Goal: Task Accomplishment & Management: Manage account settings

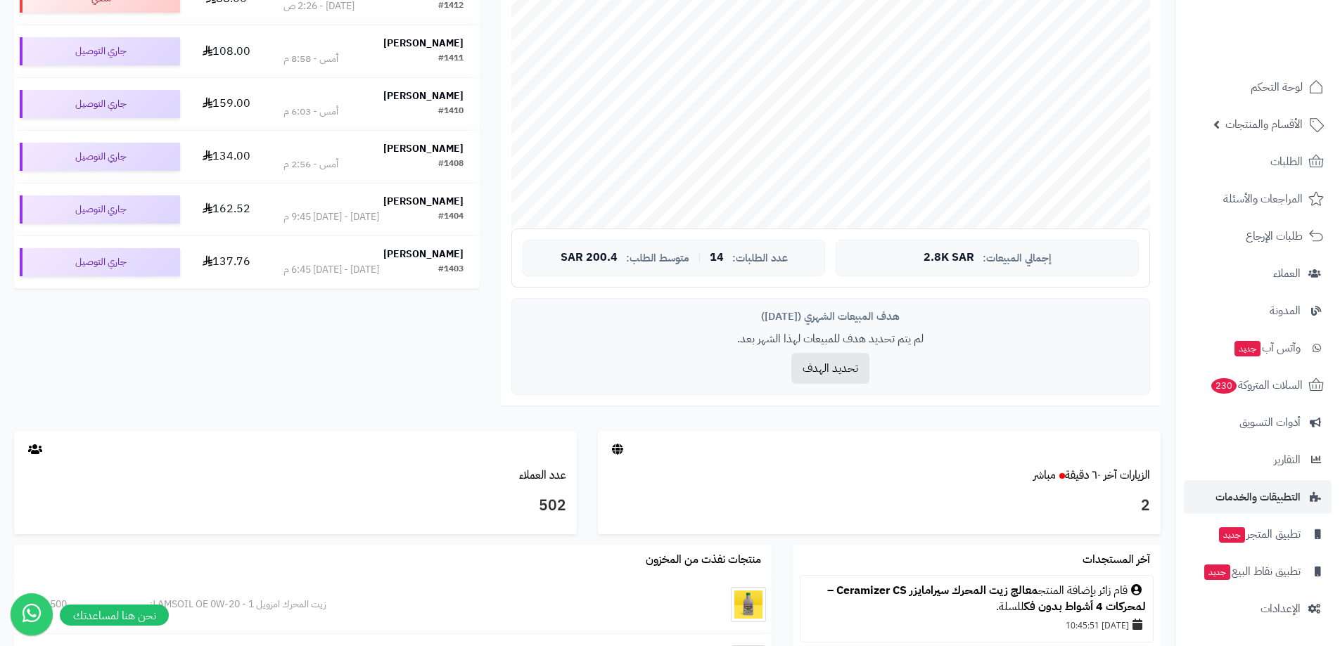
scroll to position [676, 0]
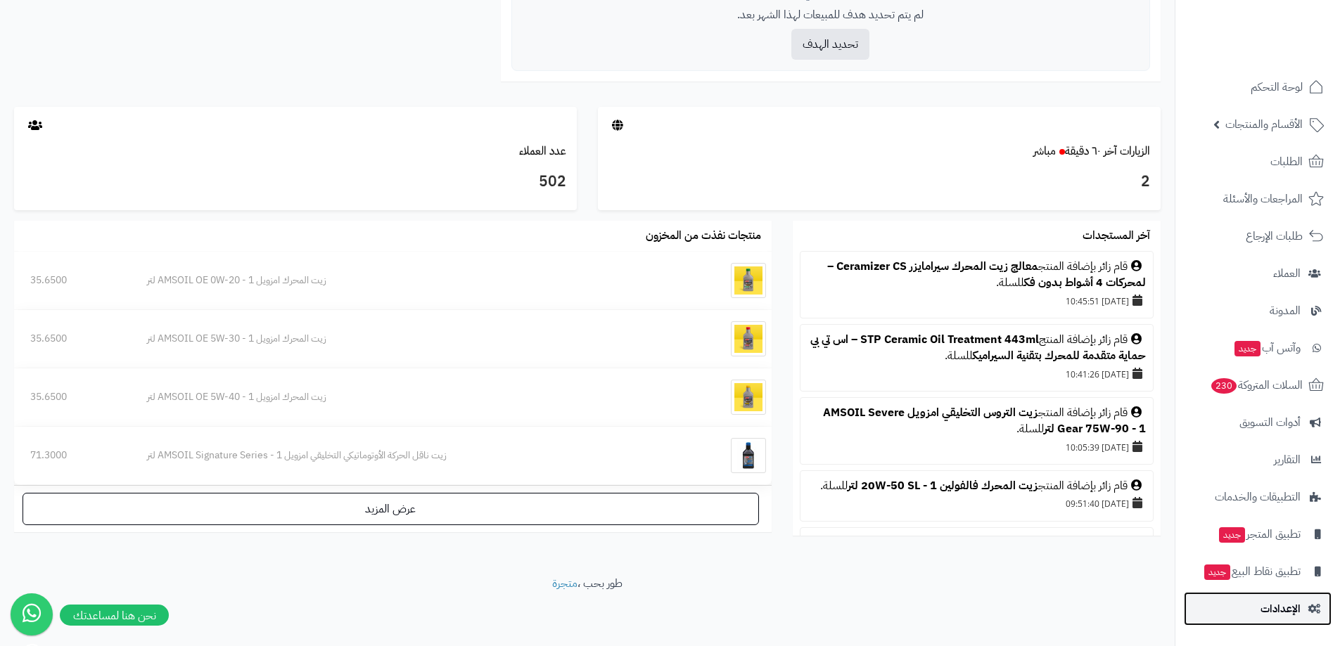
click at [1282, 593] on link "الإعدادات" at bounding box center [1258, 609] width 148 height 34
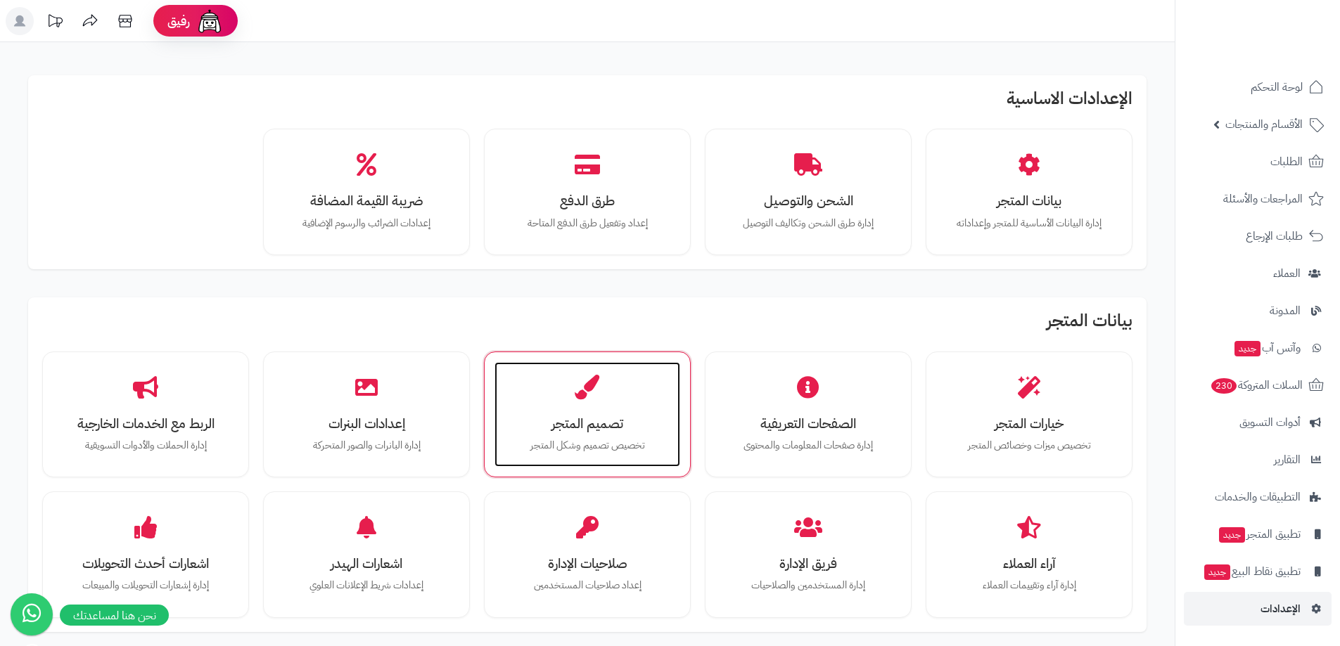
click at [586, 411] on div "تصميم المتجر تخصيص تصميم وشكل المتجر" at bounding box center [588, 415] width 186 height 106
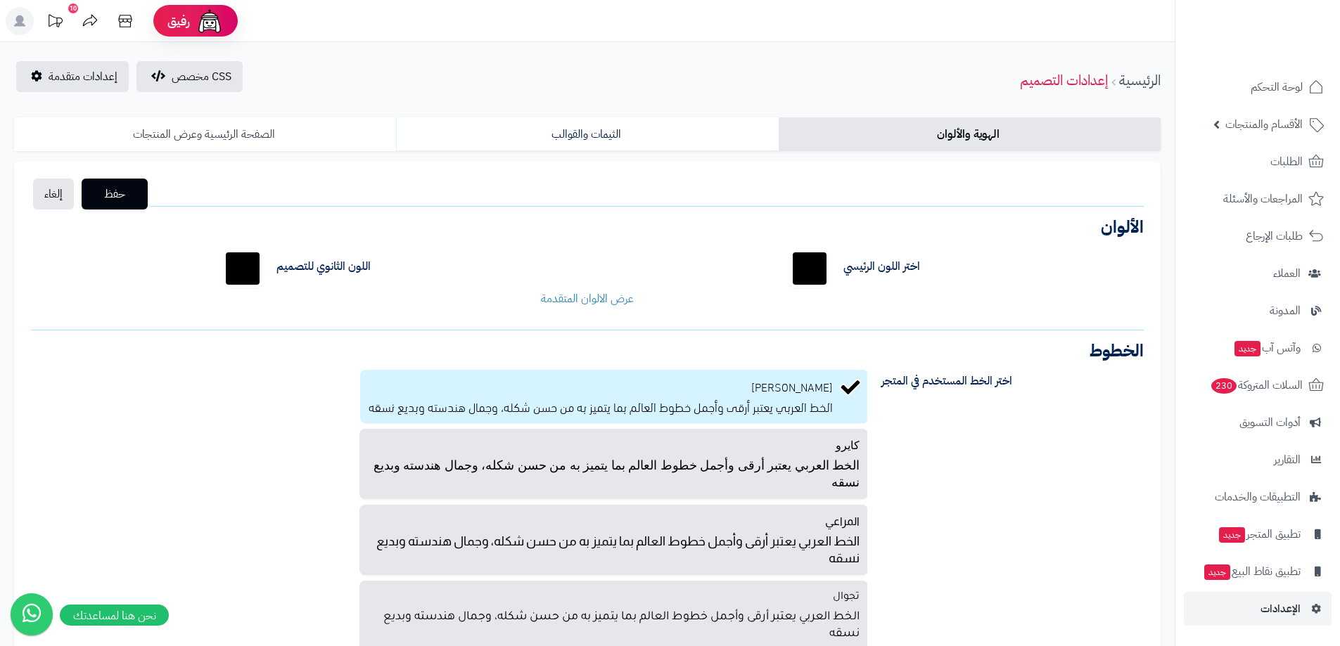
click at [210, 134] on link "الصفحة الرئيسية وعرض المنتجات" at bounding box center [205, 134] width 382 height 34
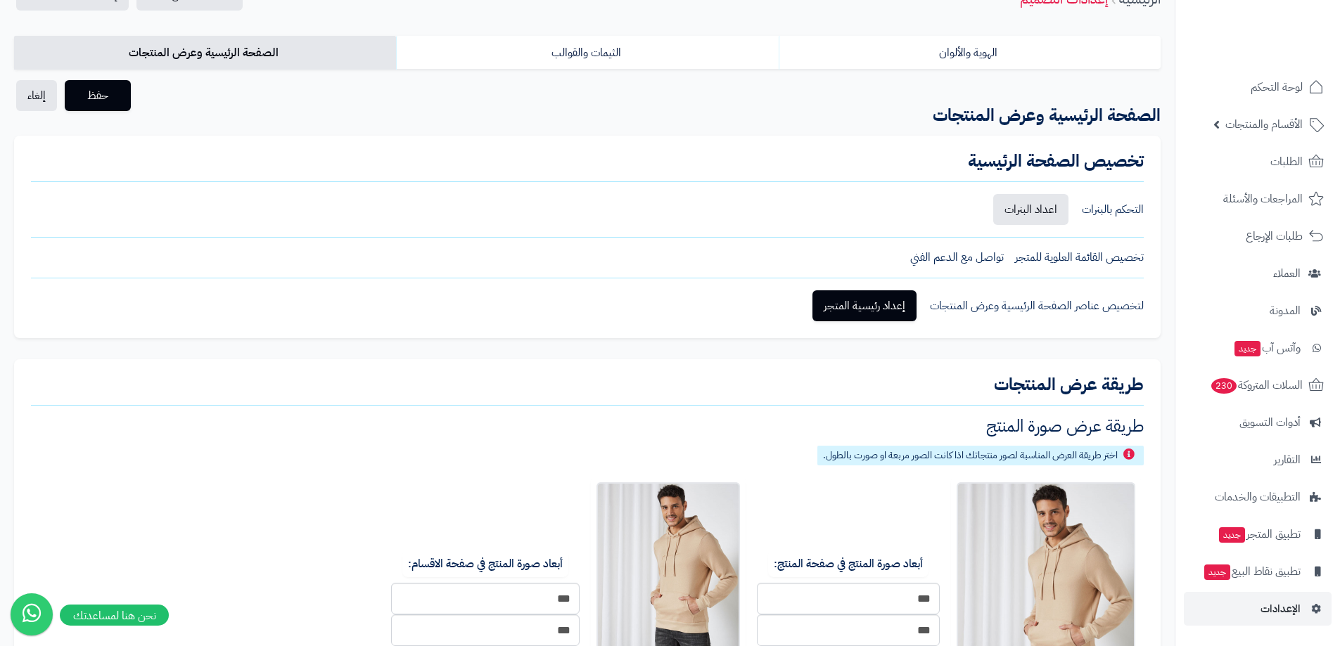
scroll to position [211, 0]
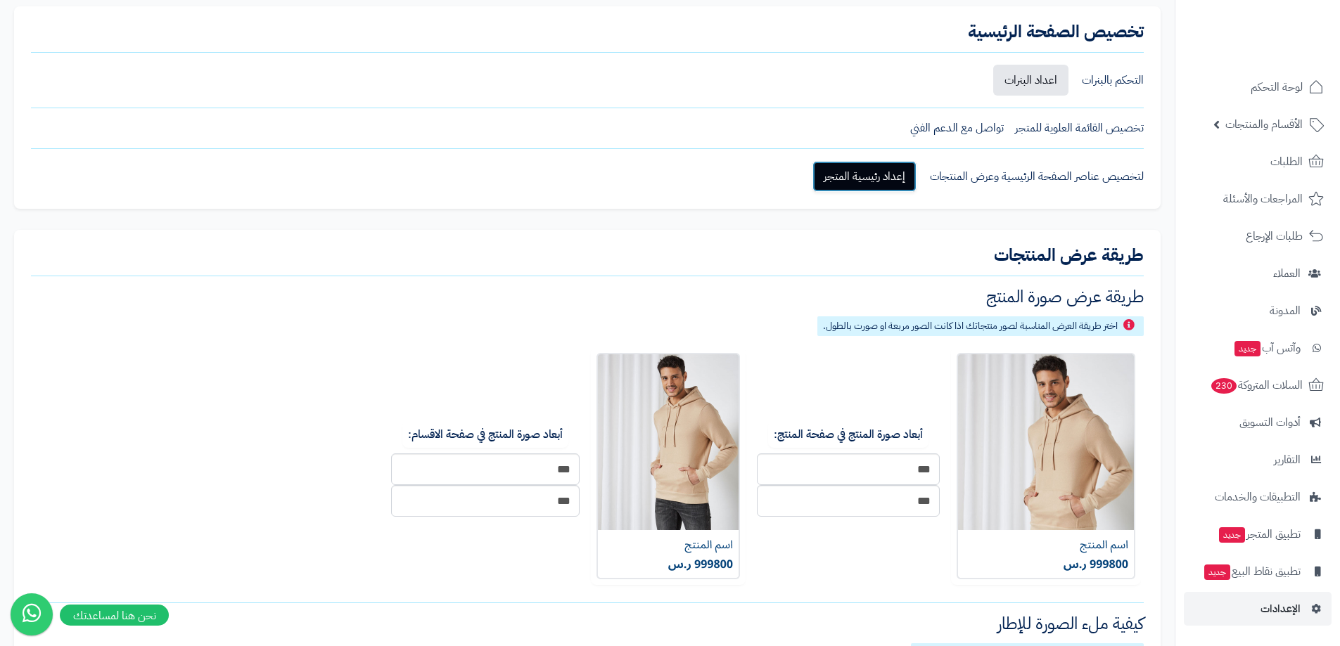
click at [869, 175] on link "إعداد رئيسية المتجر" at bounding box center [864, 176] width 104 height 31
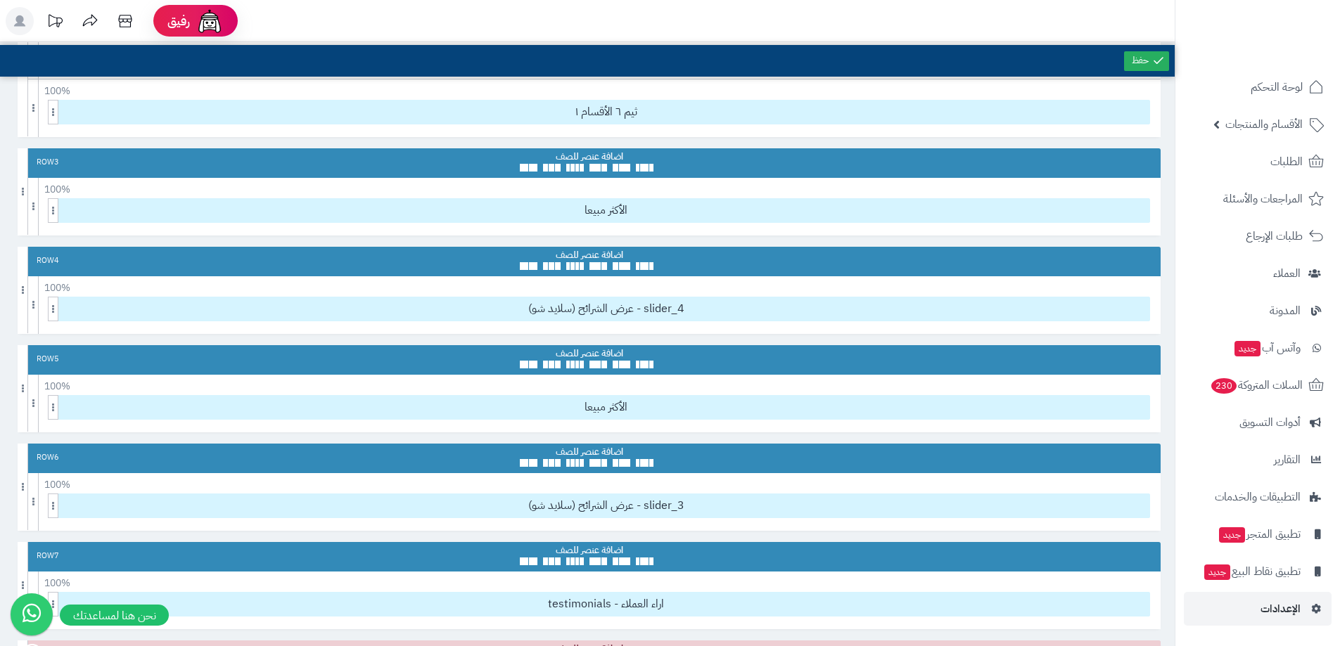
scroll to position [563, 0]
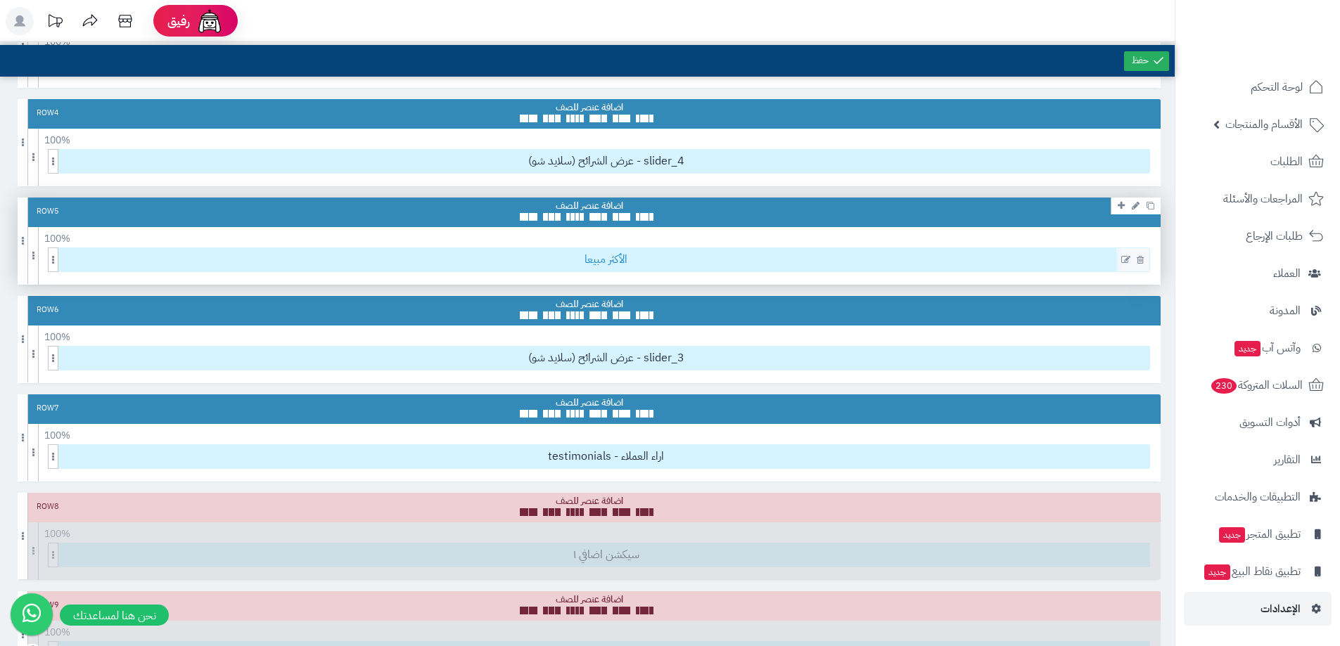
click at [629, 263] on span "الأكثر مبيعا" at bounding box center [606, 259] width 1087 height 23
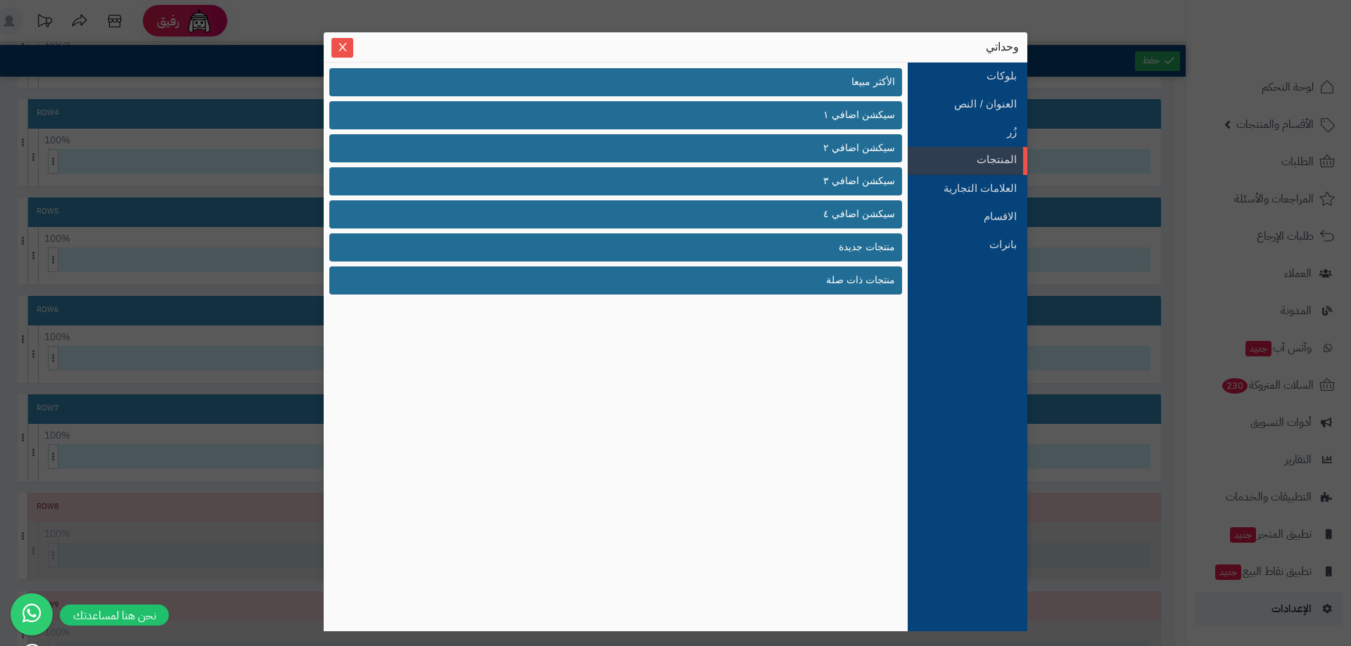
click at [1128, 138] on div "sentinelStart وحداتي بلوكات العنوان / النص زُر المنتجات العلامات التجارية الاقس…" at bounding box center [675, 323] width 1351 height 646
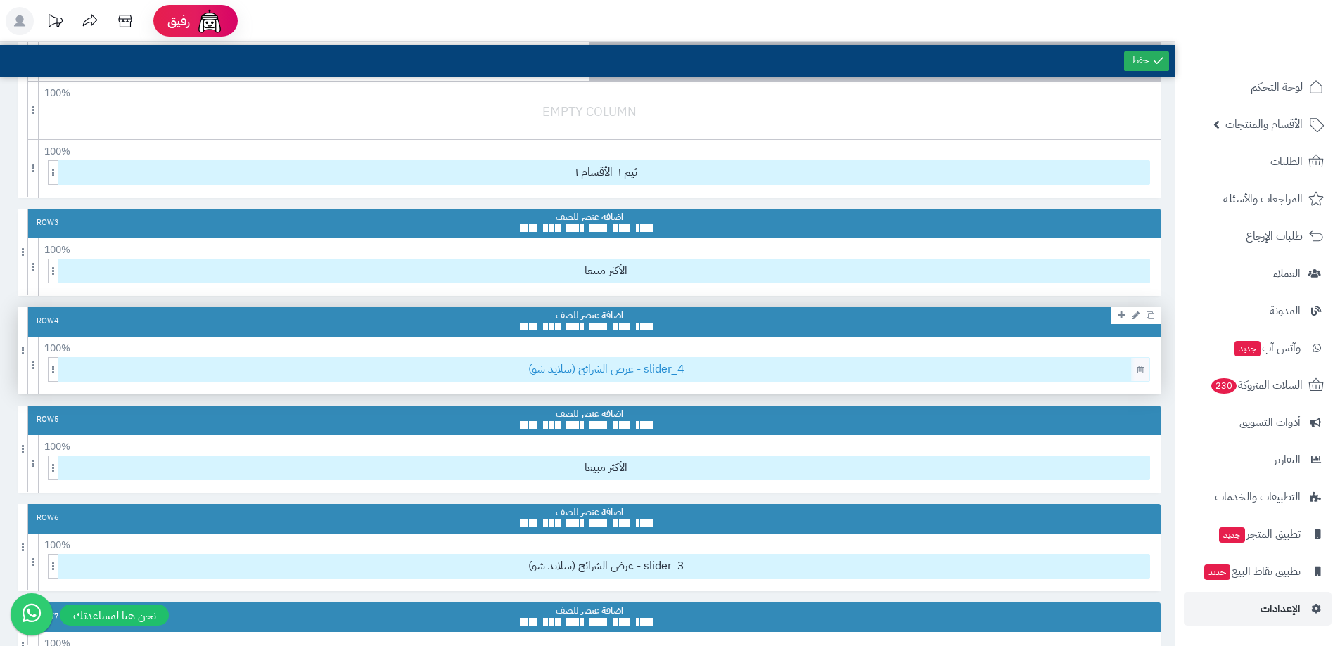
scroll to position [352, 0]
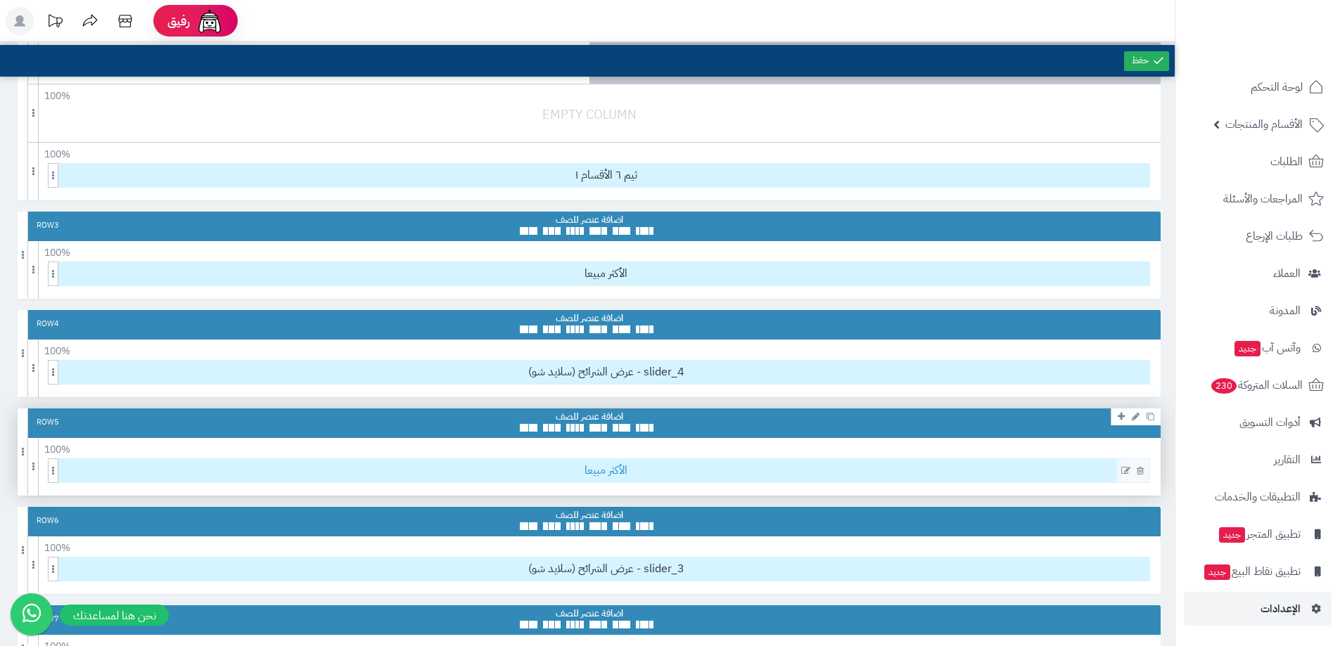
click at [602, 466] on span "الأكثر مبيعا" at bounding box center [606, 470] width 1087 height 23
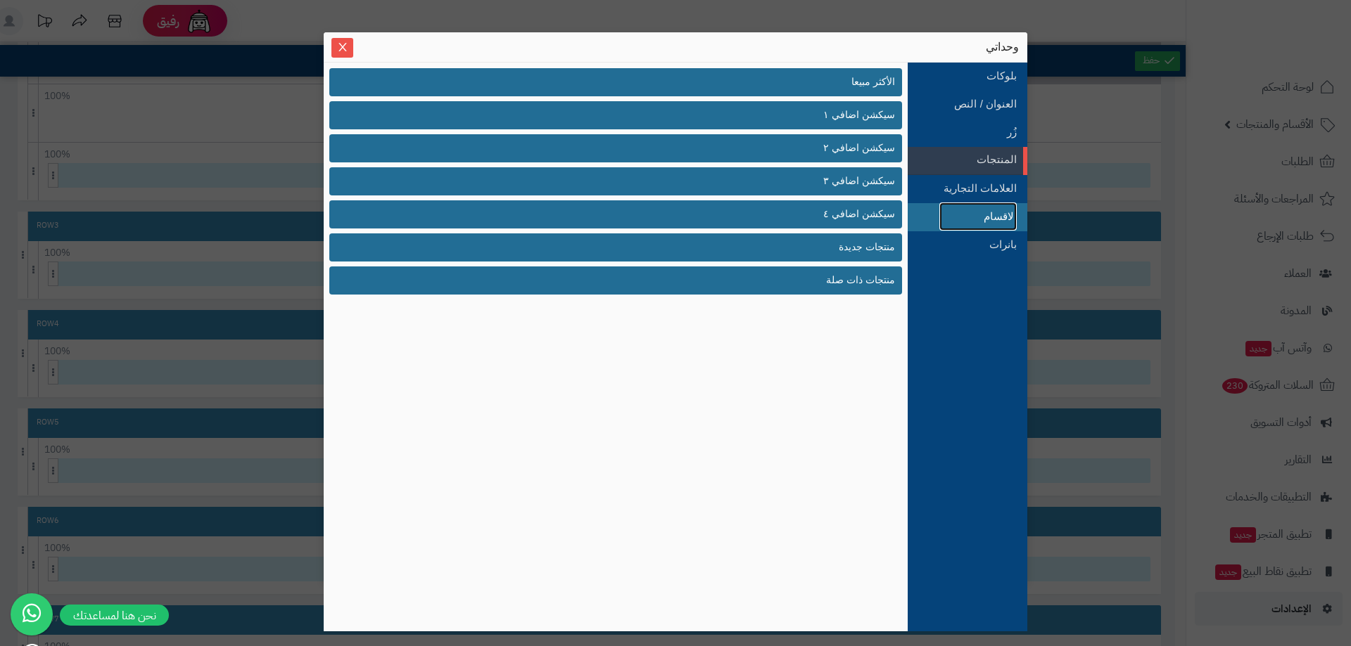
click at [948, 214] on link "الاقسام" at bounding box center [977, 217] width 77 height 28
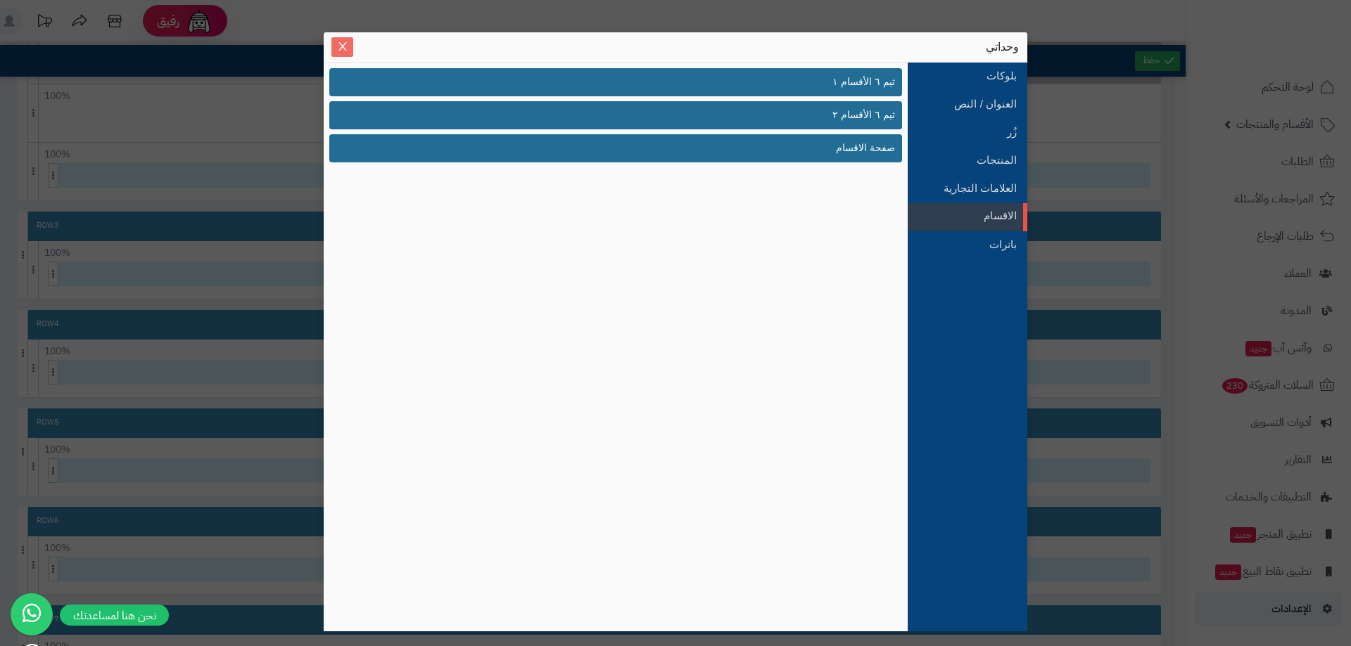
click at [339, 48] on icon "Close" at bounding box center [342, 46] width 11 height 11
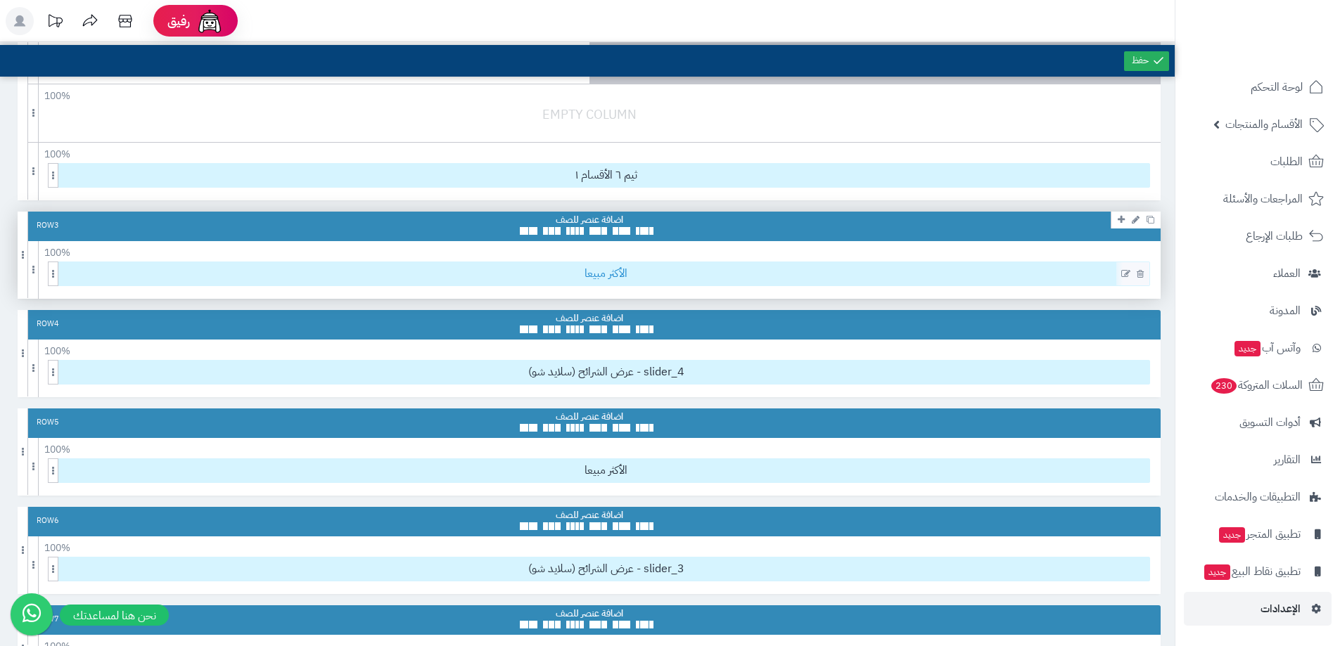
click at [547, 269] on span "الأكثر مبيعا" at bounding box center [606, 273] width 1087 height 23
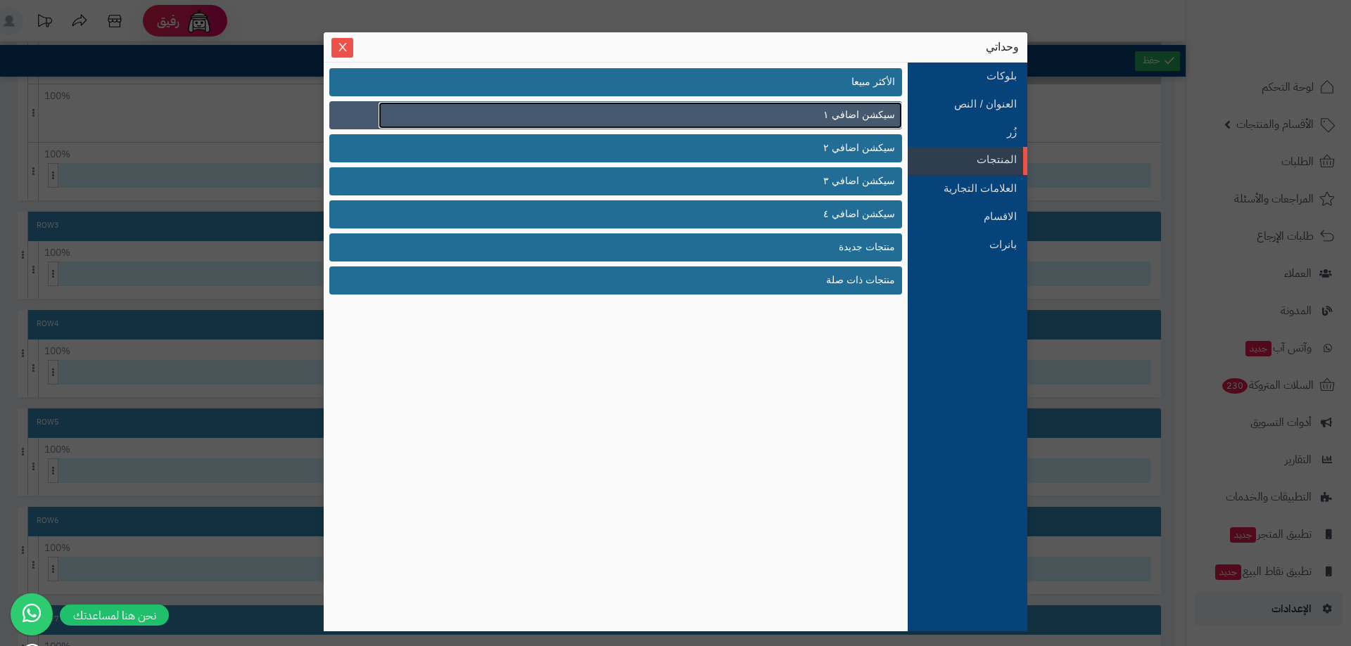
click at [843, 107] on link "سيكشن اضافي ١" at bounding box center [639, 115] width 523 height 27
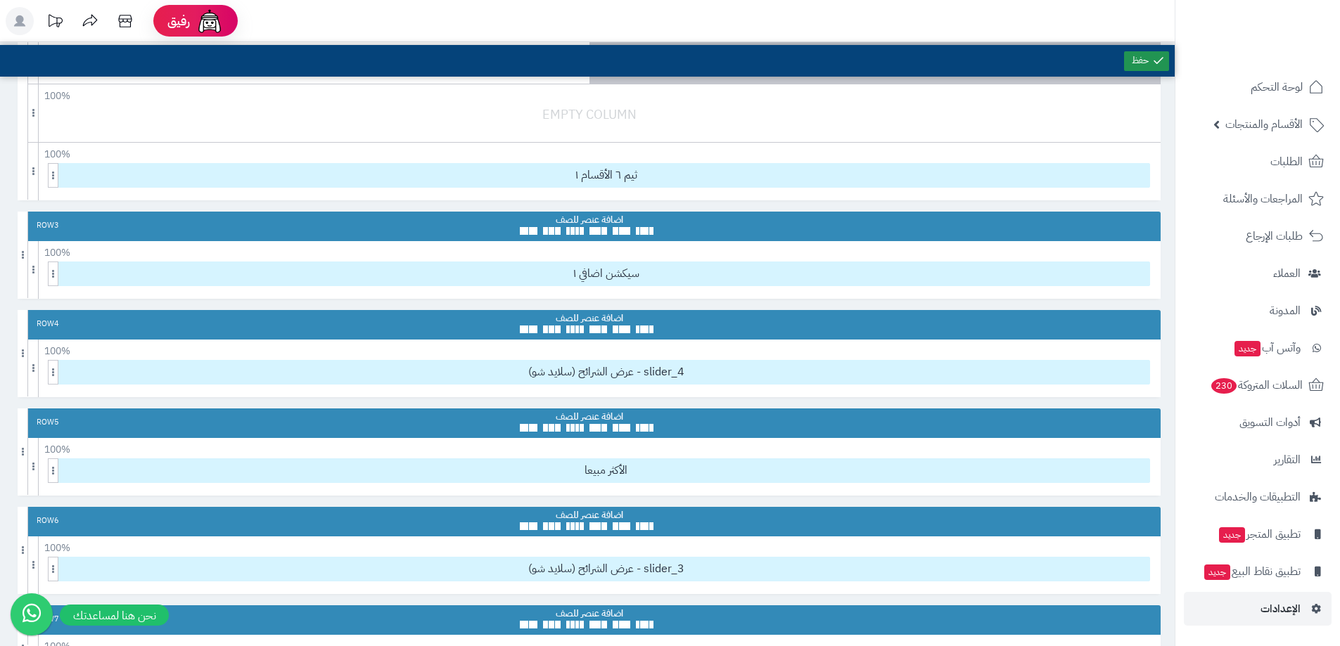
click at [1128, 65] on link at bounding box center [1146, 61] width 45 height 20
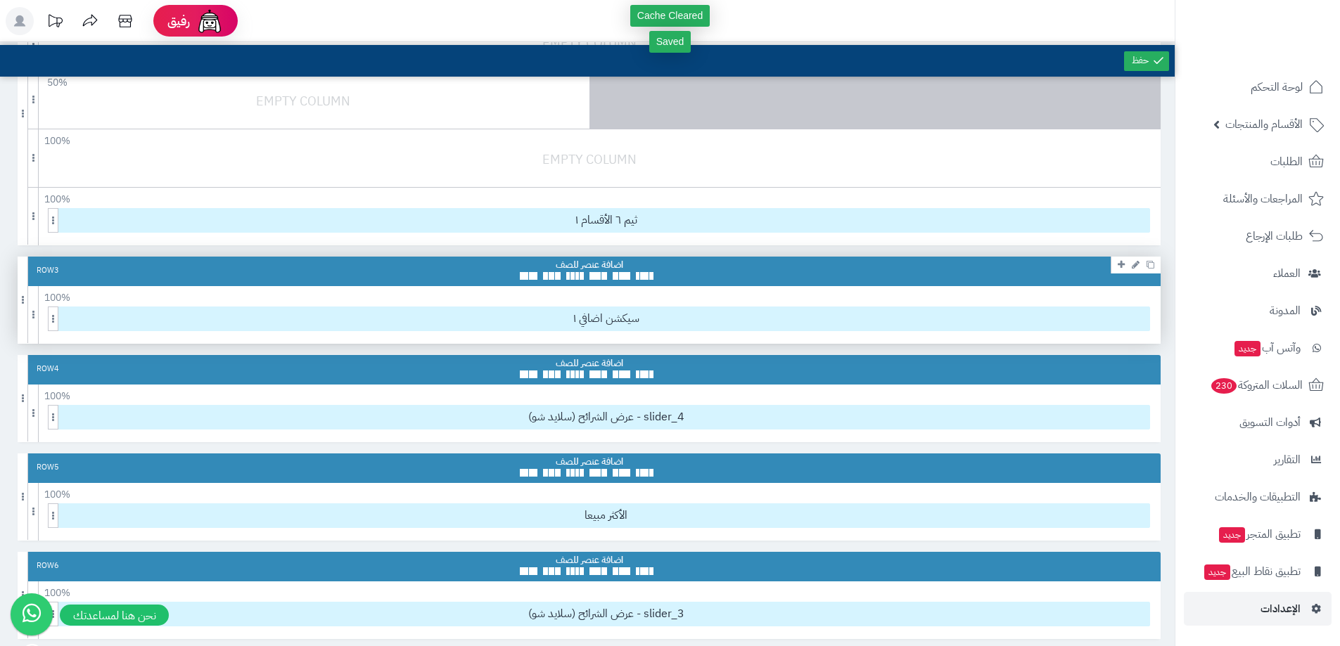
scroll to position [281, 0]
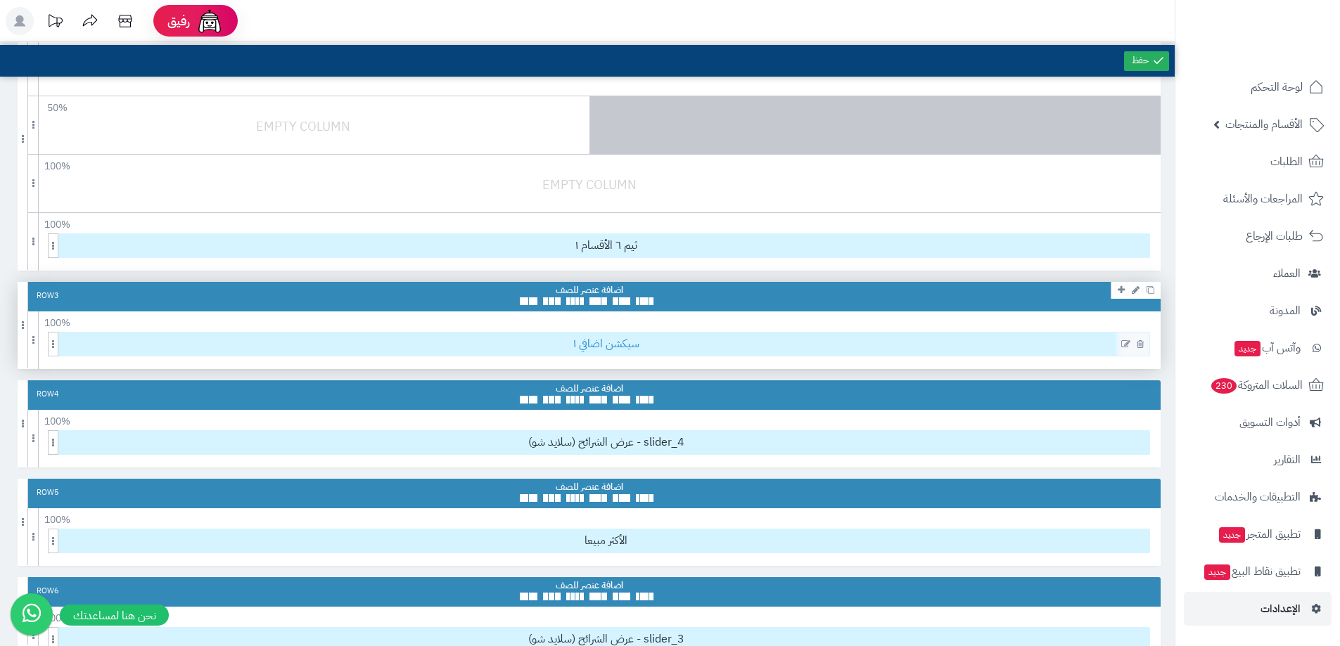
click at [619, 345] on span "سيكشن اضافي ١" at bounding box center [606, 344] width 1087 height 23
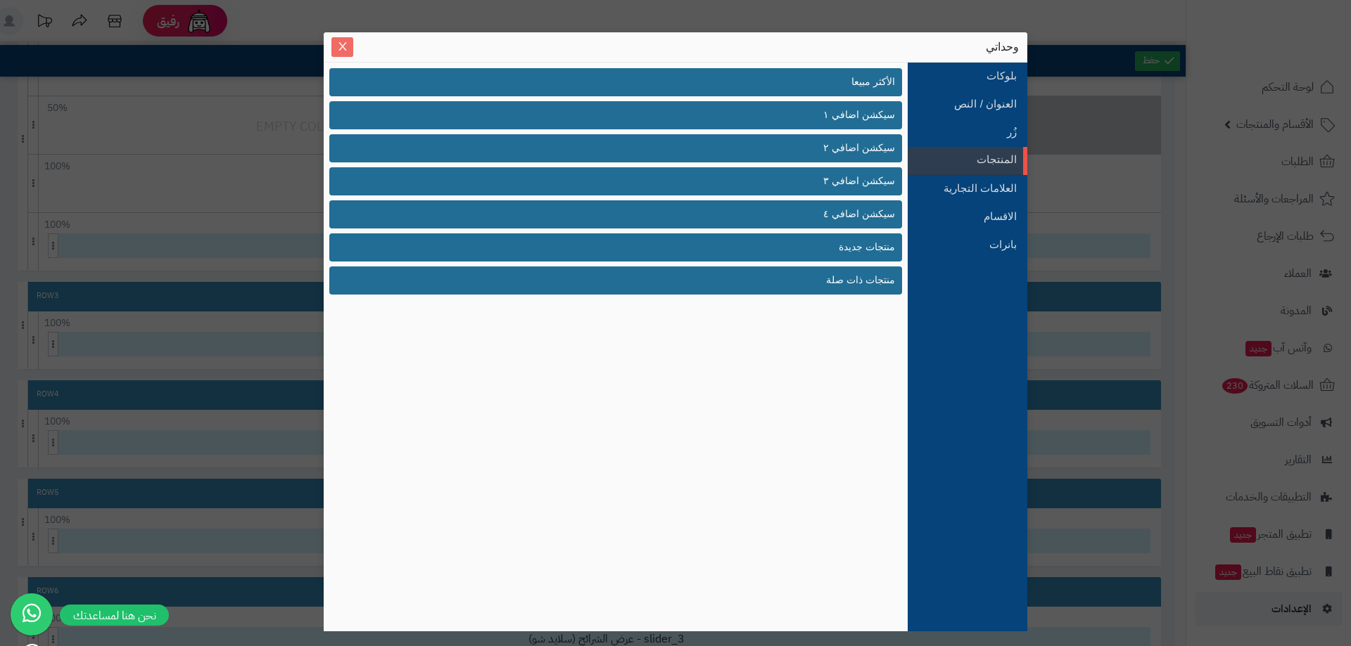
click at [346, 54] on button "Close" at bounding box center [342, 47] width 22 height 20
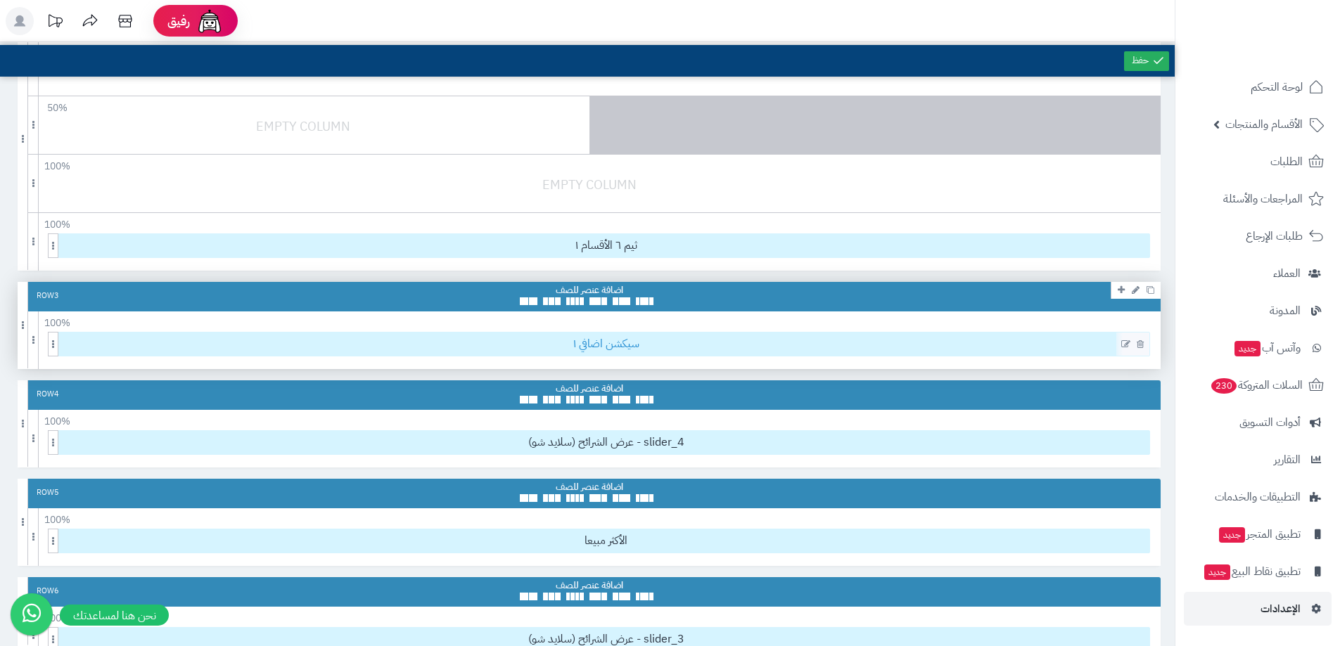
click at [592, 340] on span "سيكشن اضافي ١" at bounding box center [606, 344] width 1087 height 23
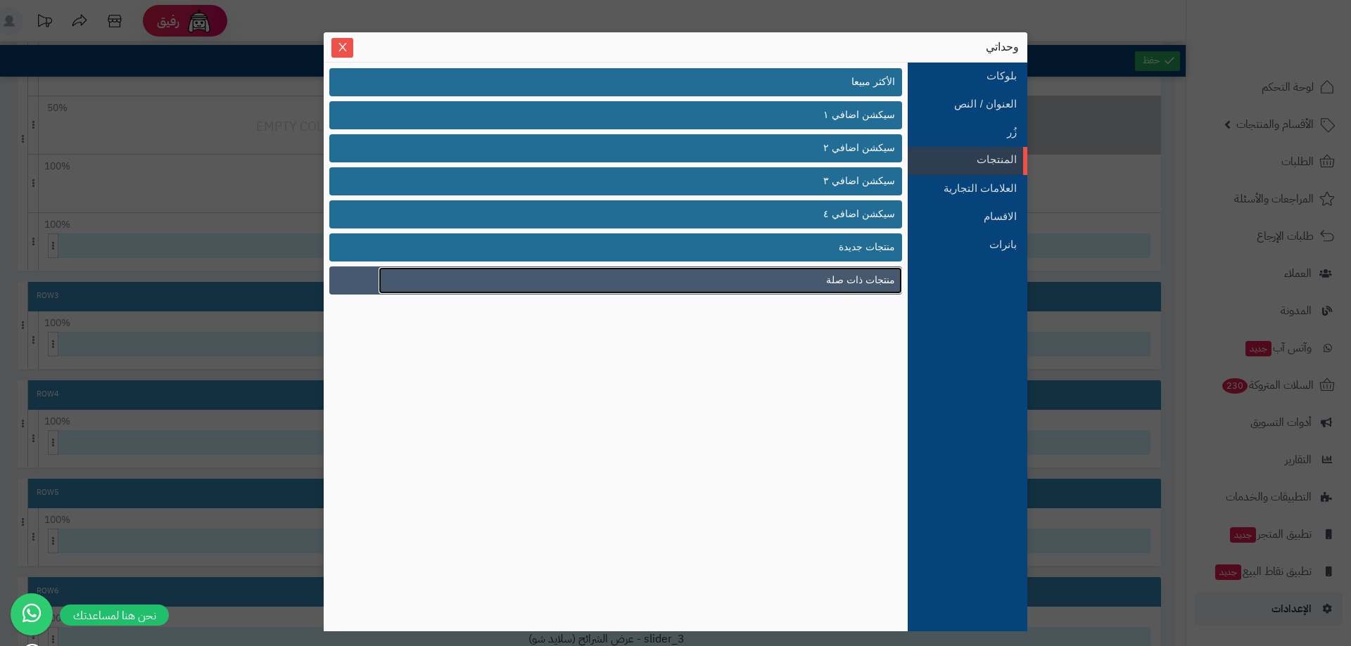
click at [873, 281] on span "منتجات ذات صلة" at bounding box center [860, 280] width 69 height 15
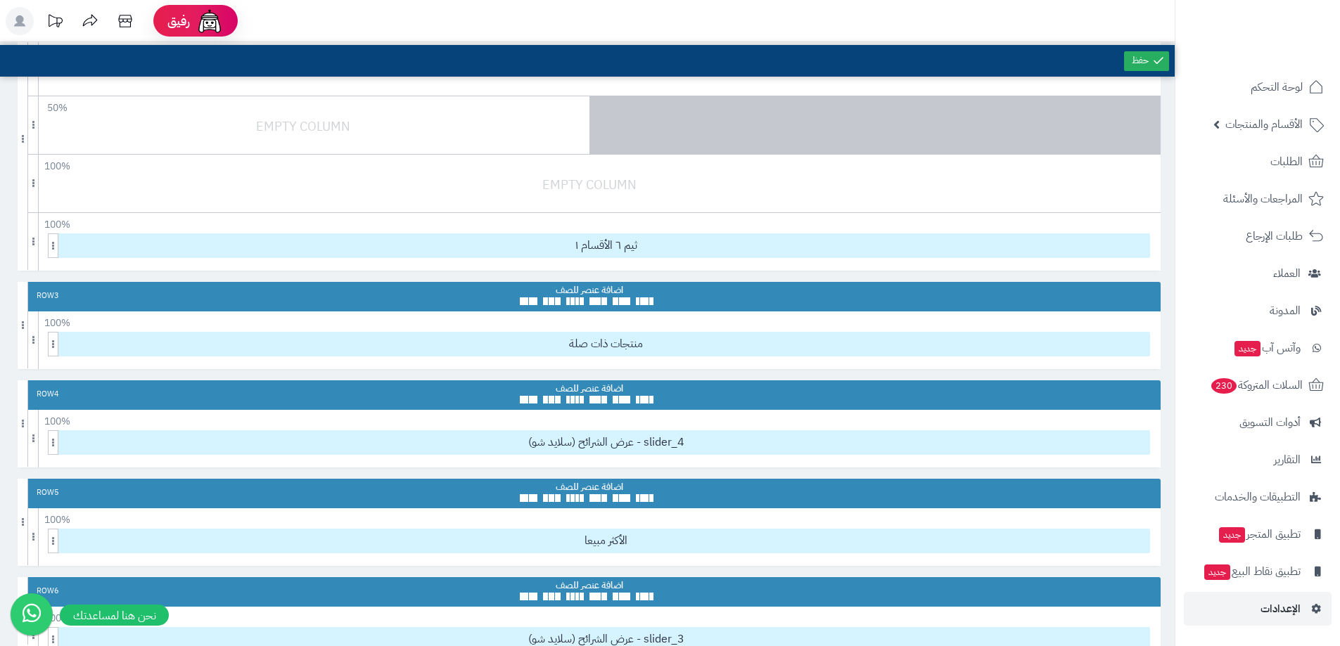
click at [1145, 50] on div at bounding box center [1146, 61] width 51 height 32
click at [1140, 61] on link at bounding box center [1146, 61] width 45 height 20
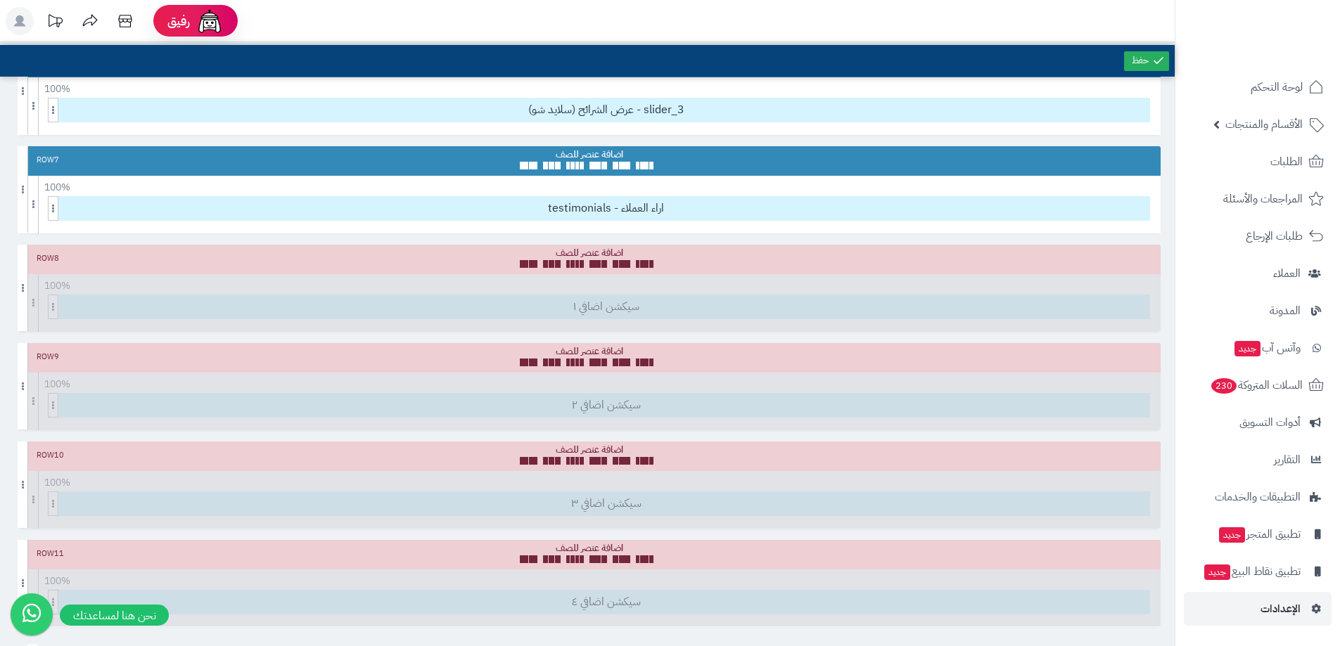
scroll to position [844, 0]
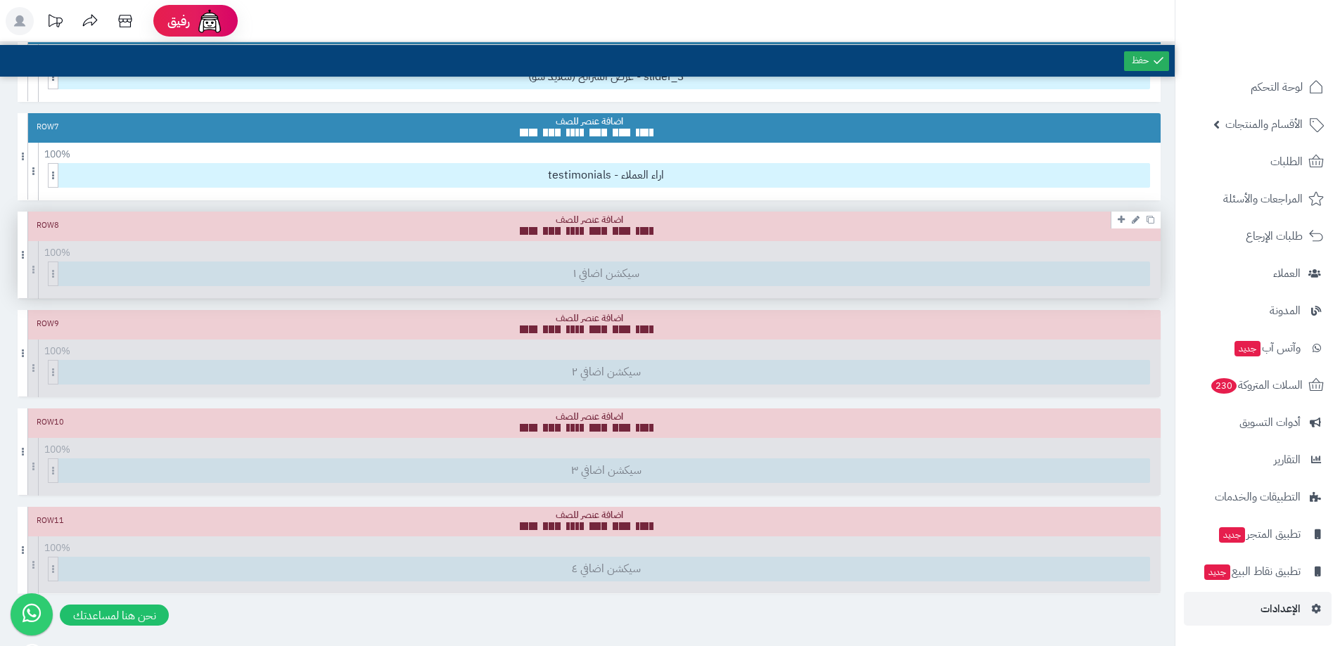
click at [718, 232] on div "Row 8" at bounding box center [589, 227] width 1143 height 30
click at [591, 218] on div at bounding box center [589, 224] width 139 height 21
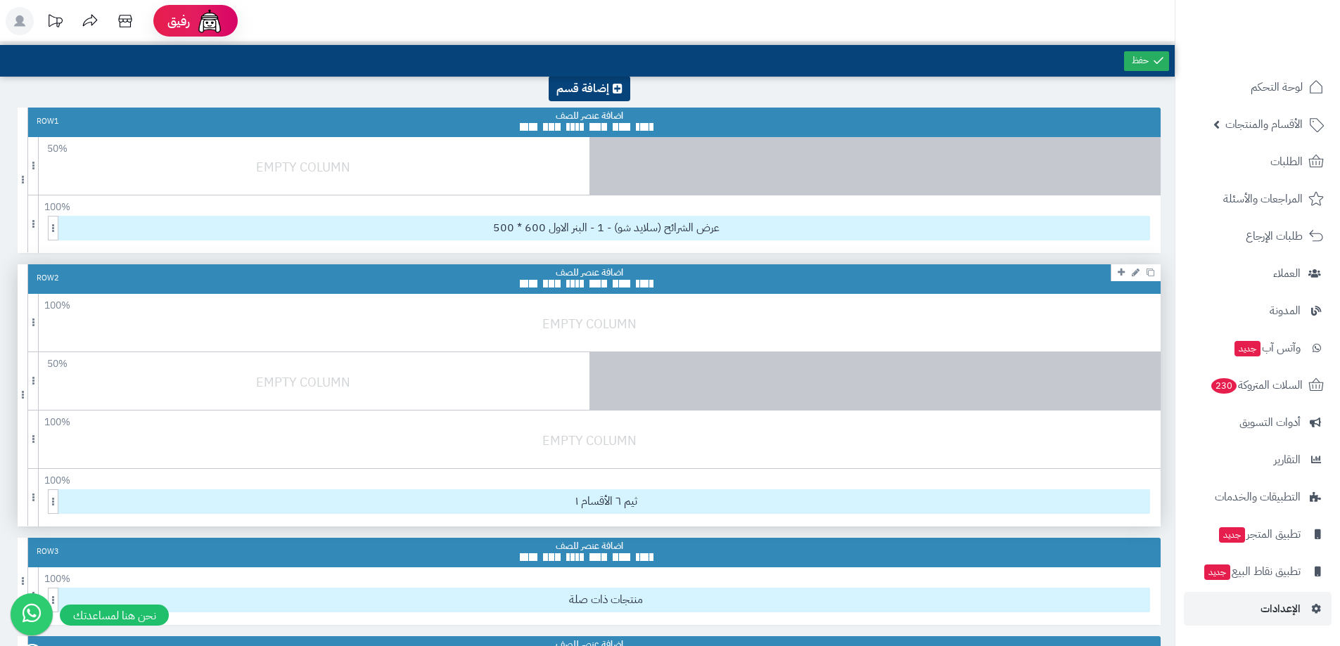
scroll to position [0, 0]
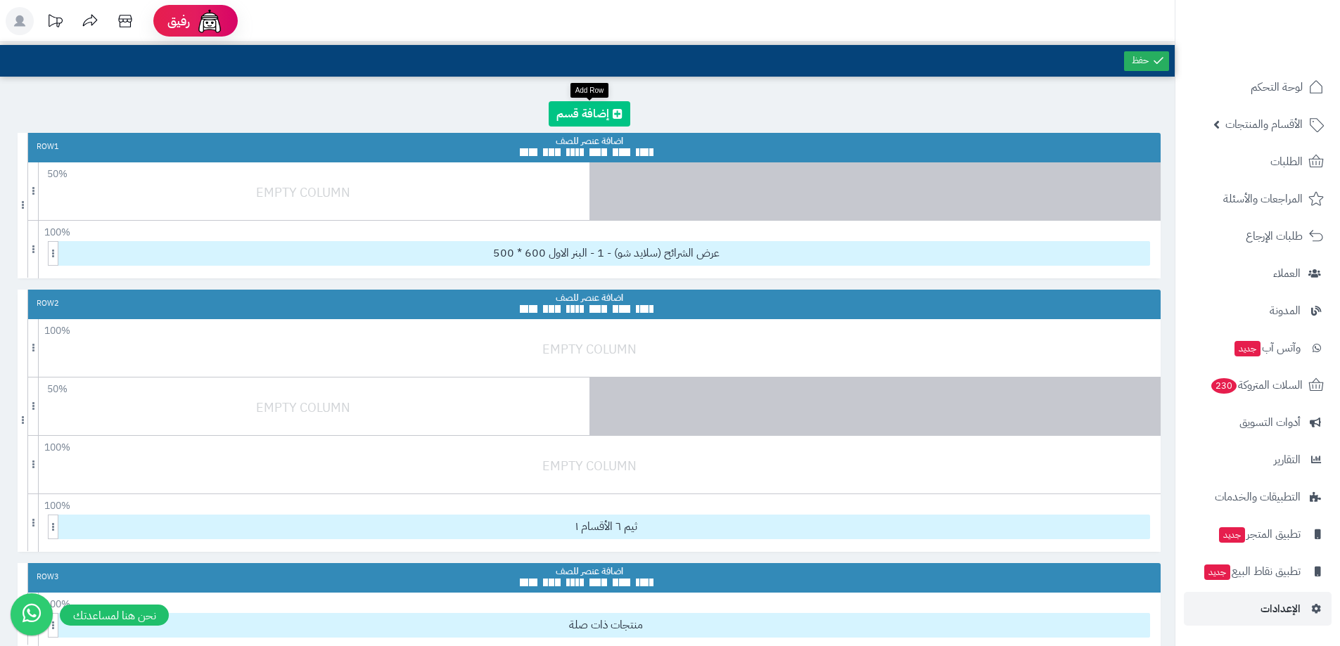
click at [618, 108] on link at bounding box center [590, 113] width 82 height 25
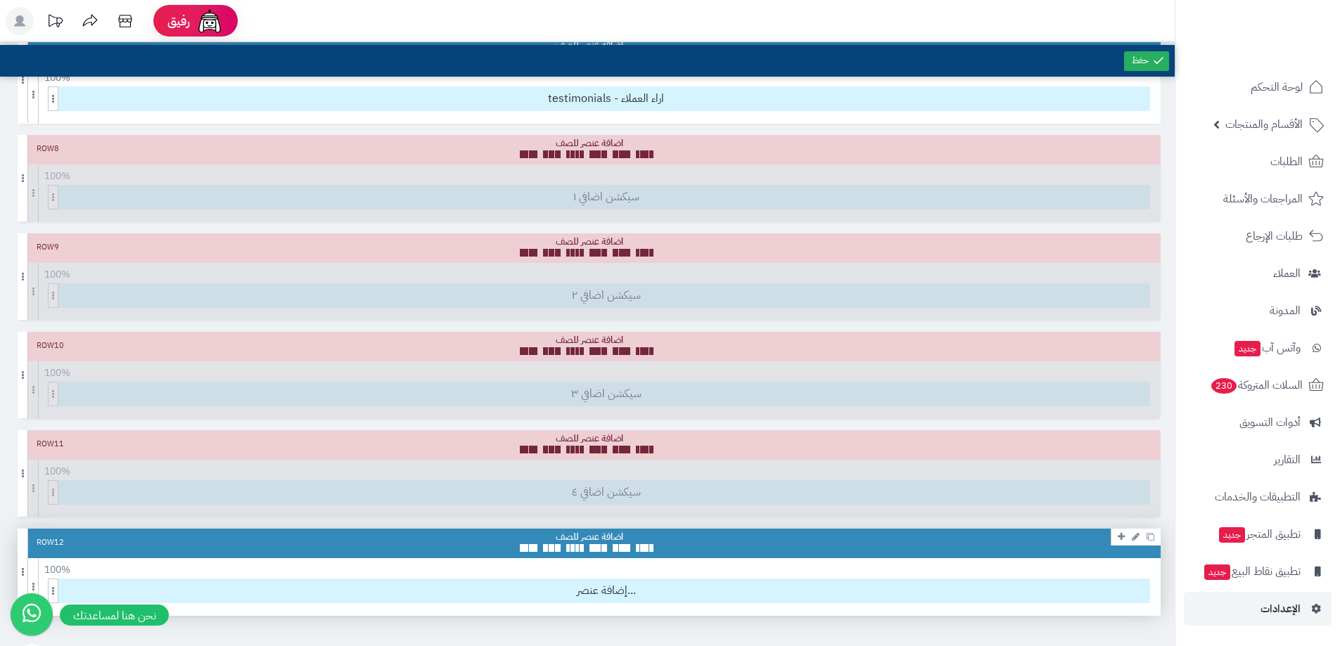
scroll to position [1263, 0]
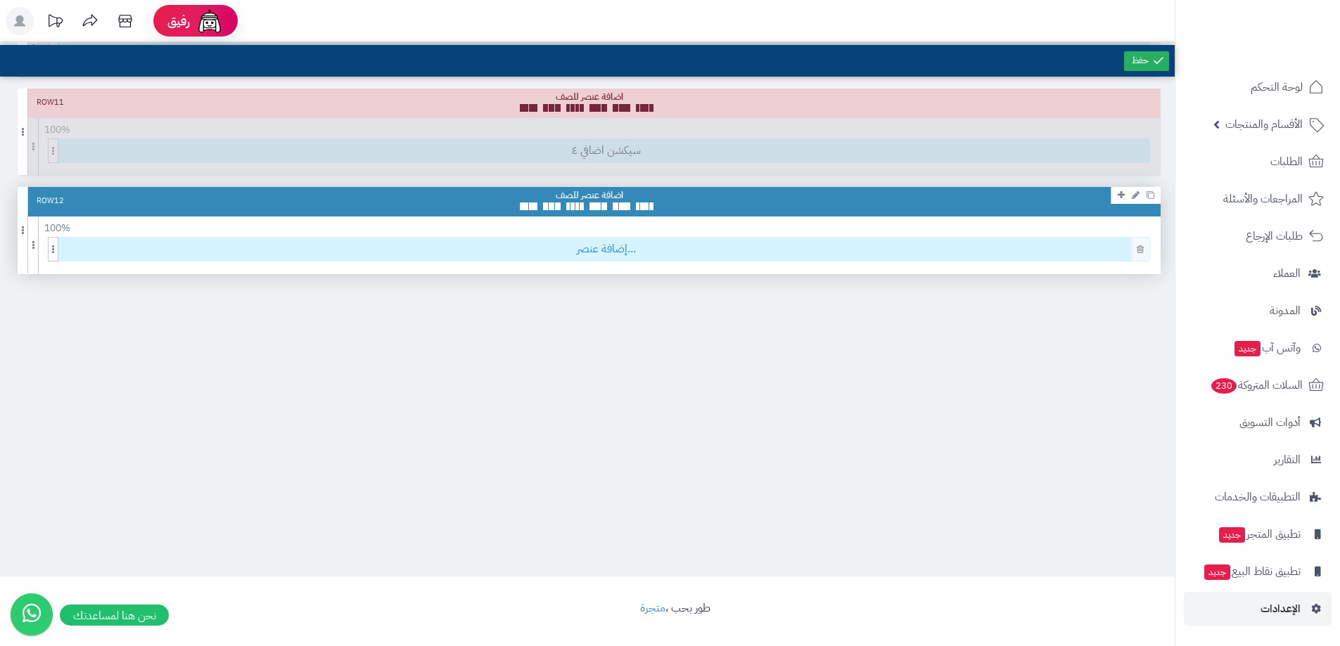
click at [614, 249] on span "إضافة عنصر..." at bounding box center [606, 249] width 1087 height 23
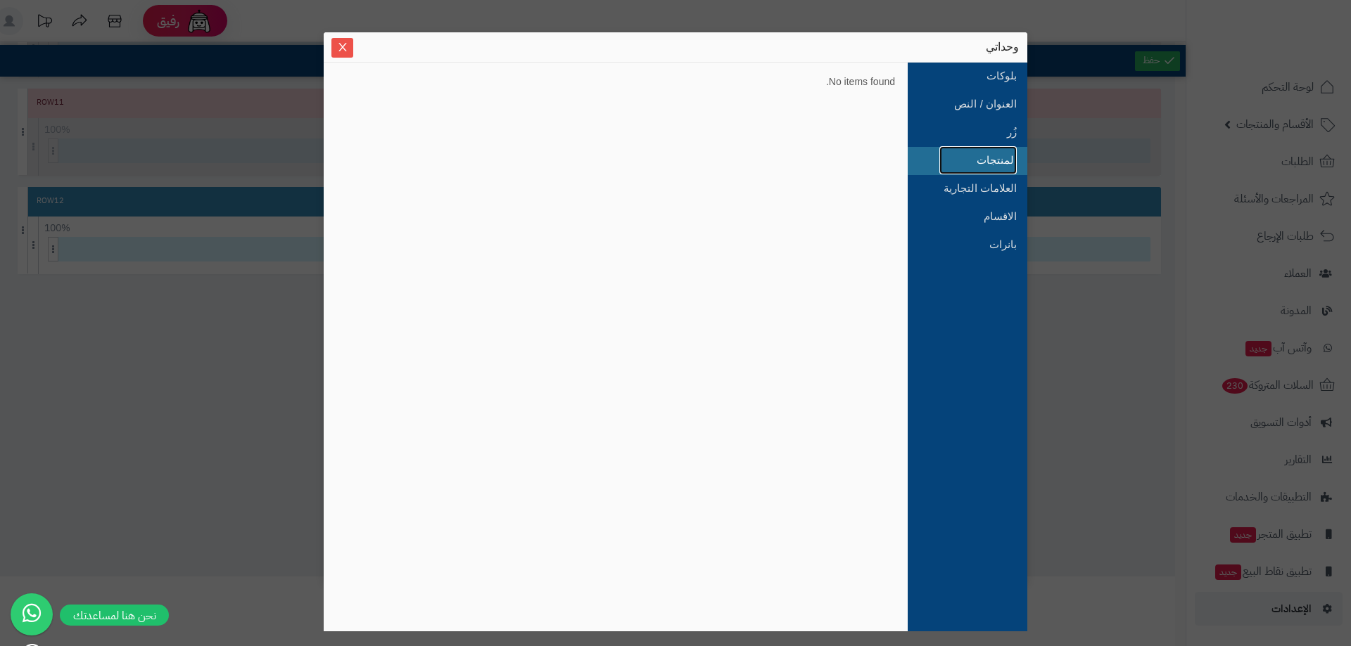
drag, startPoint x: 1005, startPoint y: 166, endPoint x: 971, endPoint y: 167, distance: 33.8
click at [1004, 166] on link "المنتجات" at bounding box center [977, 160] width 77 height 28
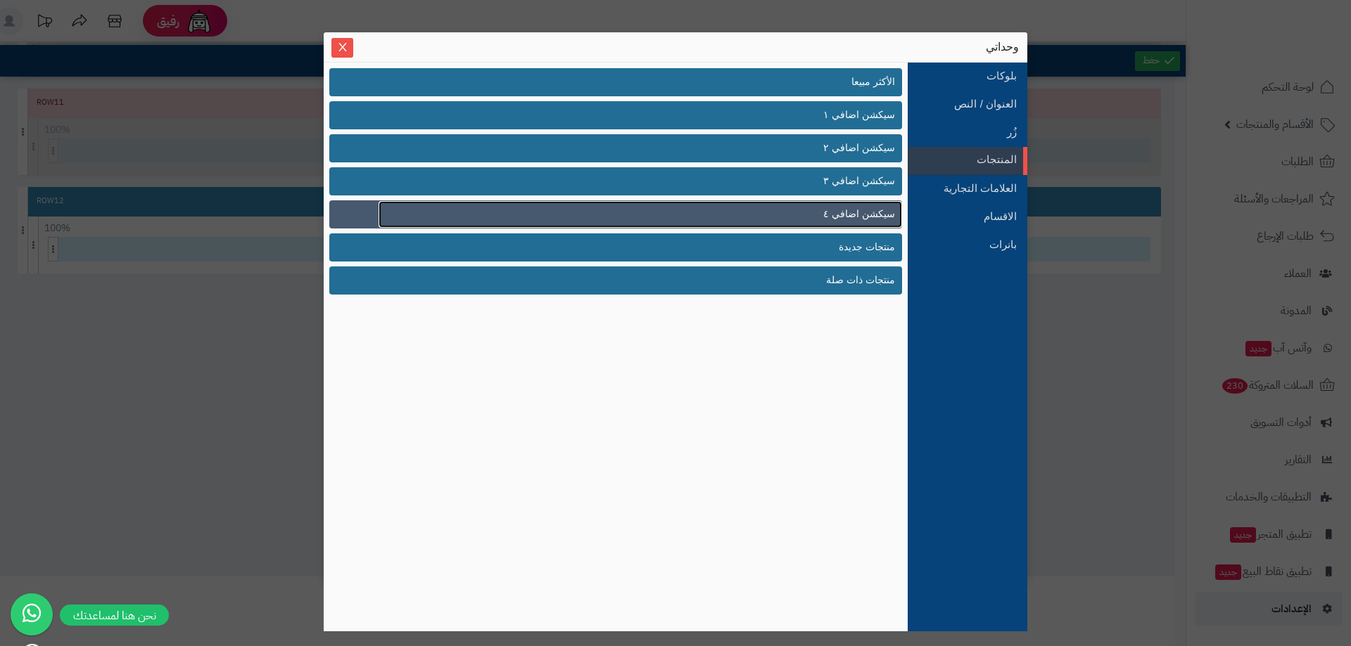
click at [850, 208] on span "سيكشن اضافي ٤" at bounding box center [859, 214] width 72 height 15
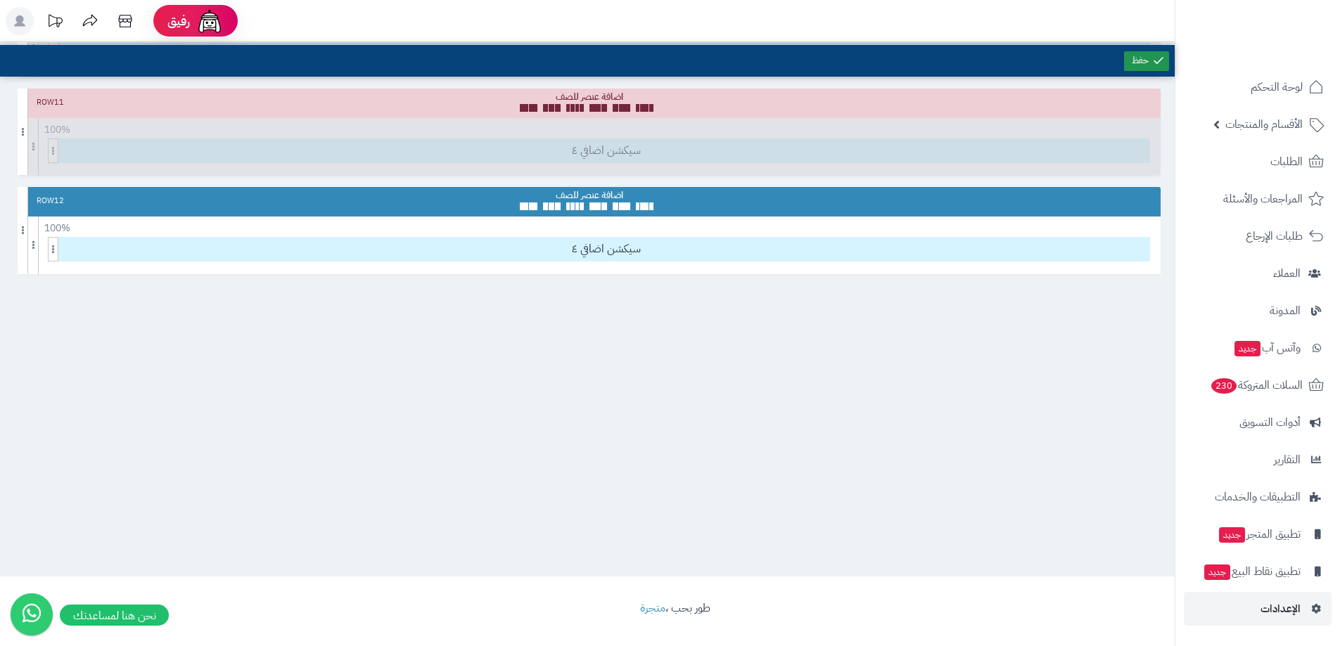
click at [1143, 69] on link at bounding box center [1146, 61] width 45 height 20
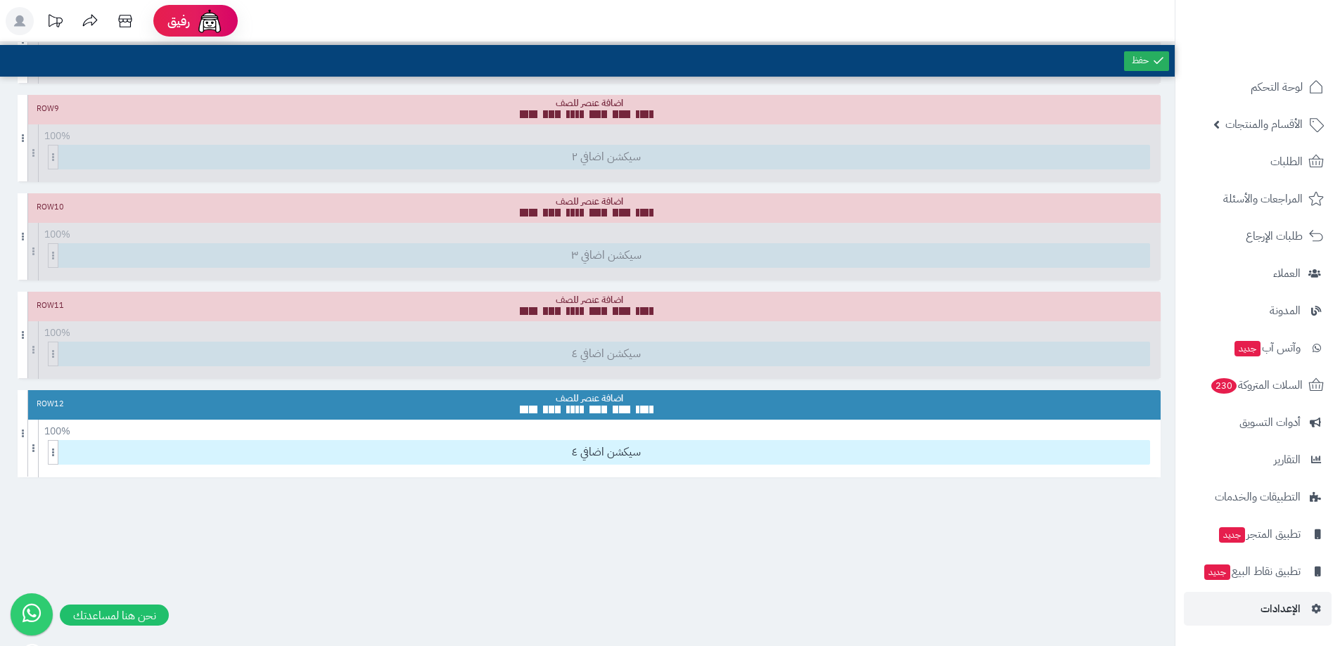
scroll to position [1052, 0]
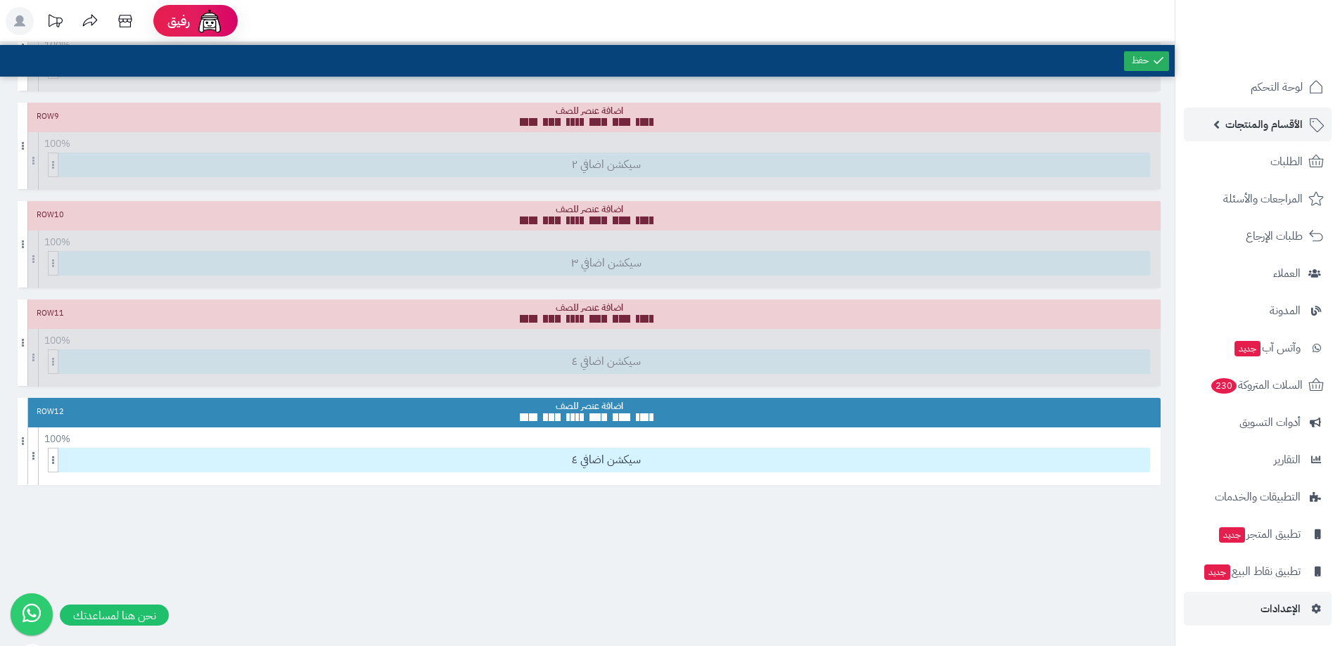
drag, startPoint x: 1230, startPoint y: 129, endPoint x: 1284, endPoint y: 118, distance: 54.6
click at [1284, 118] on span "الأقسام والمنتجات" at bounding box center [1263, 125] width 77 height 20
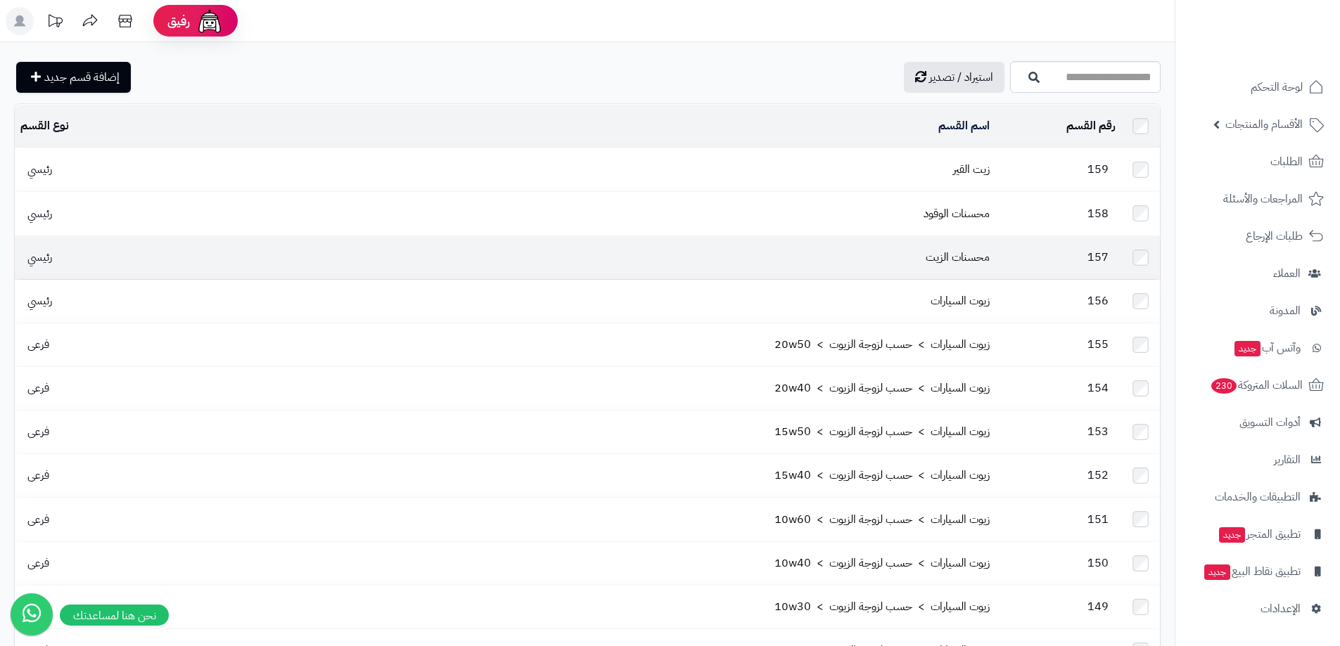
click at [294, 256] on td "محسنات الزيت" at bounding box center [567, 257] width 856 height 43
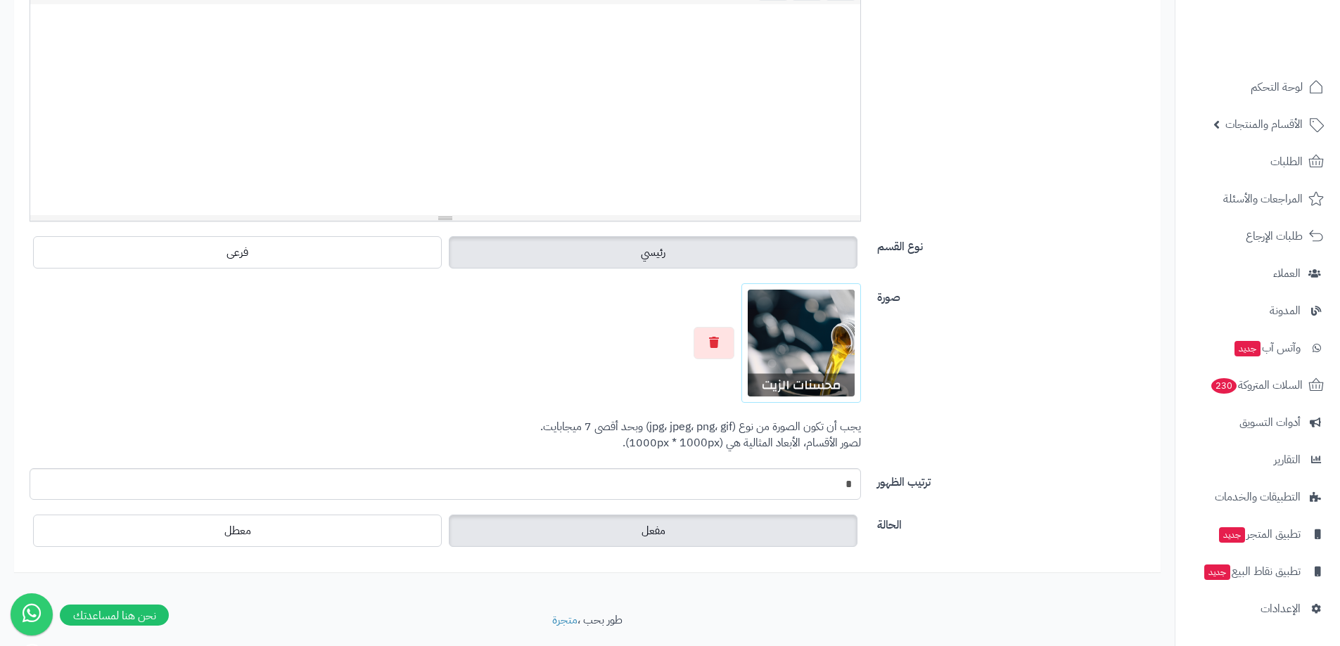
scroll to position [393, 0]
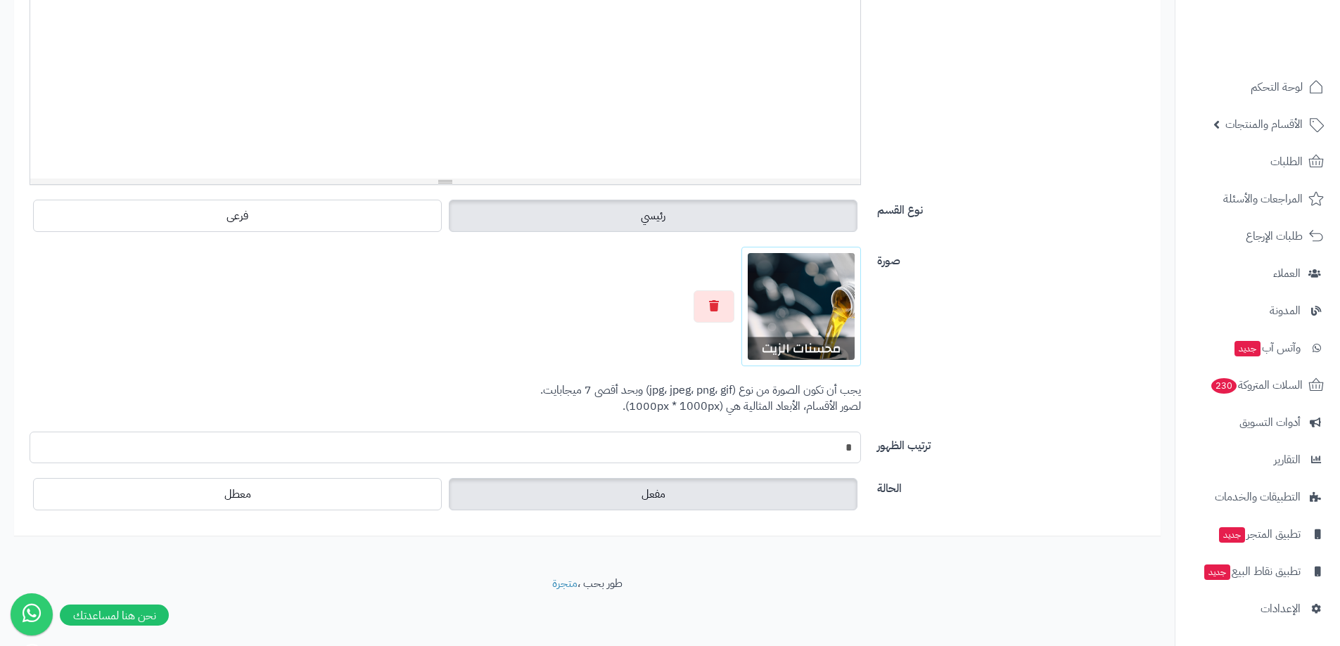
click at [821, 438] on input "*" at bounding box center [445, 448] width 831 height 32
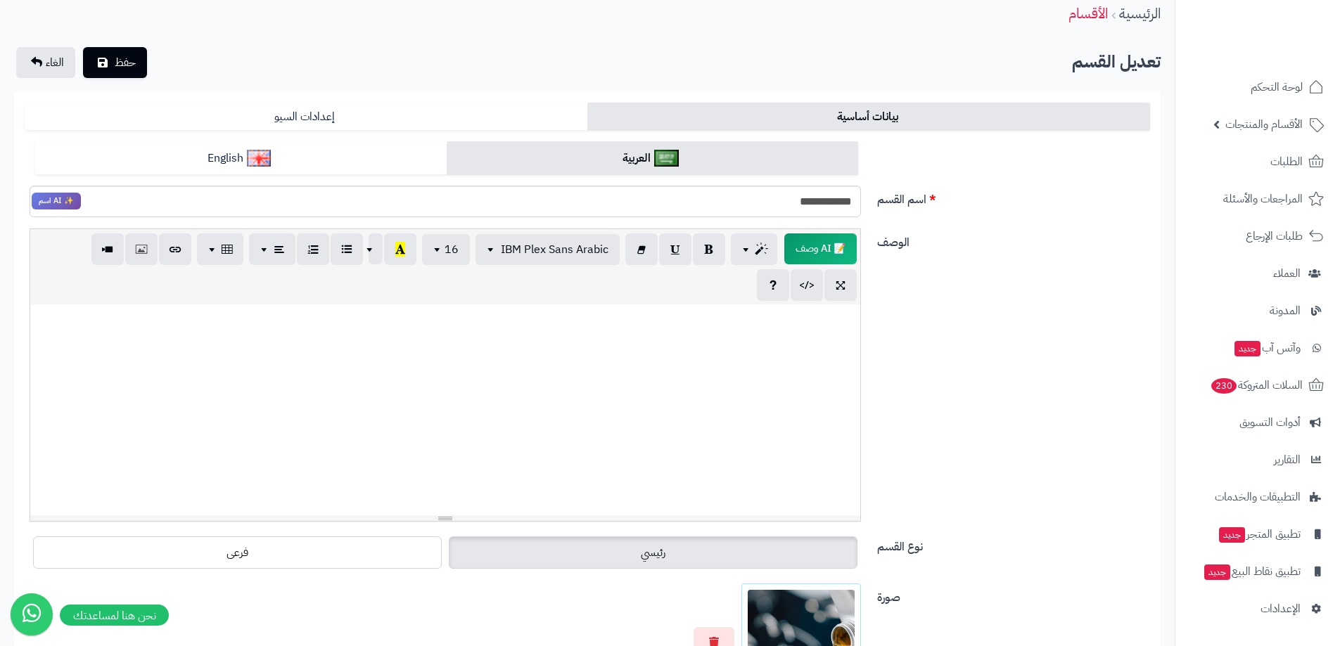
scroll to position [0, 0]
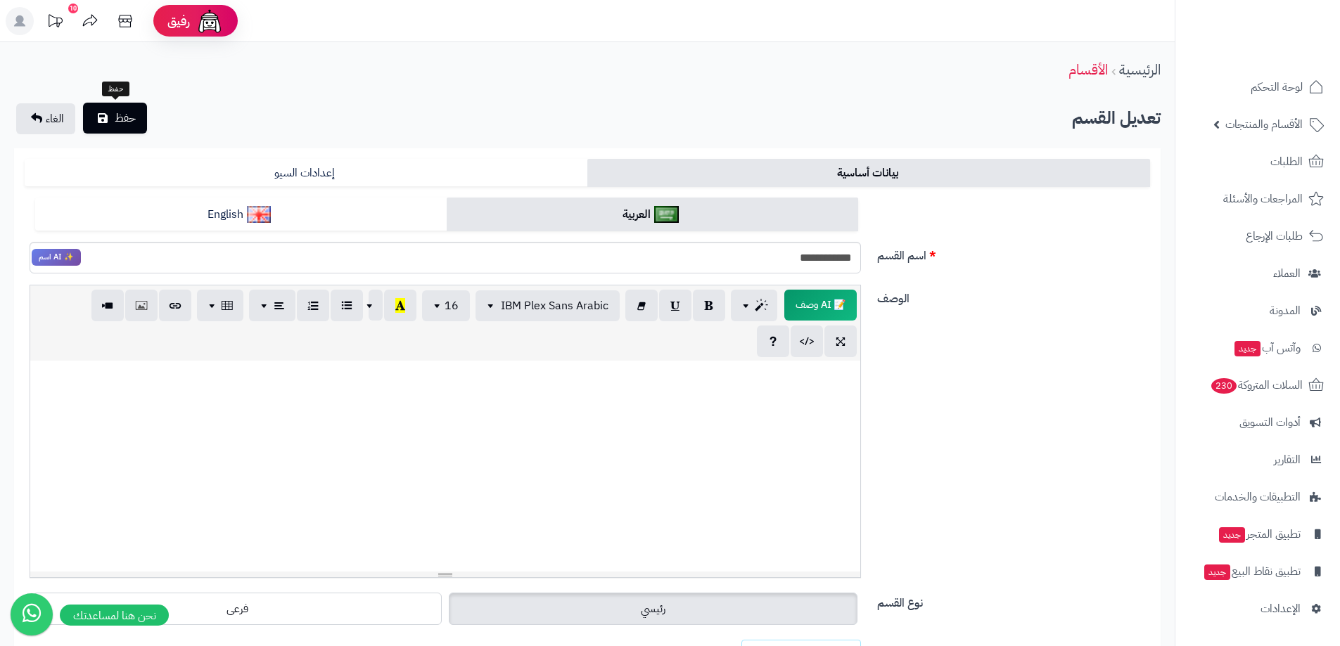
type input "*"
click at [110, 125] on button "حفظ" at bounding box center [115, 118] width 64 height 31
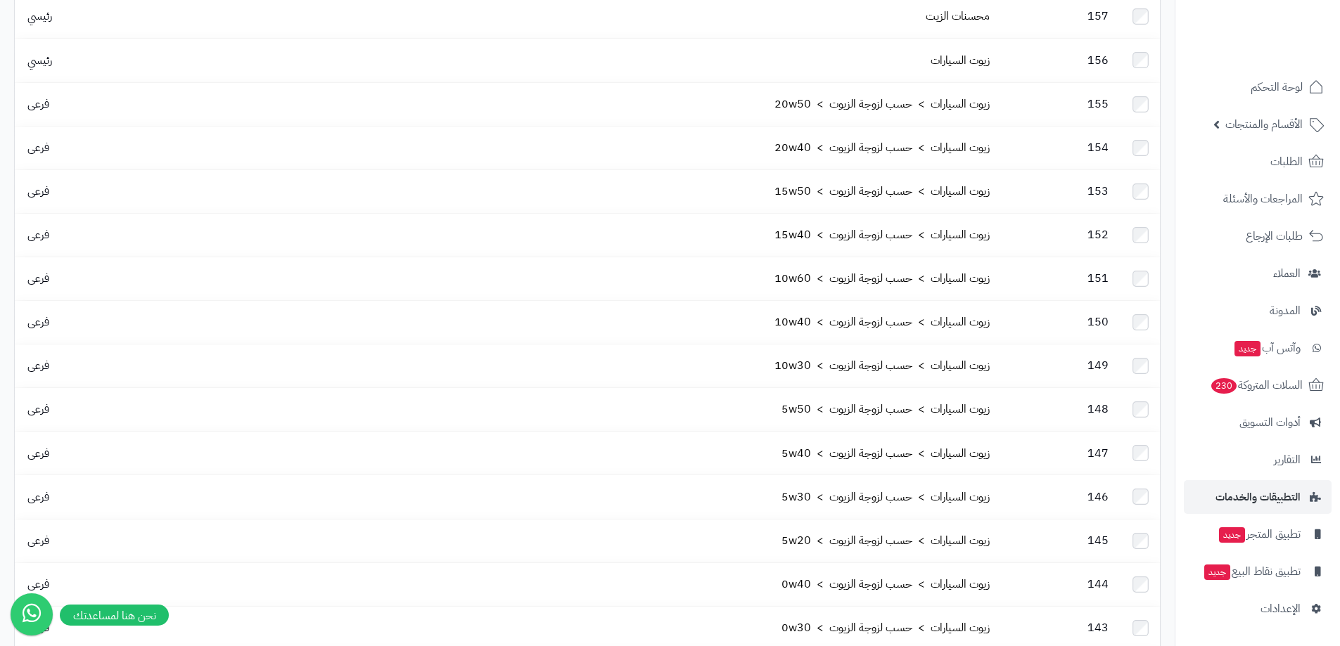
scroll to position [281, 0]
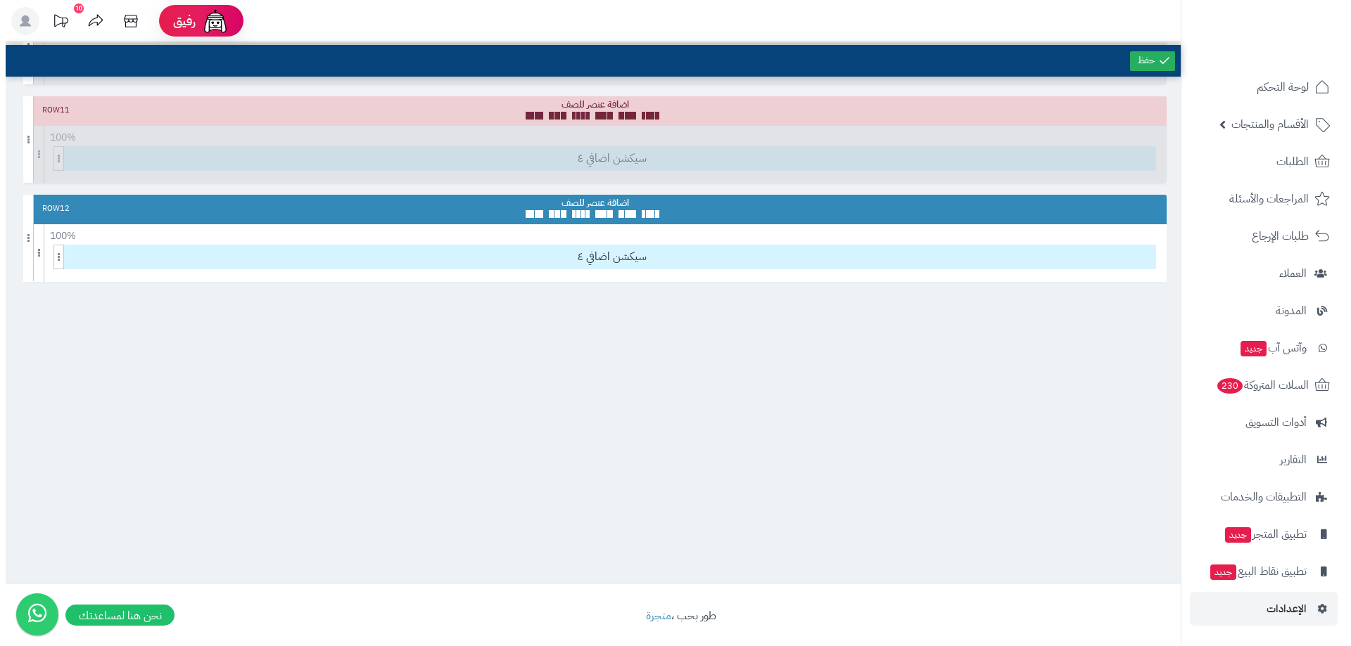
scroll to position [1263, 0]
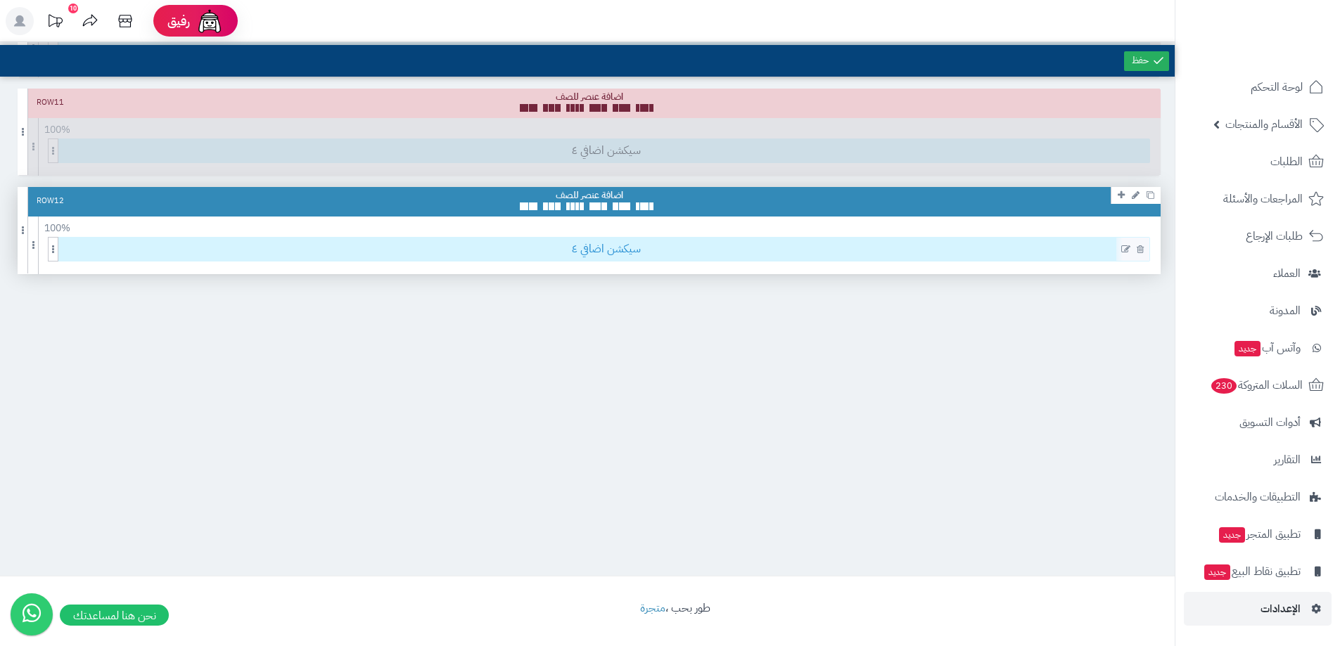
click at [632, 248] on span "سيكشن اضافي ٤" at bounding box center [606, 249] width 1087 height 23
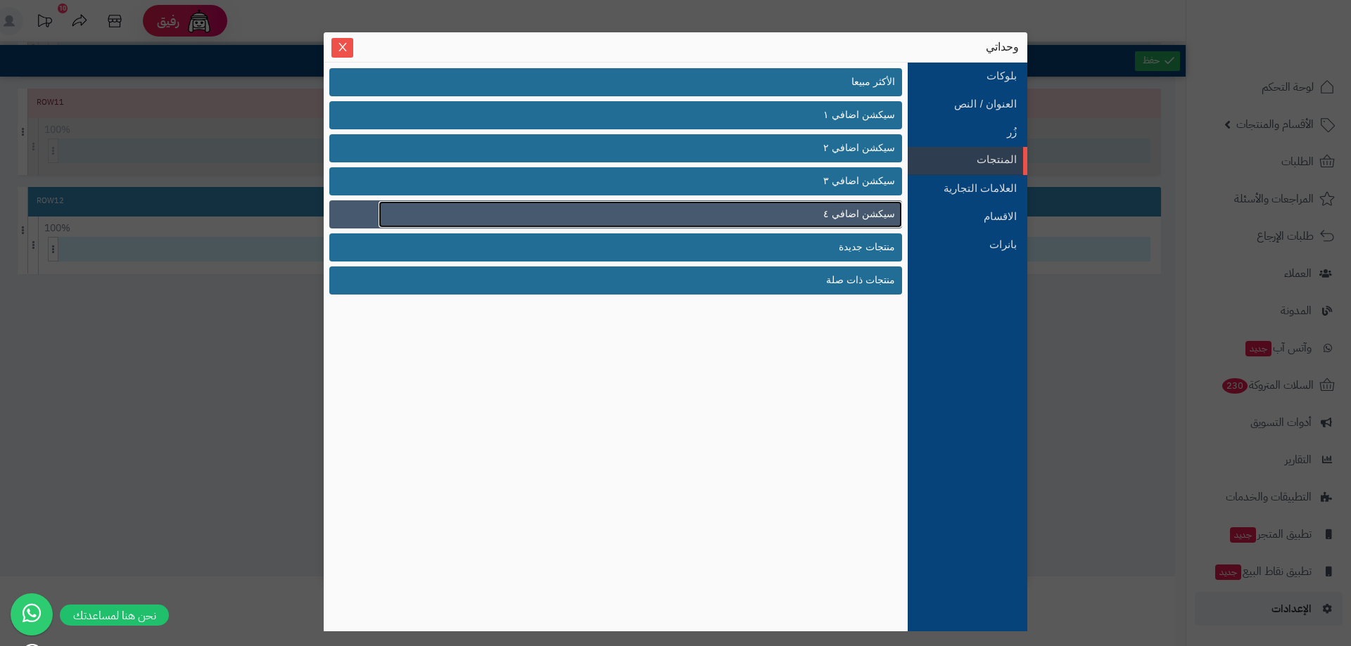
drag, startPoint x: 879, startPoint y: 216, endPoint x: 843, endPoint y: 214, distance: 35.9
click at [843, 214] on span "سيكشن اضافي ٤" at bounding box center [859, 214] width 72 height 15
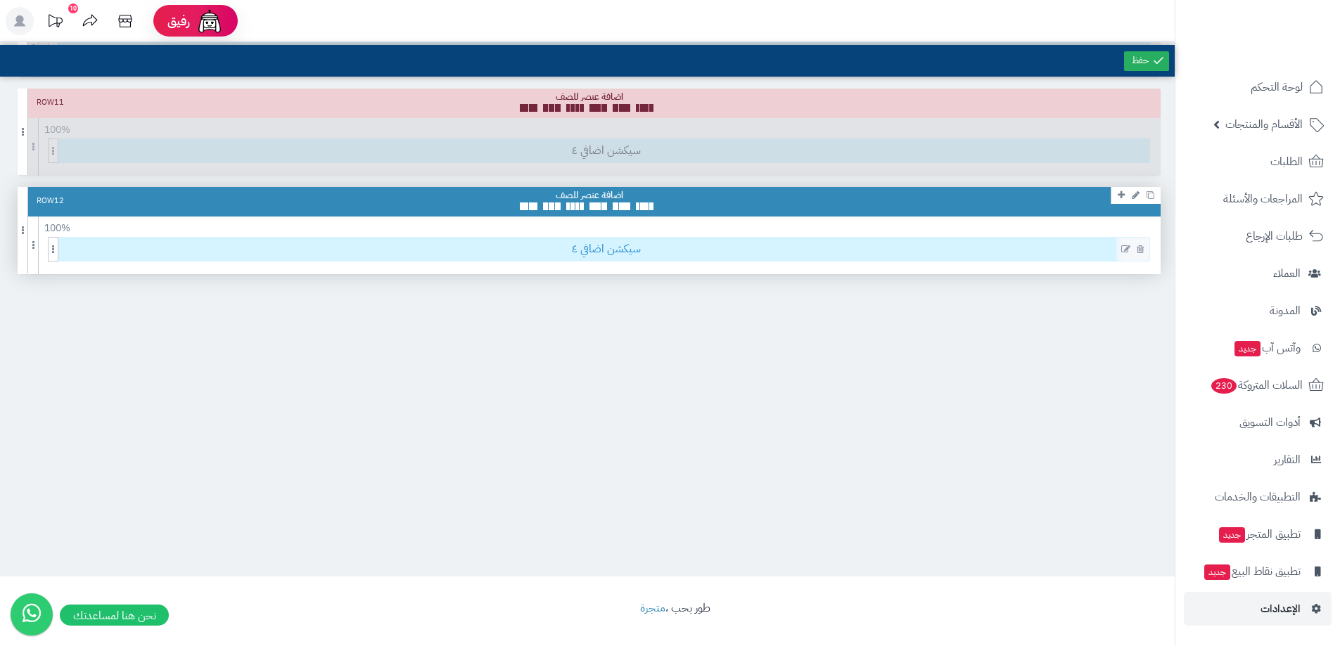
click at [663, 248] on span "سيكشن اضافي ٤" at bounding box center [606, 249] width 1087 height 23
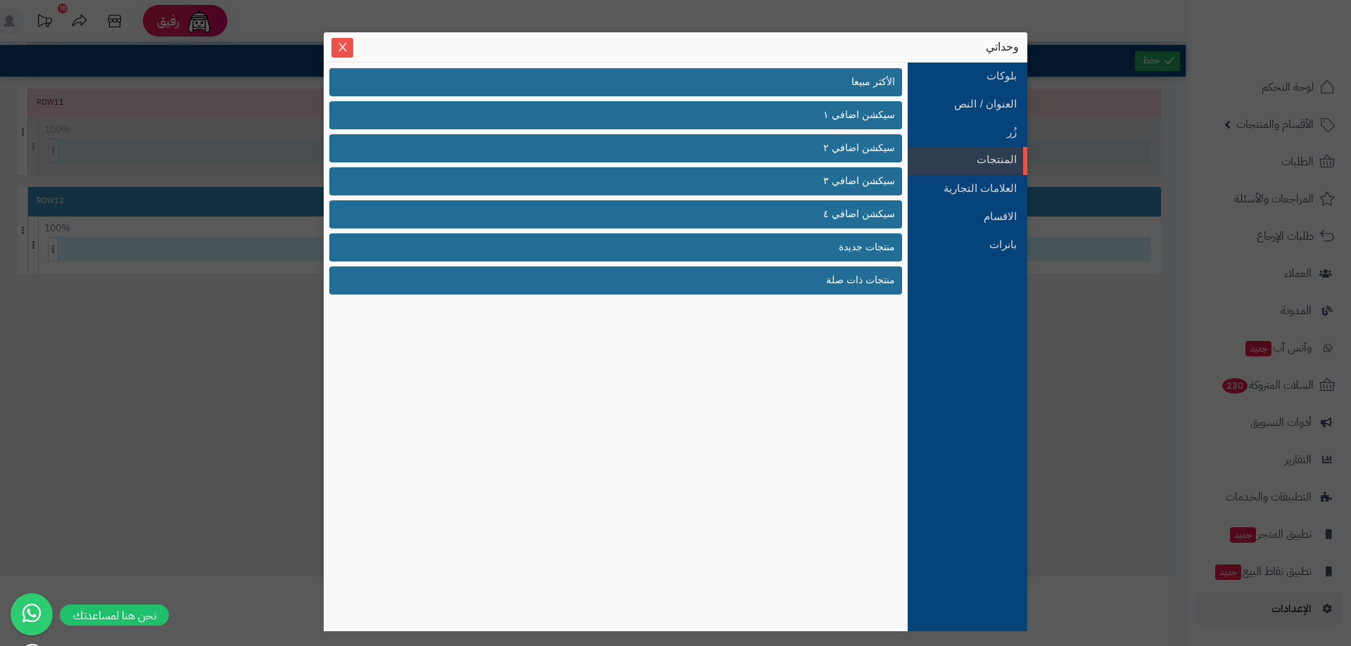
click at [1100, 319] on div "sentinelStart وحداتي بلوكات العنوان / النص زُر المنتجات العلامات التجارية الاقس…" at bounding box center [675, 323] width 1351 height 646
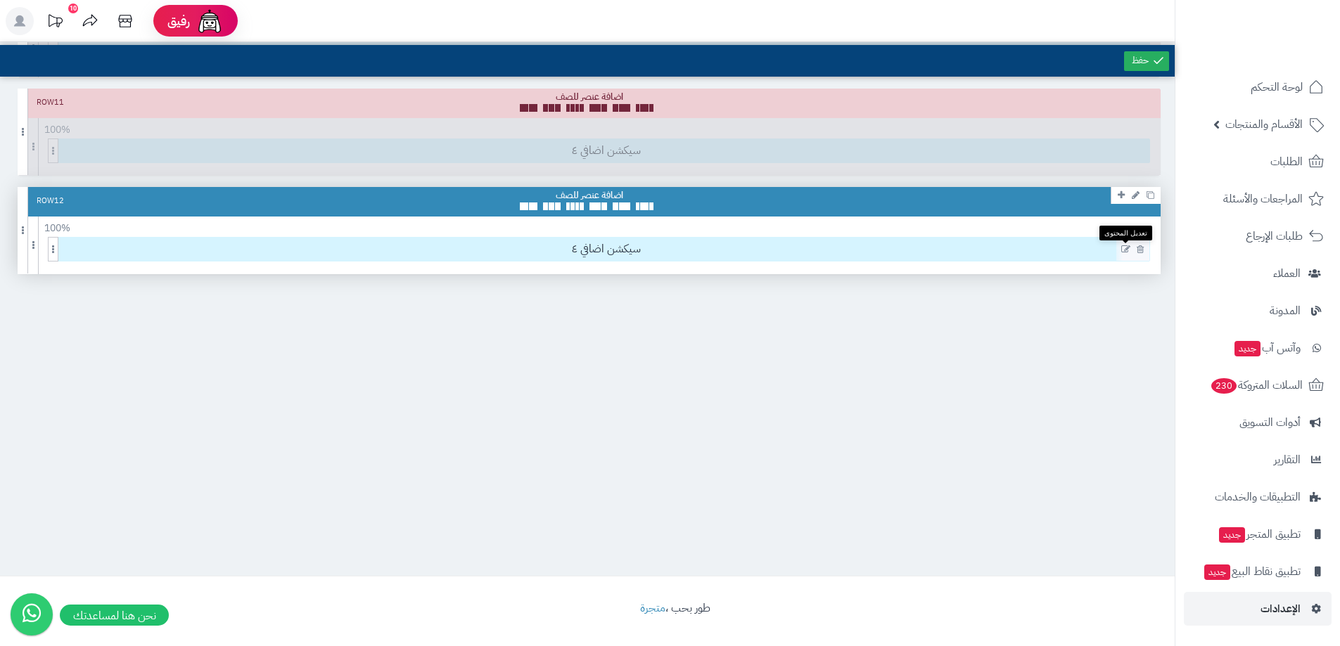
click at [1126, 249] on icon at bounding box center [1125, 250] width 9 height 10
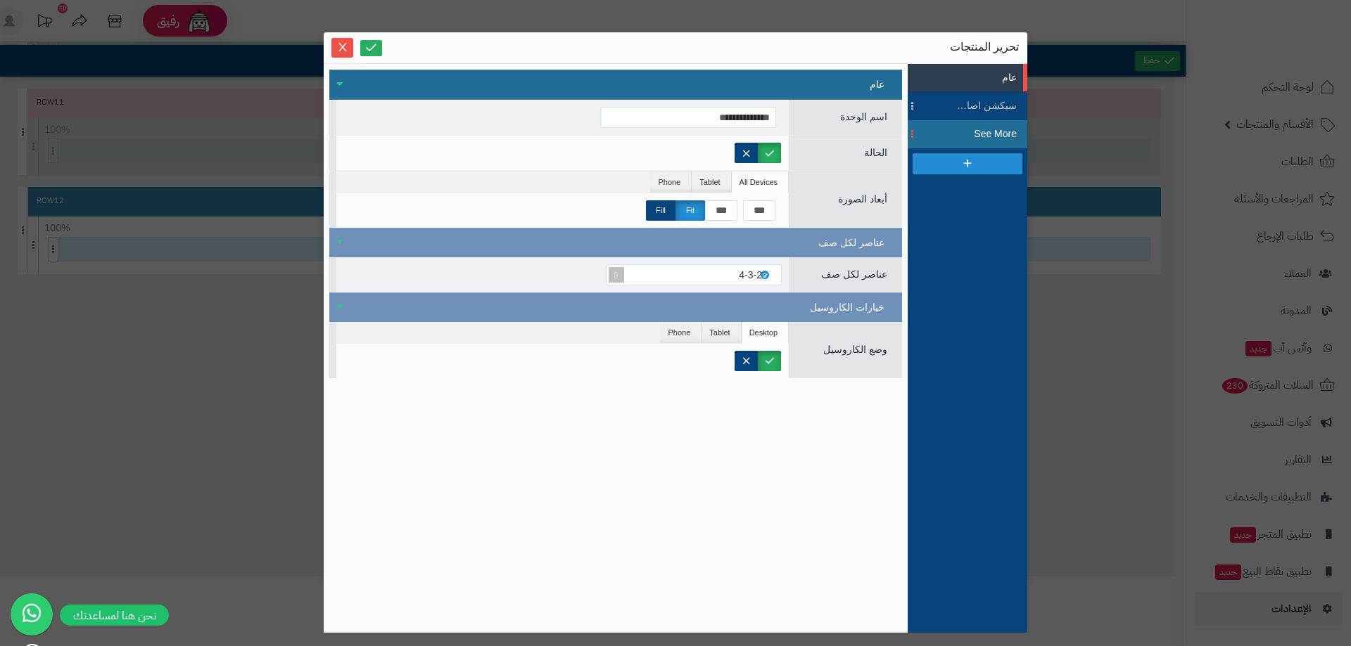
click at [960, 122] on li "See More" at bounding box center [967, 134] width 120 height 28
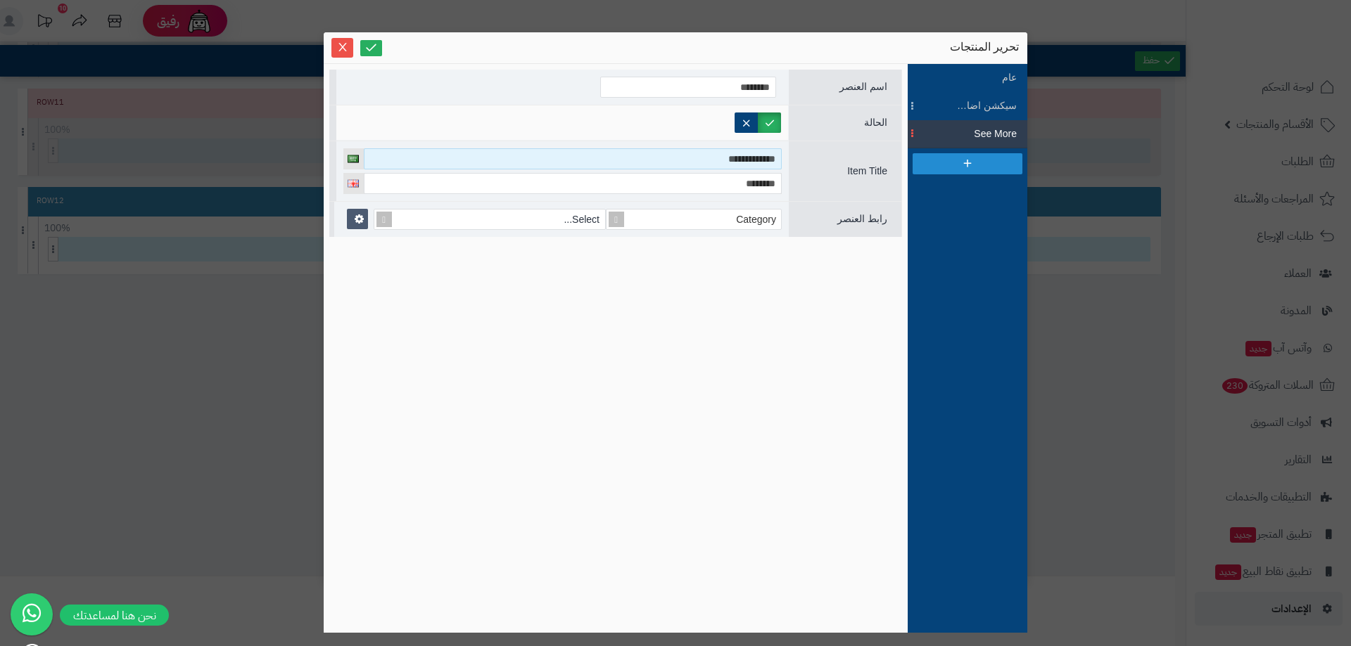
click at [741, 155] on input "**********" at bounding box center [573, 158] width 418 height 21
click at [745, 197] on div "**********" at bounding box center [562, 171] width 452 height 60
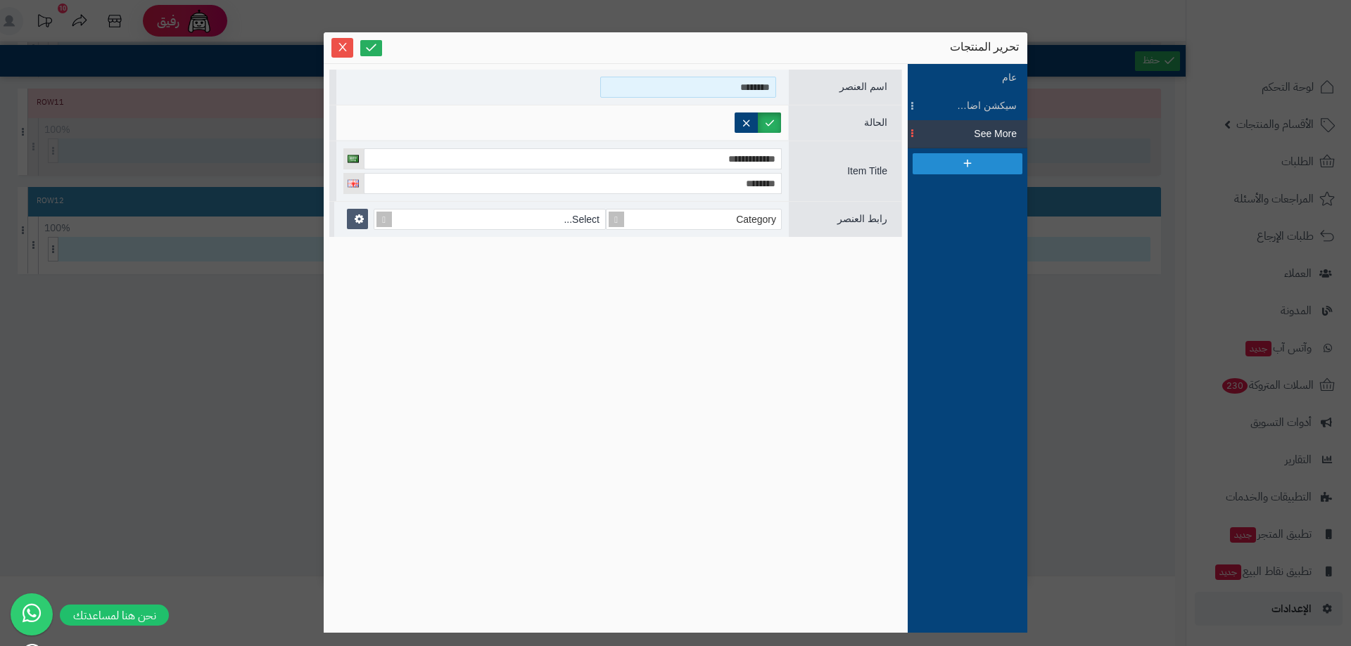
click at [762, 84] on input "********" at bounding box center [688, 87] width 176 height 21
type input "**********"
click at [735, 89] on input "**********" at bounding box center [688, 87] width 176 height 21
click at [736, 88] on input "**********" at bounding box center [688, 87] width 176 height 21
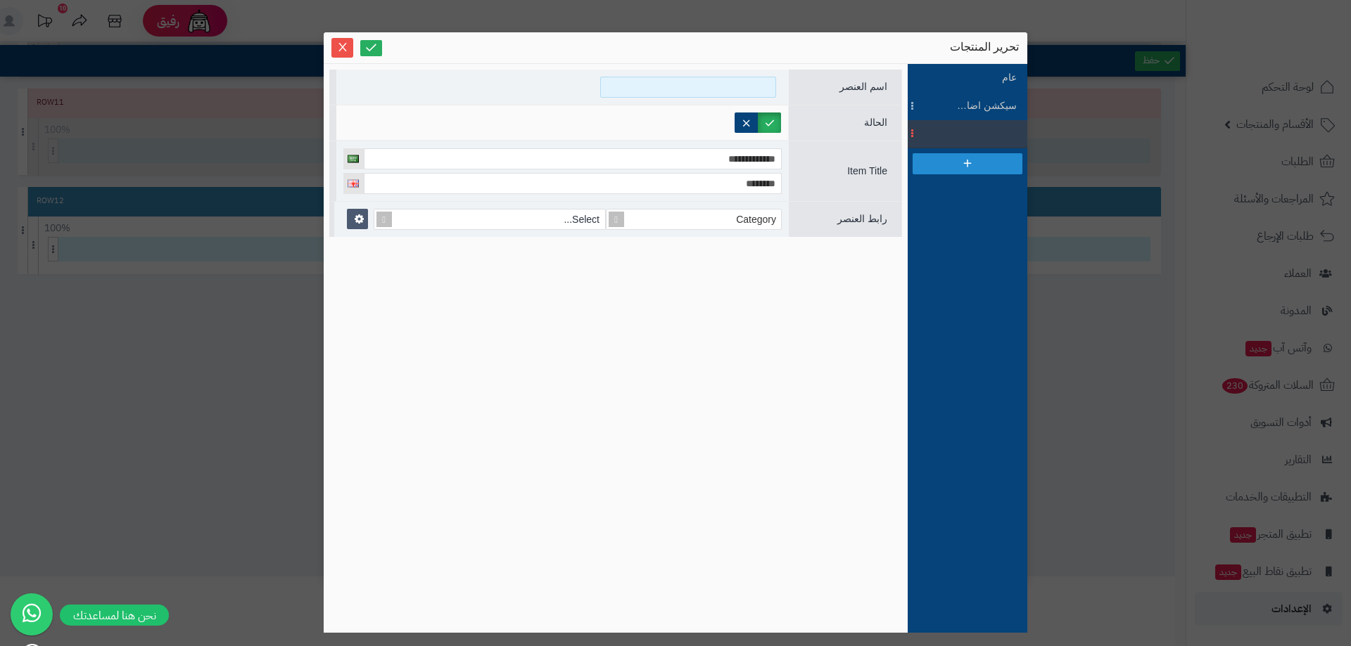
type input "*"
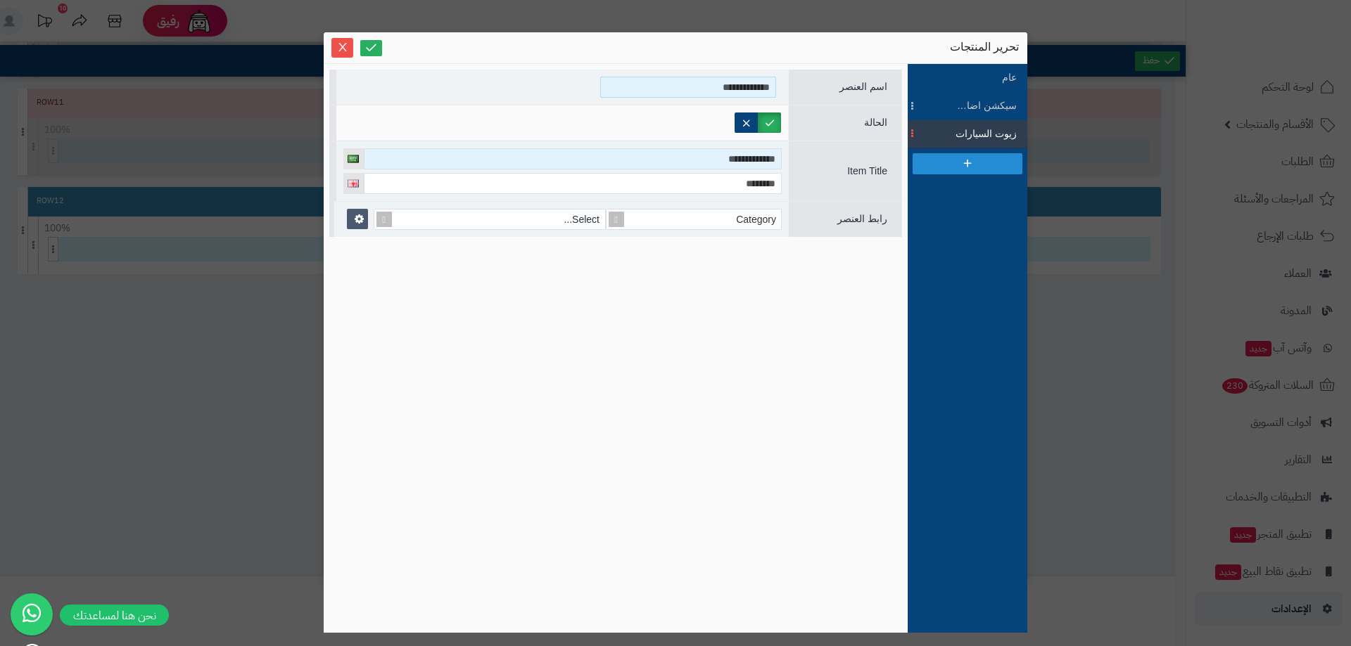
type input "**********"
click at [702, 165] on input "**********" at bounding box center [573, 158] width 418 height 21
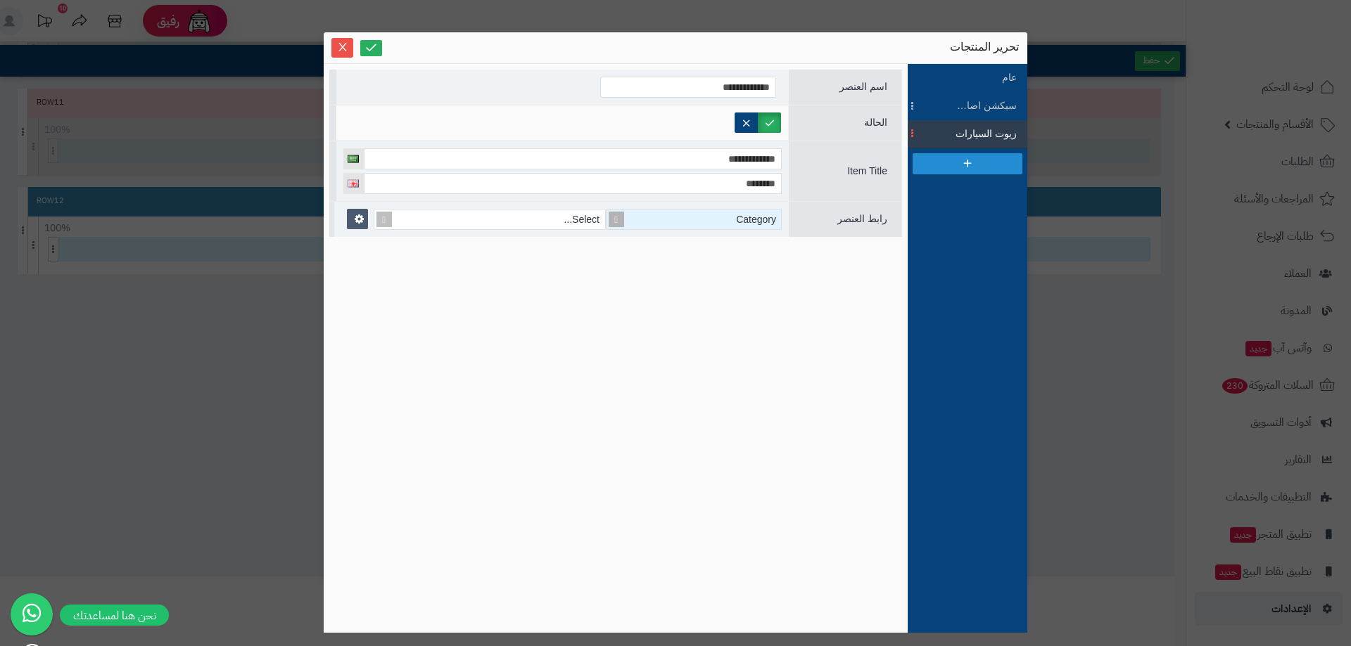
click at [713, 222] on div "Category" at bounding box center [699, 220] width 162 height 20
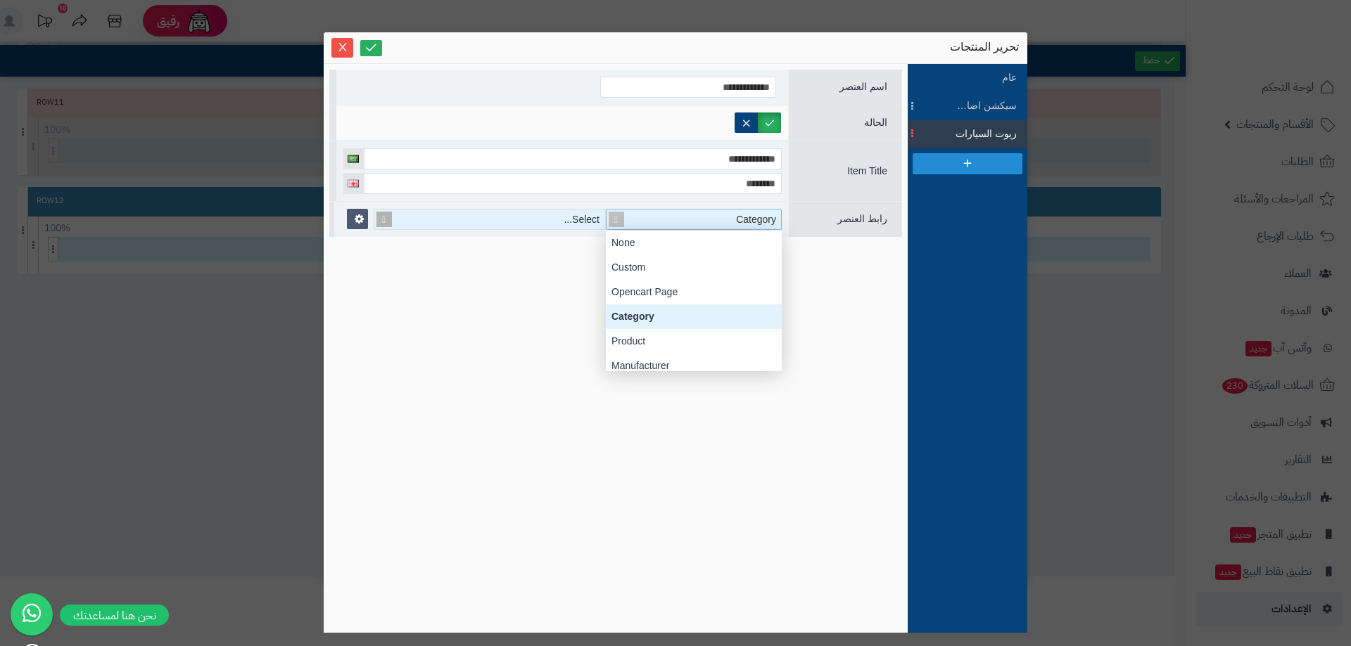
click at [528, 220] on div "Select..." at bounding box center [497, 220] width 215 height 20
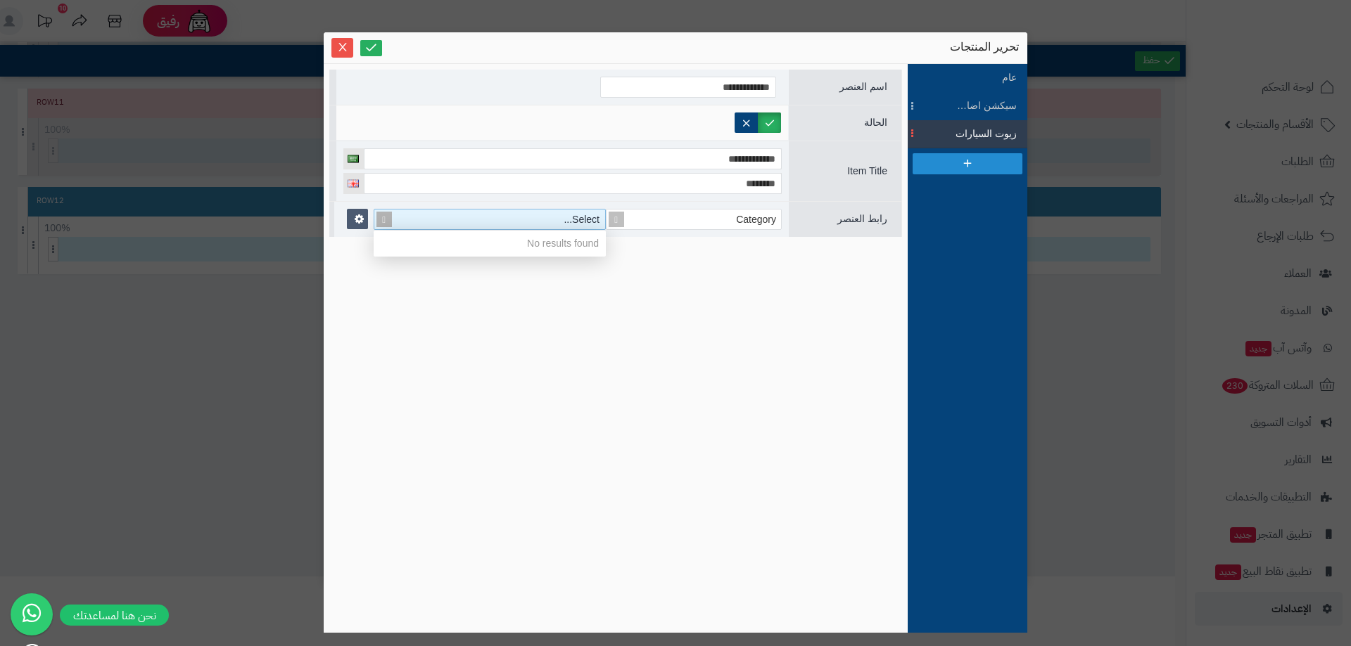
click at [509, 225] on div "Select..." at bounding box center [497, 220] width 215 height 20
click at [686, 225] on div "Category" at bounding box center [699, 220] width 162 height 20
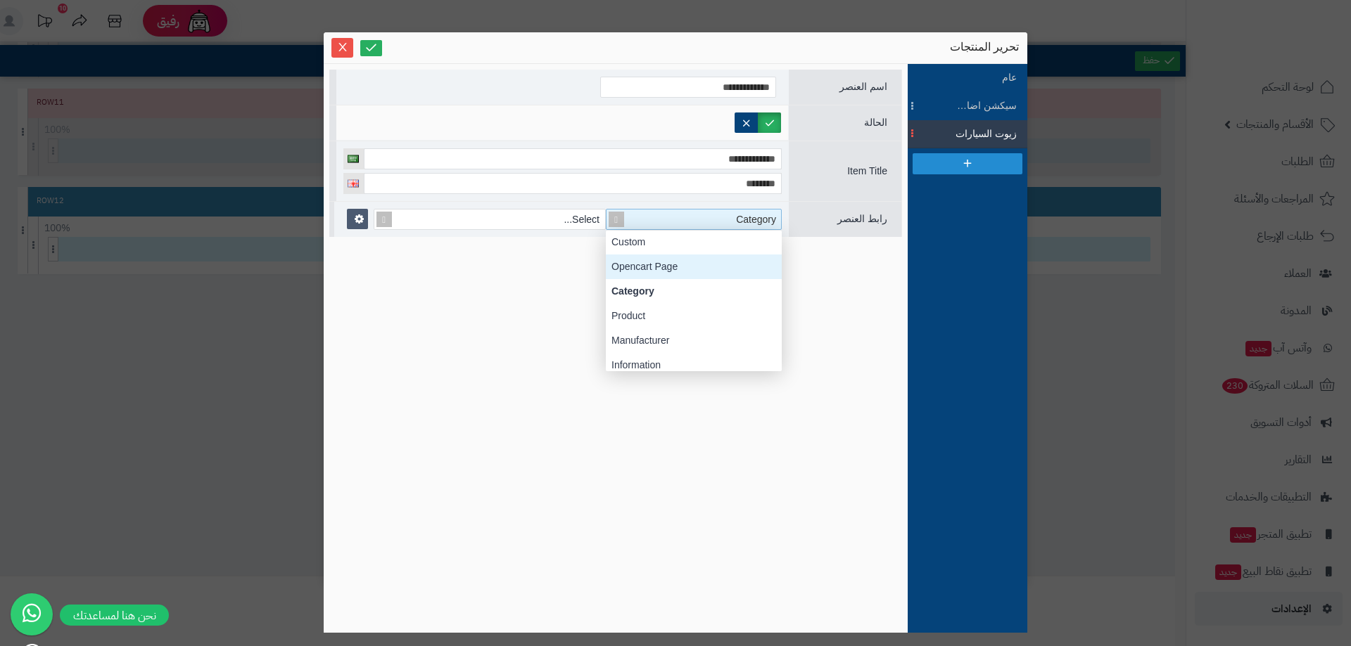
scroll to position [0, 0]
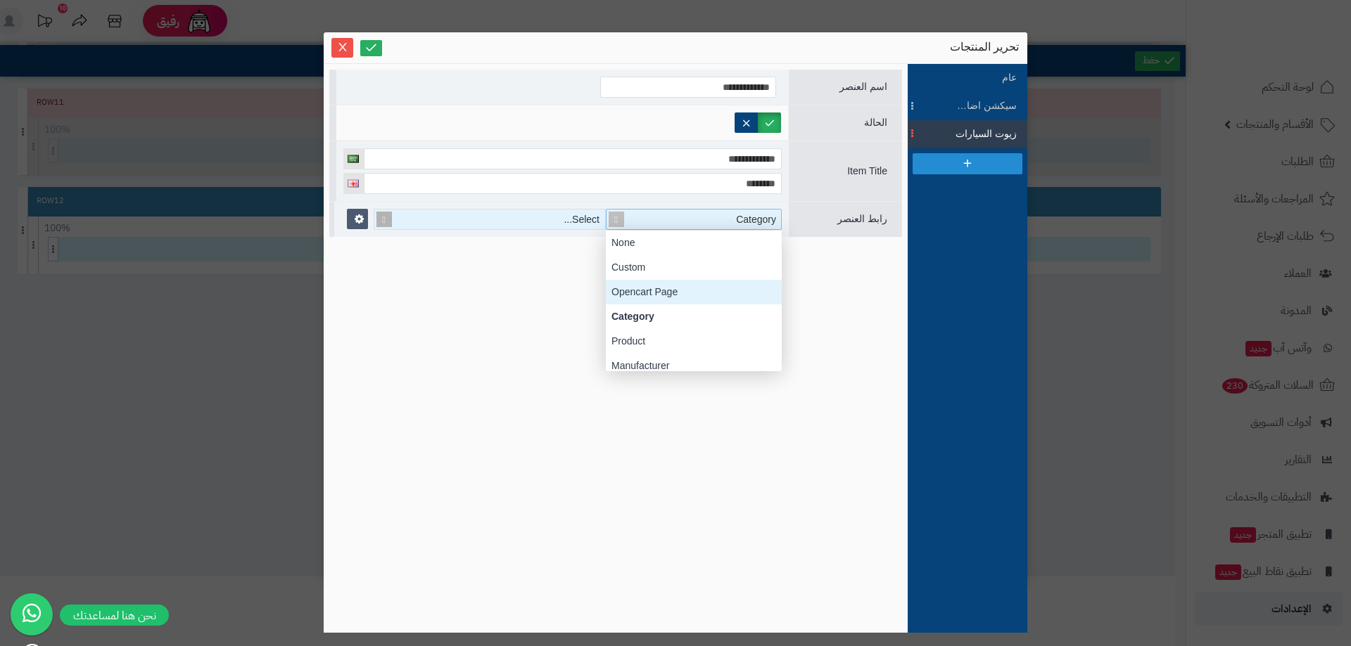
click at [507, 219] on div "Select..." at bounding box center [497, 220] width 215 height 20
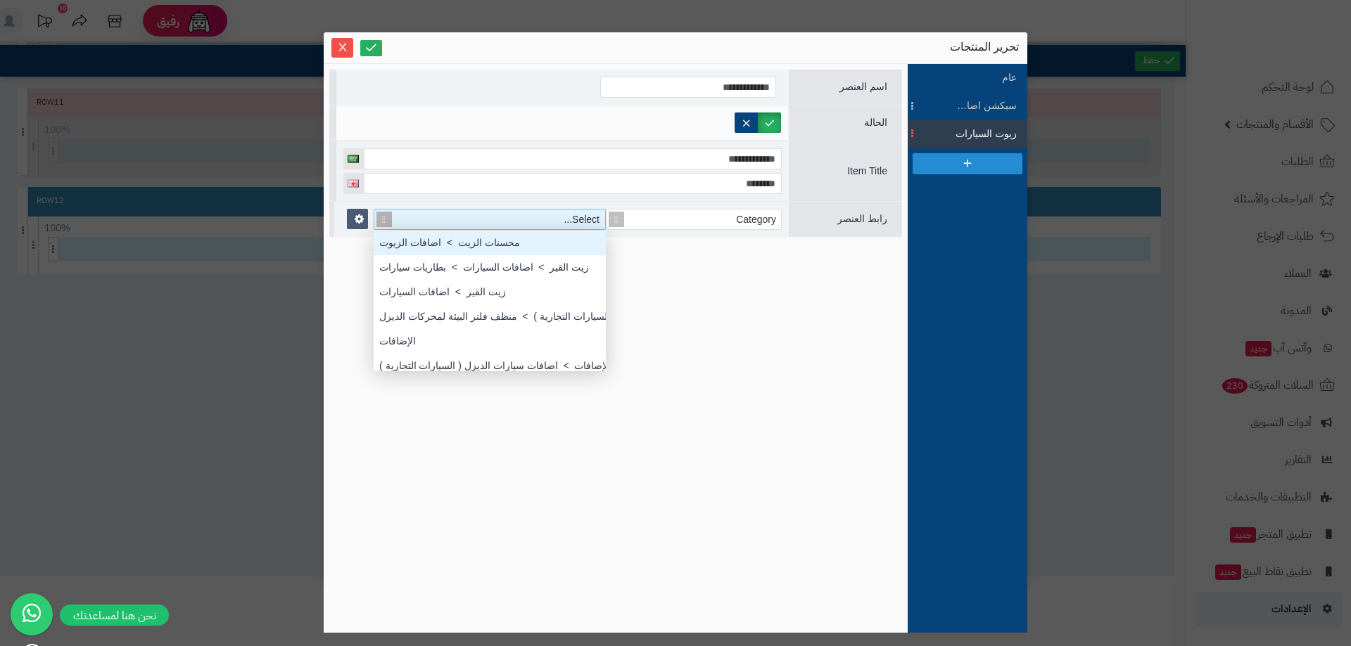
scroll to position [141, 0]
click at [381, 219] on span at bounding box center [384, 220] width 20 height 20
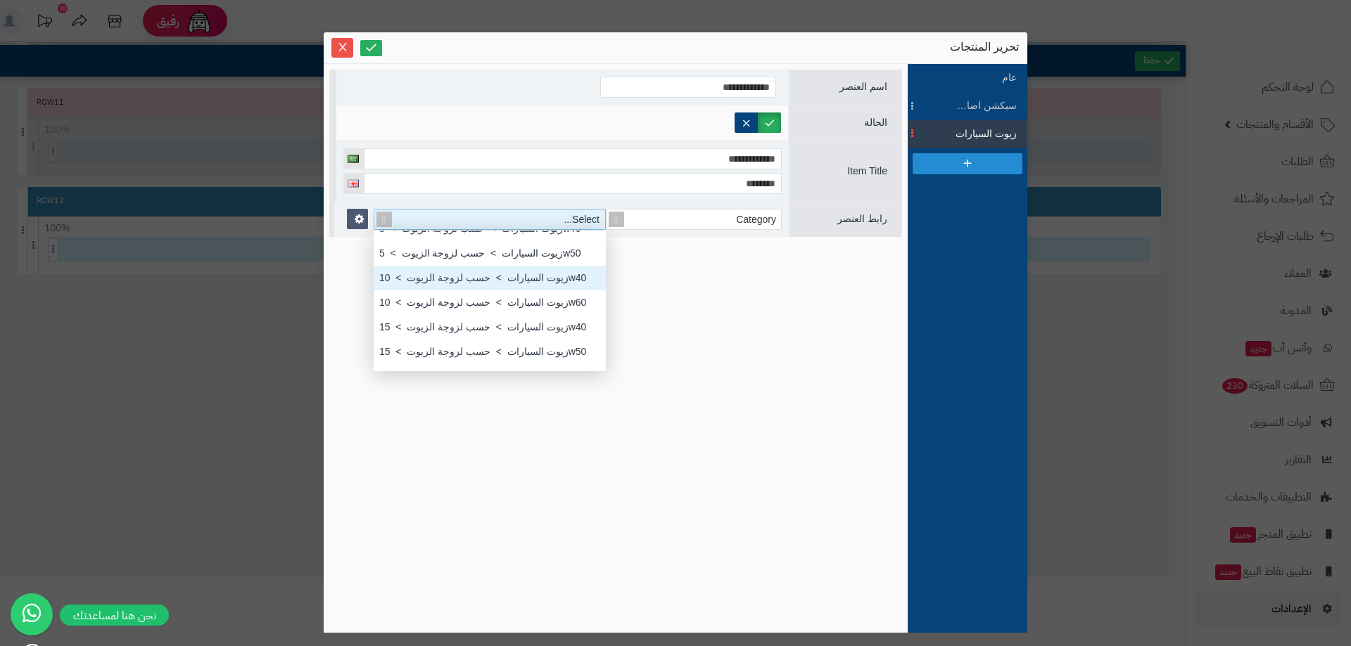
scroll to position [914, 0]
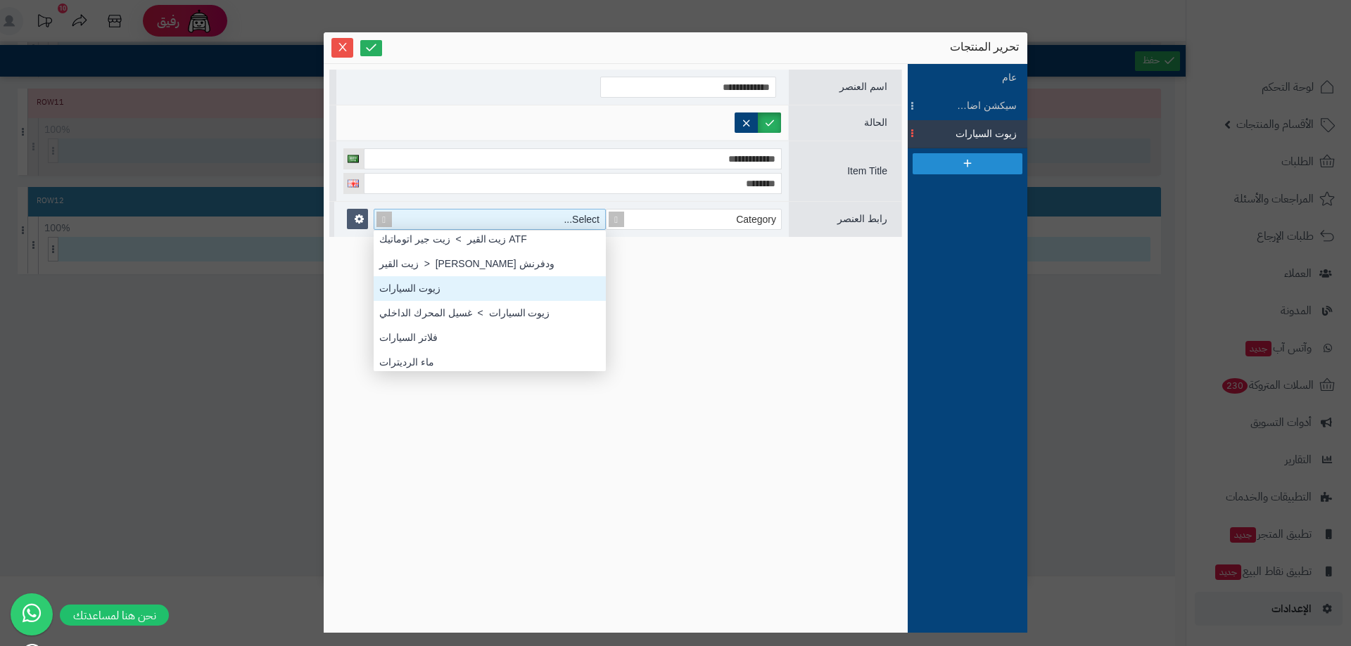
click at [513, 281] on div "زيوت السيارات" at bounding box center [490, 288] width 232 height 25
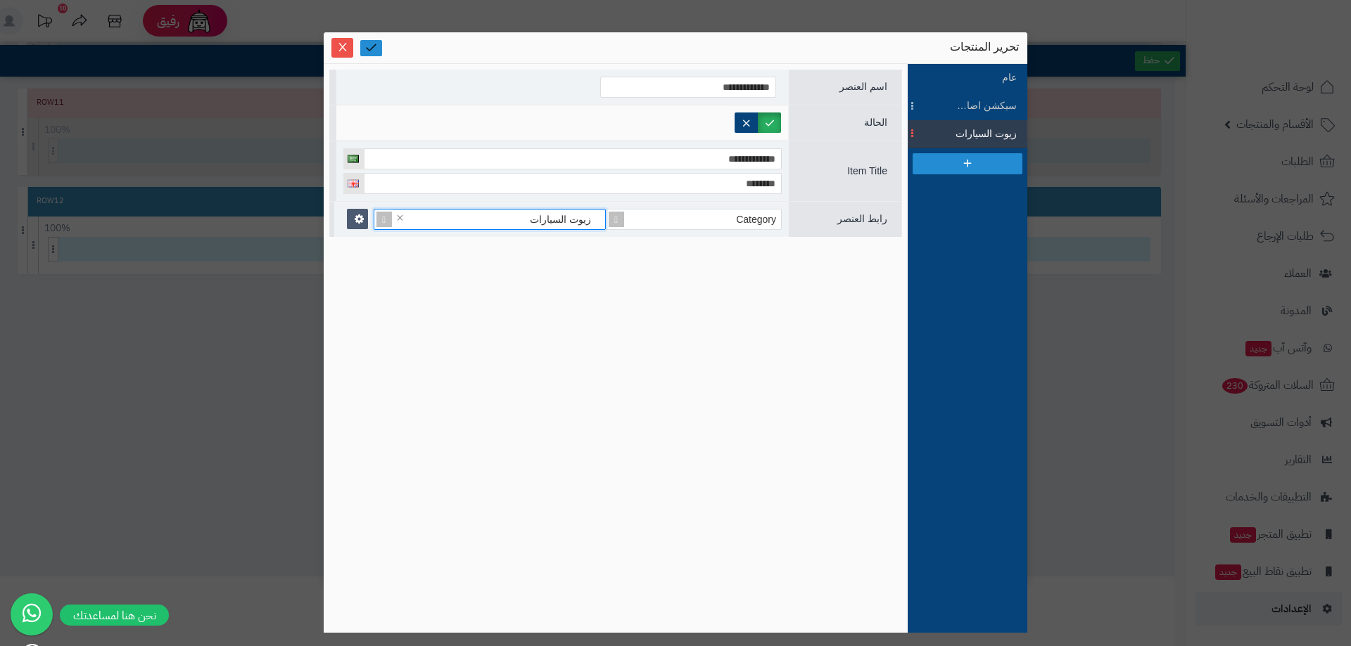
click at [369, 50] on icon at bounding box center [370, 47] width 13 height 13
click at [343, 46] on icon "Close" at bounding box center [342, 46] width 11 height 11
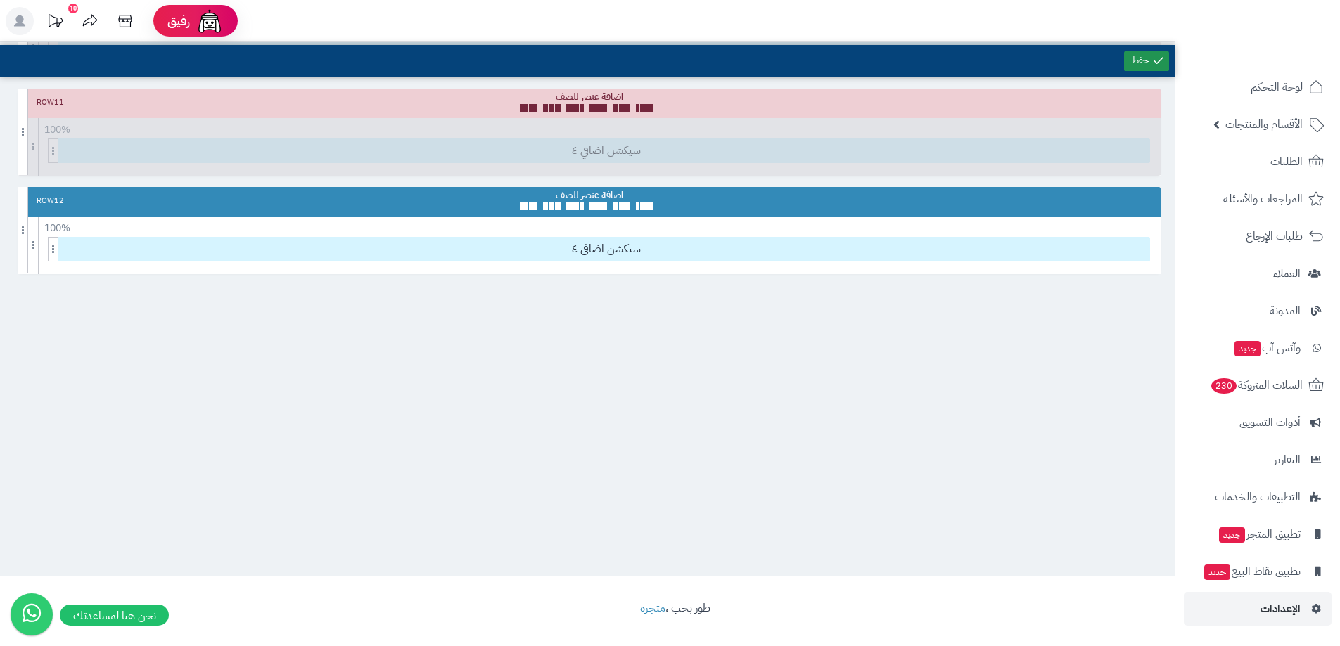
drag, startPoint x: 1139, startPoint y: 51, endPoint x: 1125, endPoint y: 51, distance: 13.4
click at [1140, 51] on link at bounding box center [1146, 61] width 45 height 20
click at [624, 265] on div "سيكشن اضافي ٤" at bounding box center [593, 253] width 1150 height 33
click at [632, 245] on span "سيكشن اضافي ٤" at bounding box center [606, 249] width 1087 height 23
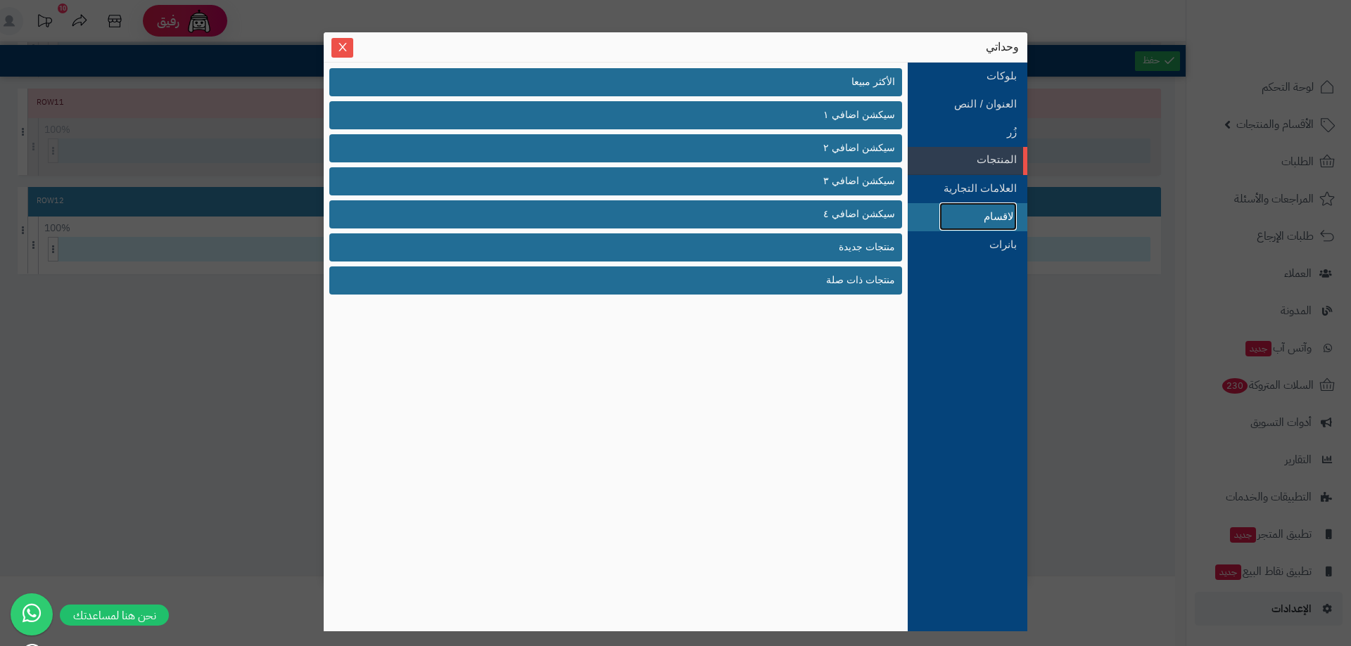
click at [971, 220] on link "الاقسام" at bounding box center [977, 217] width 77 height 28
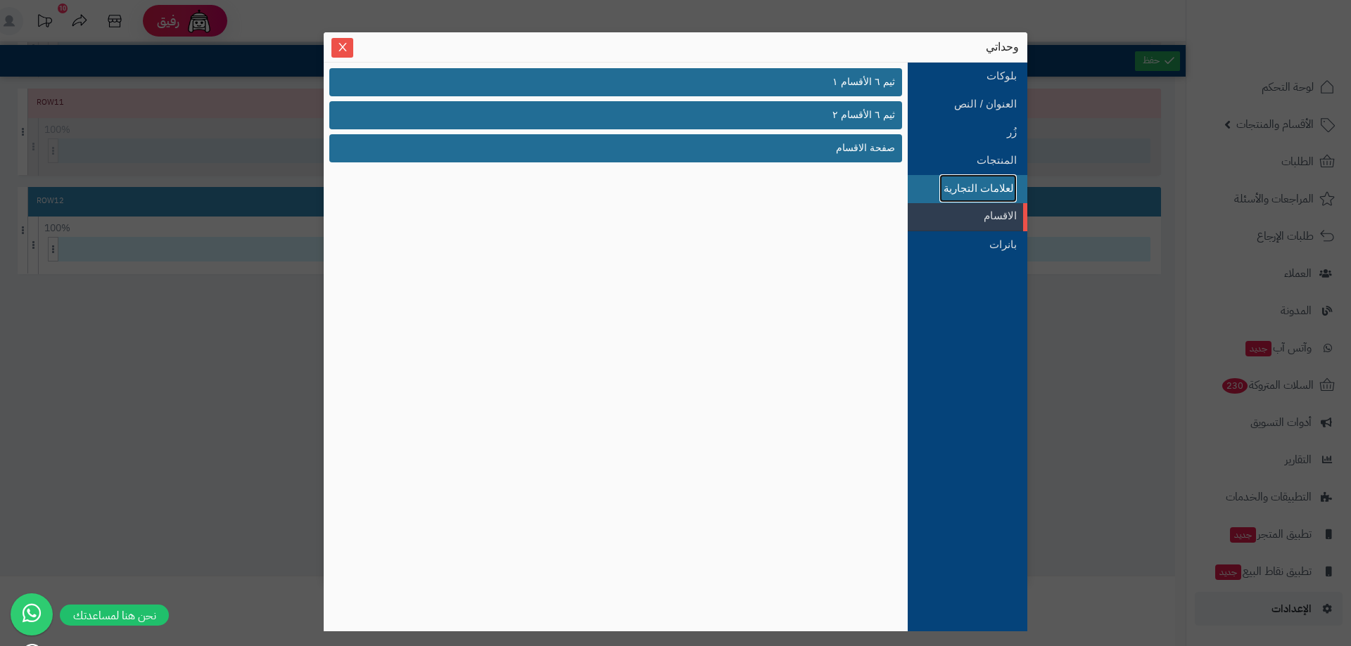
click at [975, 174] on link "العلامات التجارية" at bounding box center [977, 188] width 77 height 28
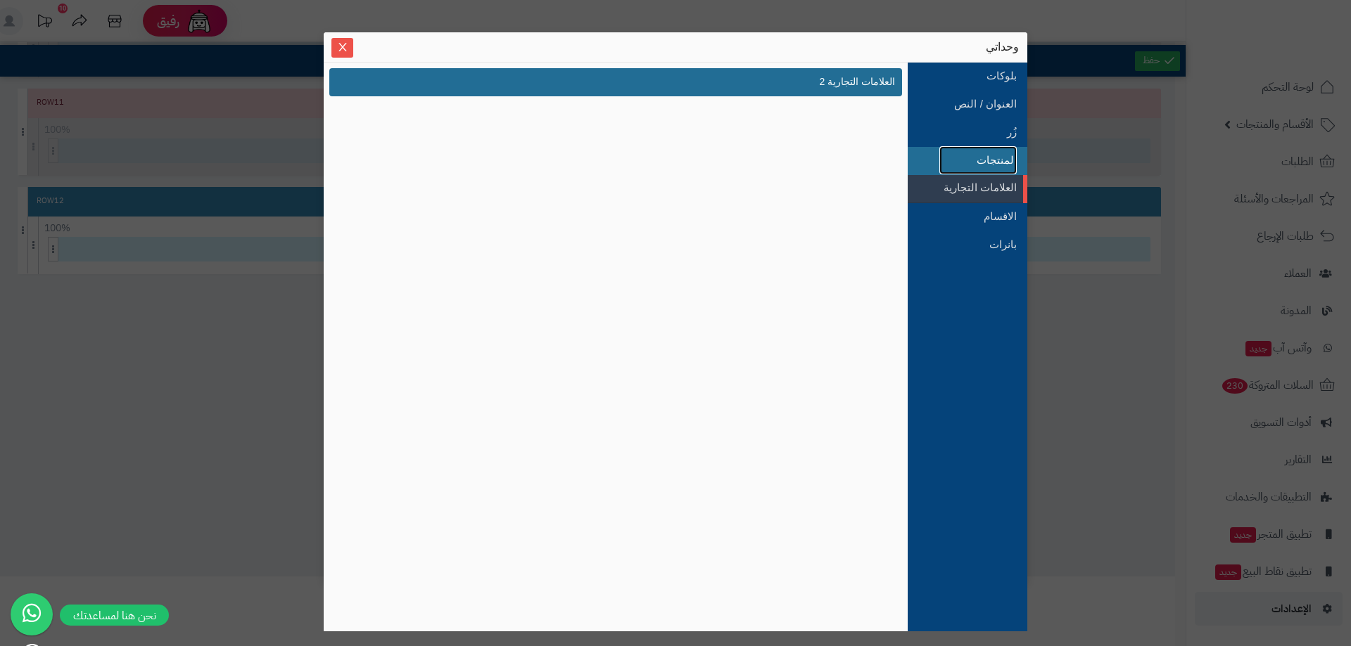
click at [981, 161] on link "المنتجات" at bounding box center [977, 160] width 77 height 28
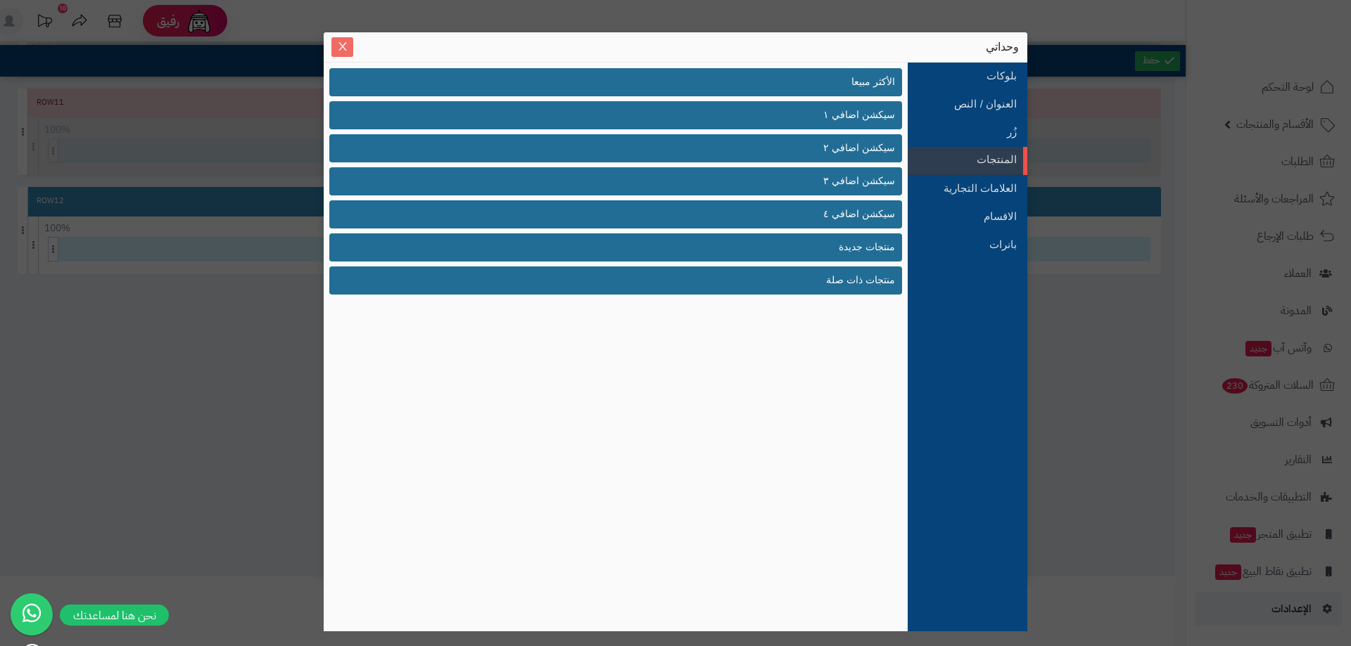
click at [348, 53] on button "Close" at bounding box center [342, 47] width 22 height 20
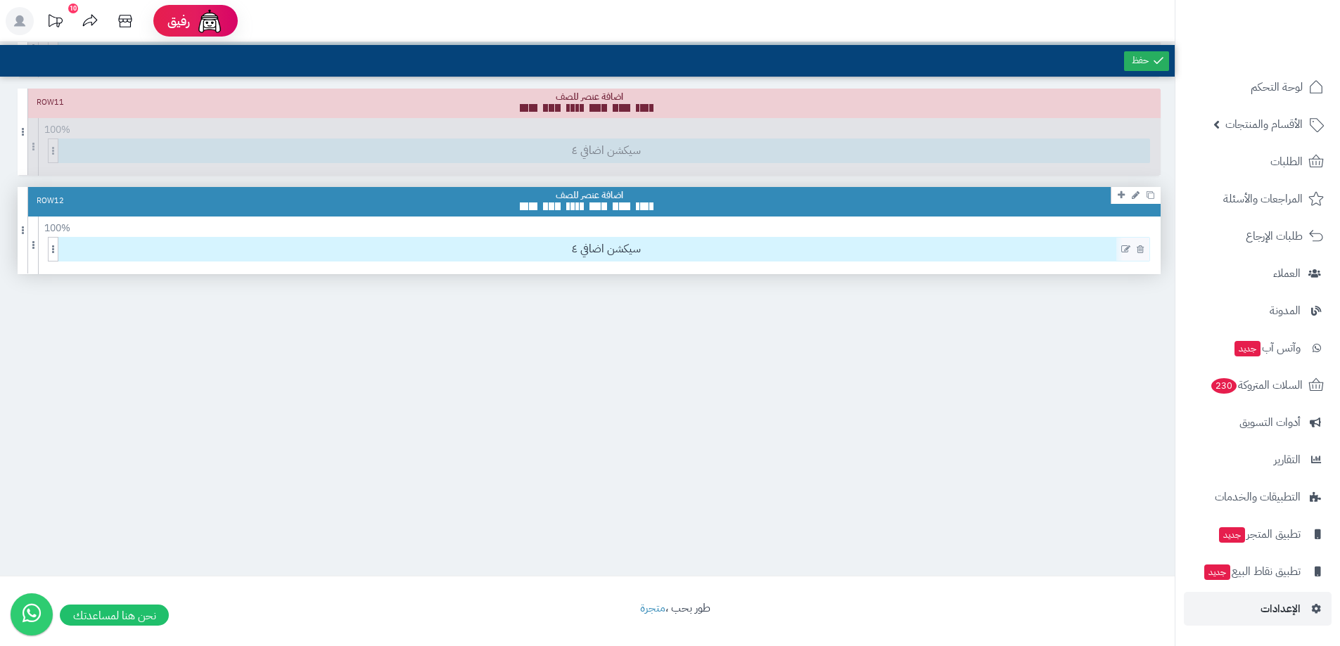
click at [1124, 248] on icon at bounding box center [1125, 250] width 9 height 10
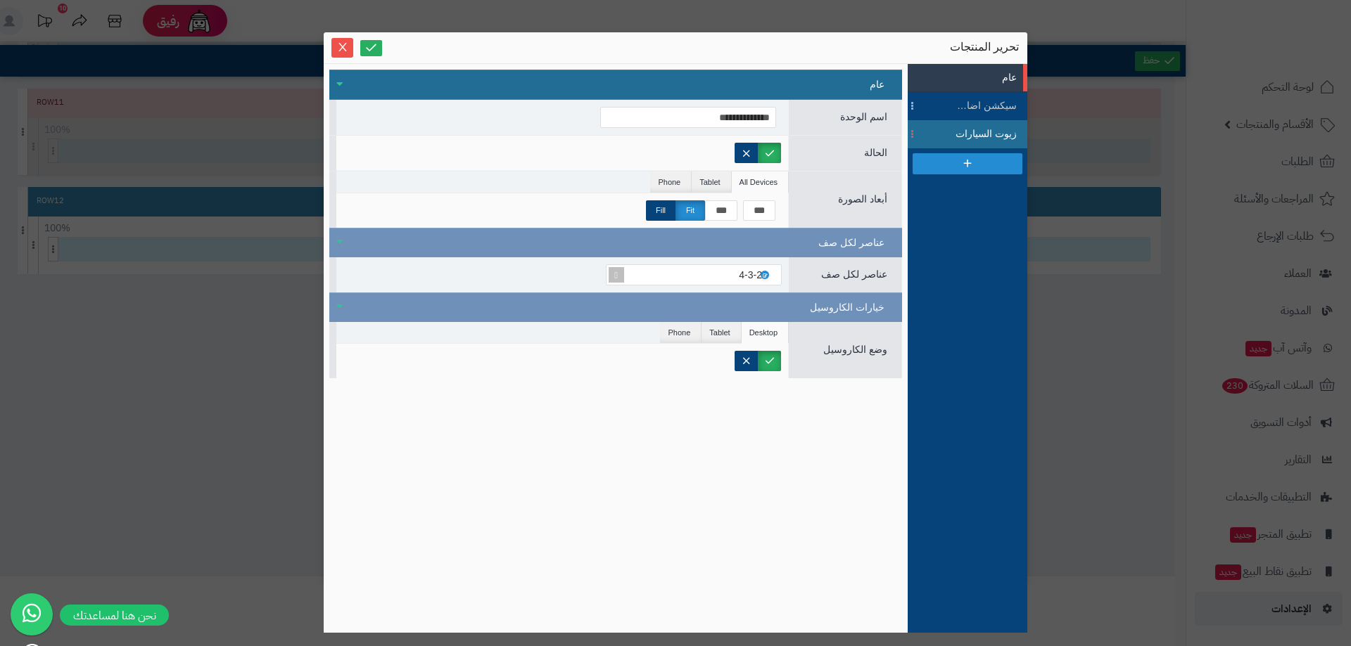
click at [989, 136] on span "زيوت السيارات" at bounding box center [984, 134] width 63 height 15
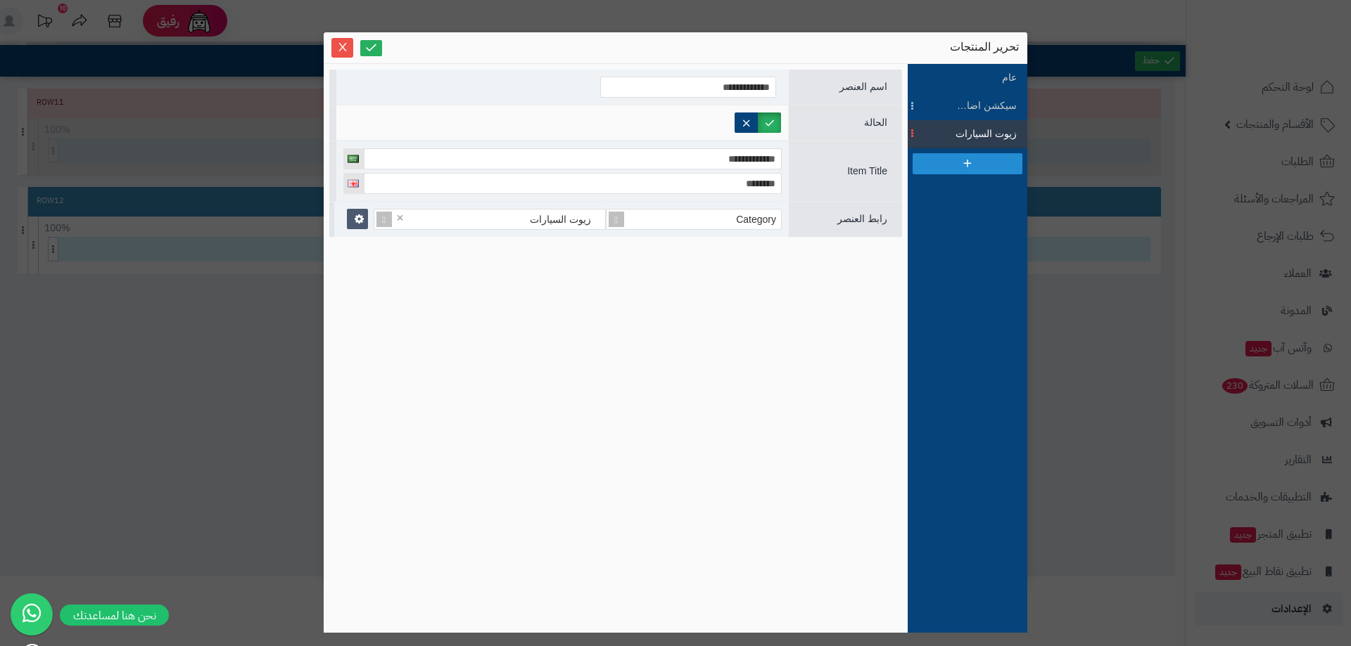
click at [909, 134] on span at bounding box center [912, 133] width 11 height 27
drag, startPoint x: 971, startPoint y: 132, endPoint x: 957, endPoint y: 123, distance: 17.0
click at [969, 103] on ul "عام سيكشن اضافي ٤ زيوت السيارات" at bounding box center [967, 348] width 120 height 569
click at [378, 47] on link at bounding box center [371, 48] width 22 height 16
click at [340, 46] on icon "Close" at bounding box center [342, 46] width 11 height 11
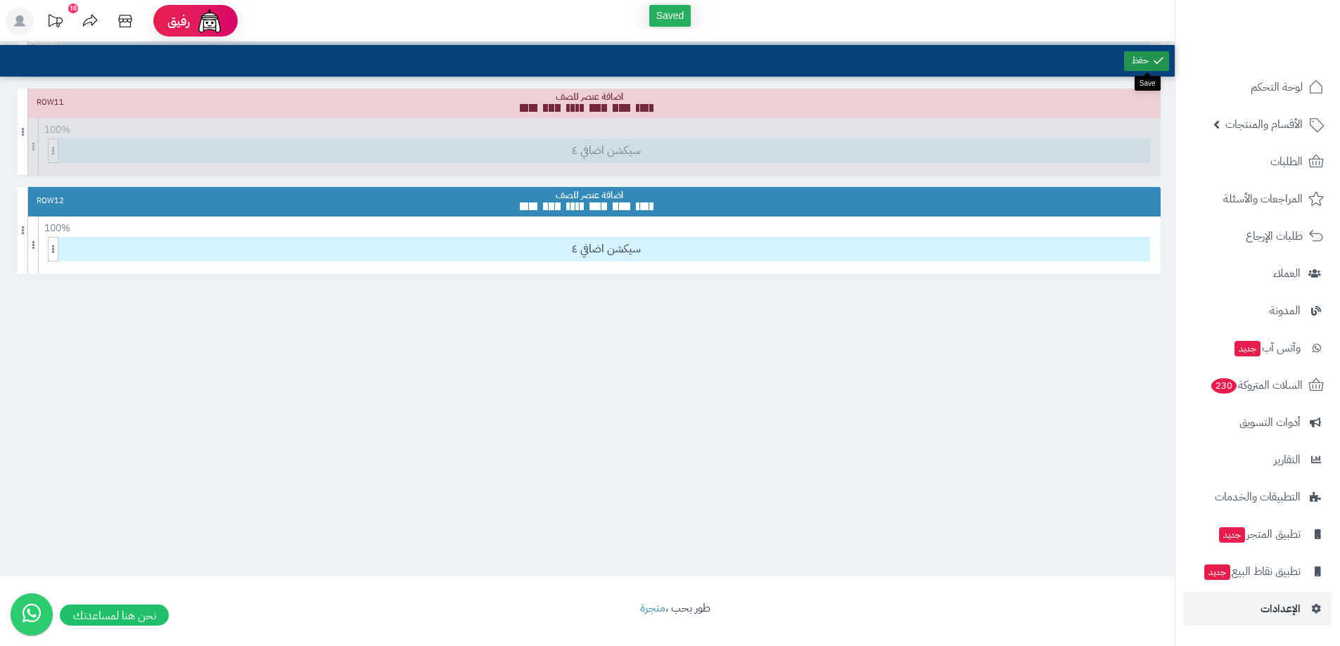
click at [1145, 63] on link at bounding box center [1146, 61] width 45 height 20
click at [1125, 247] on icon at bounding box center [1125, 250] width 9 height 10
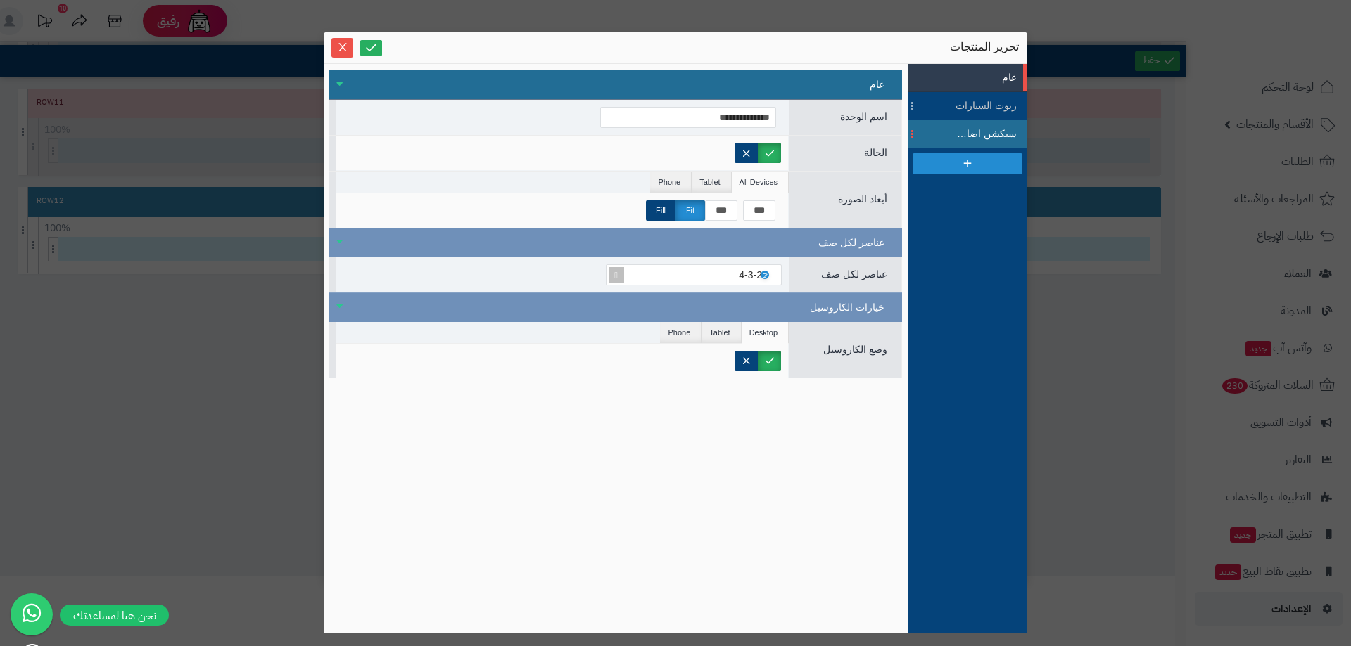
click at [913, 139] on span at bounding box center [912, 134] width 11 height 28
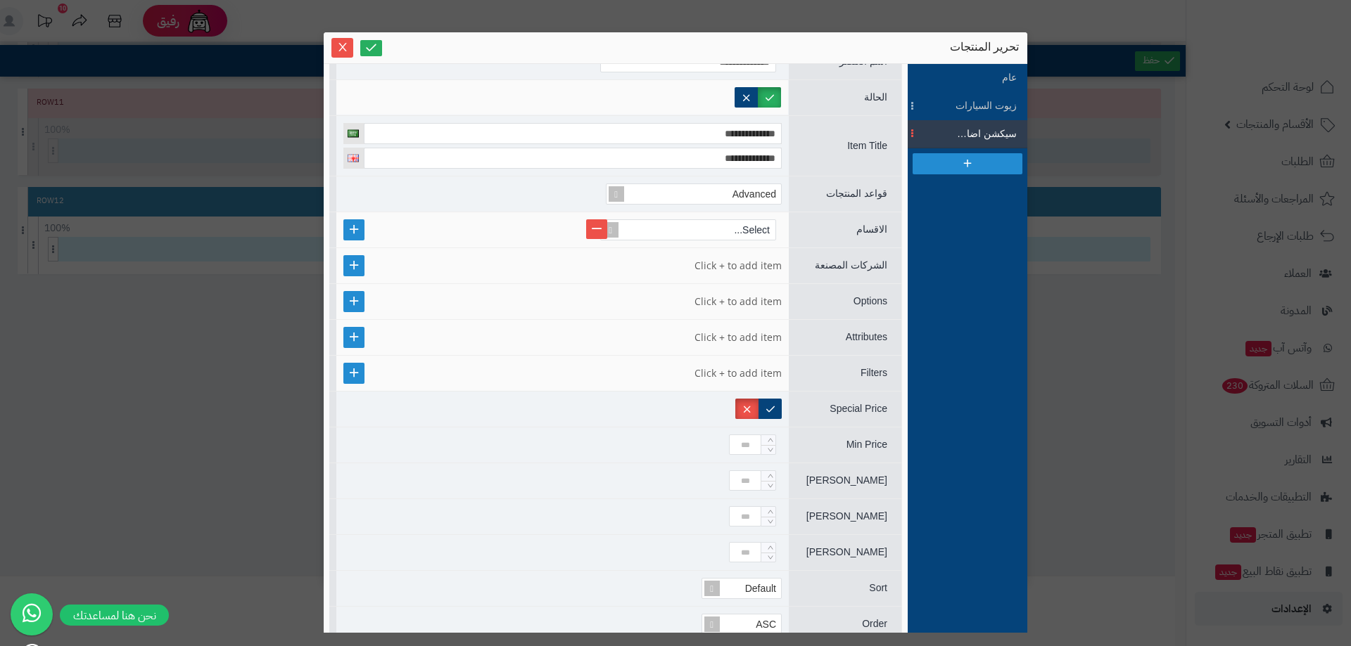
scroll to position [0, 0]
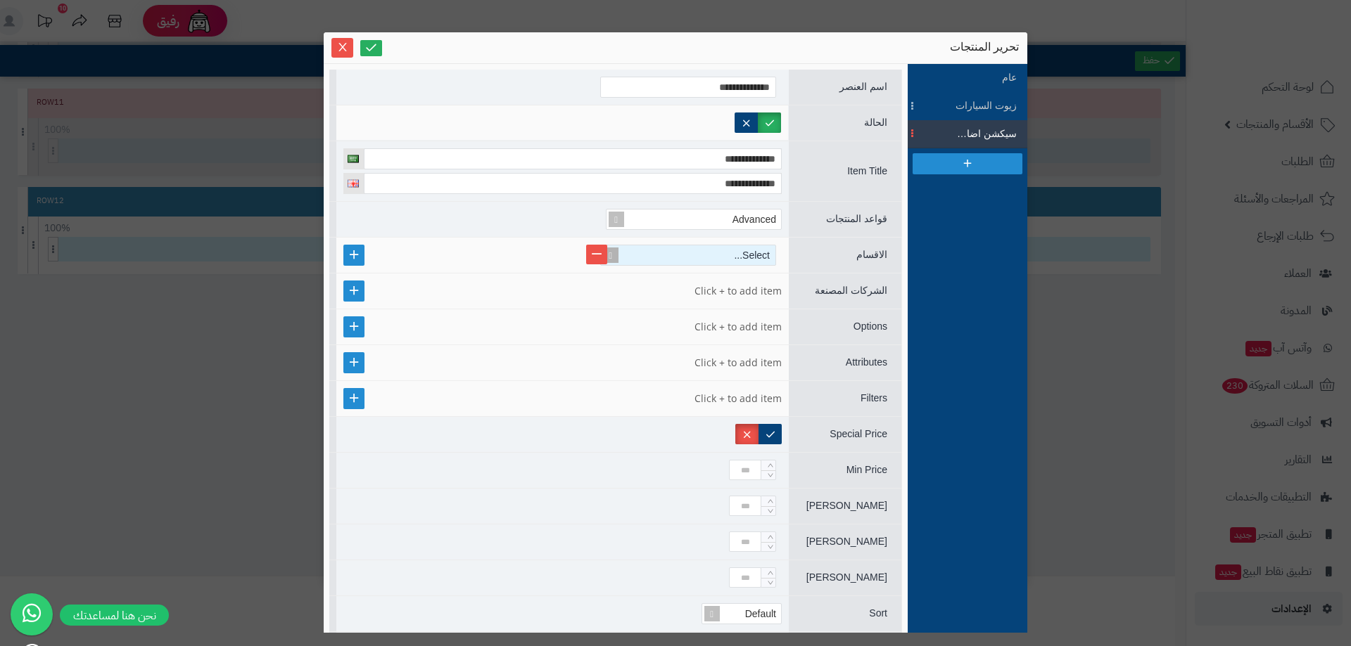
click at [616, 253] on span at bounding box center [611, 255] width 20 height 20
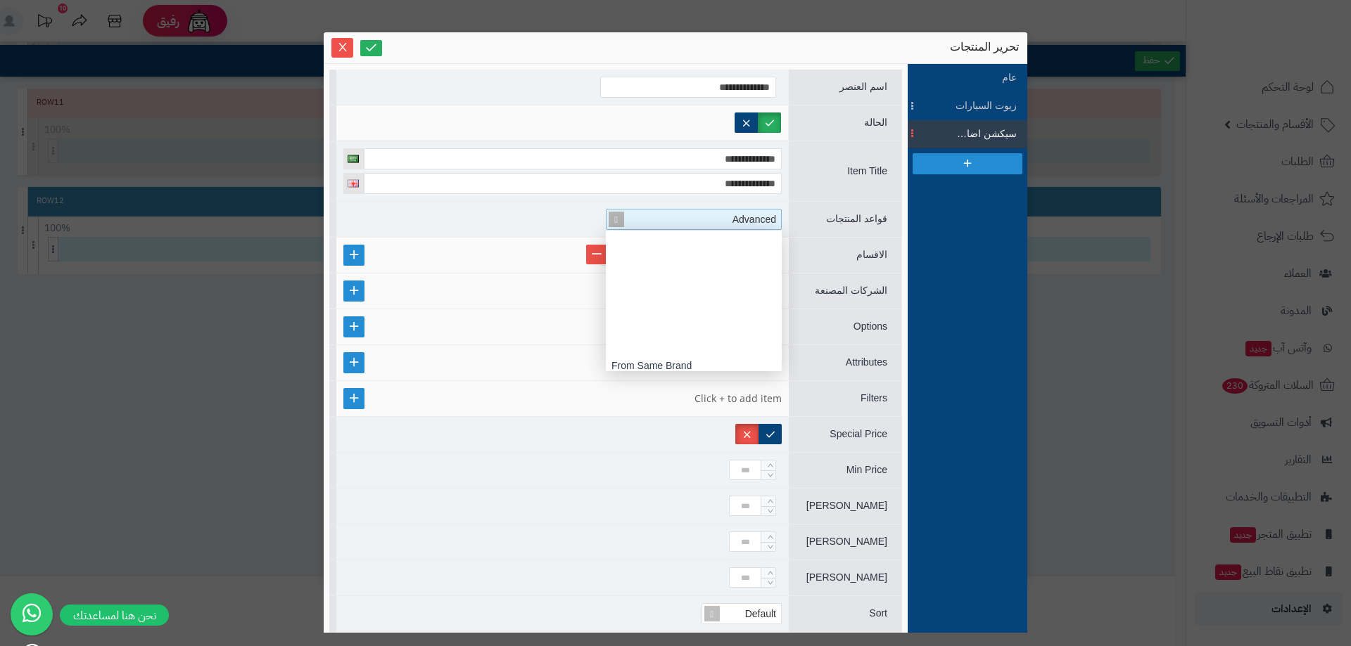
click at [611, 215] on span at bounding box center [616, 220] width 20 height 20
click at [701, 335] on div "From Same Category" at bounding box center [694, 341] width 176 height 25
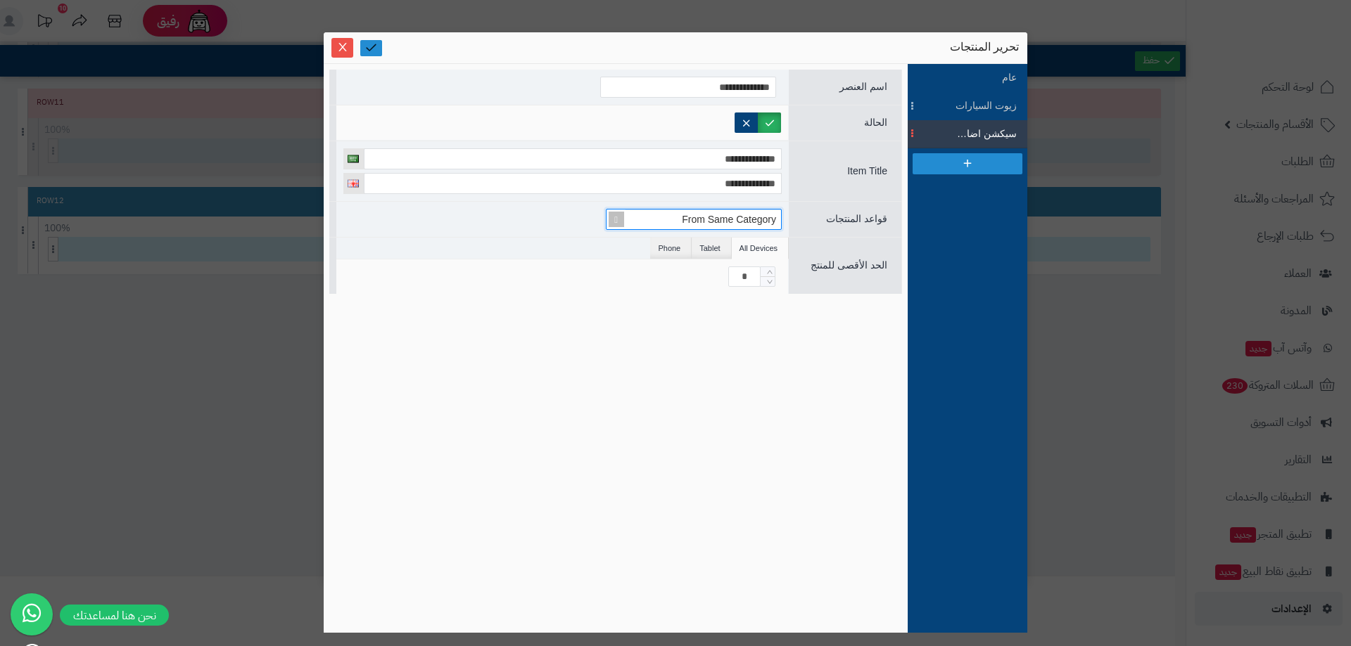
click at [371, 44] on icon at bounding box center [370, 47] width 13 height 13
click at [347, 49] on icon "Close" at bounding box center [342, 46] width 11 height 11
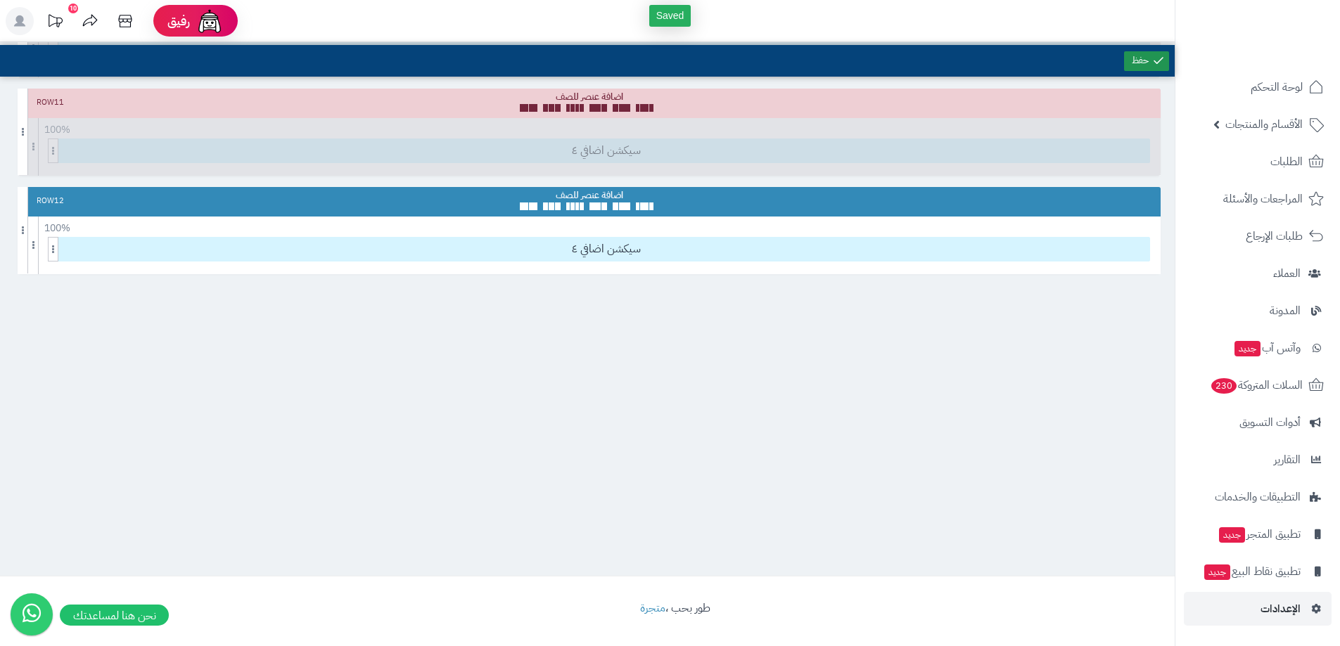
click at [1140, 51] on link at bounding box center [1146, 61] width 45 height 20
click at [1121, 248] on link at bounding box center [1126, 249] width 11 height 11
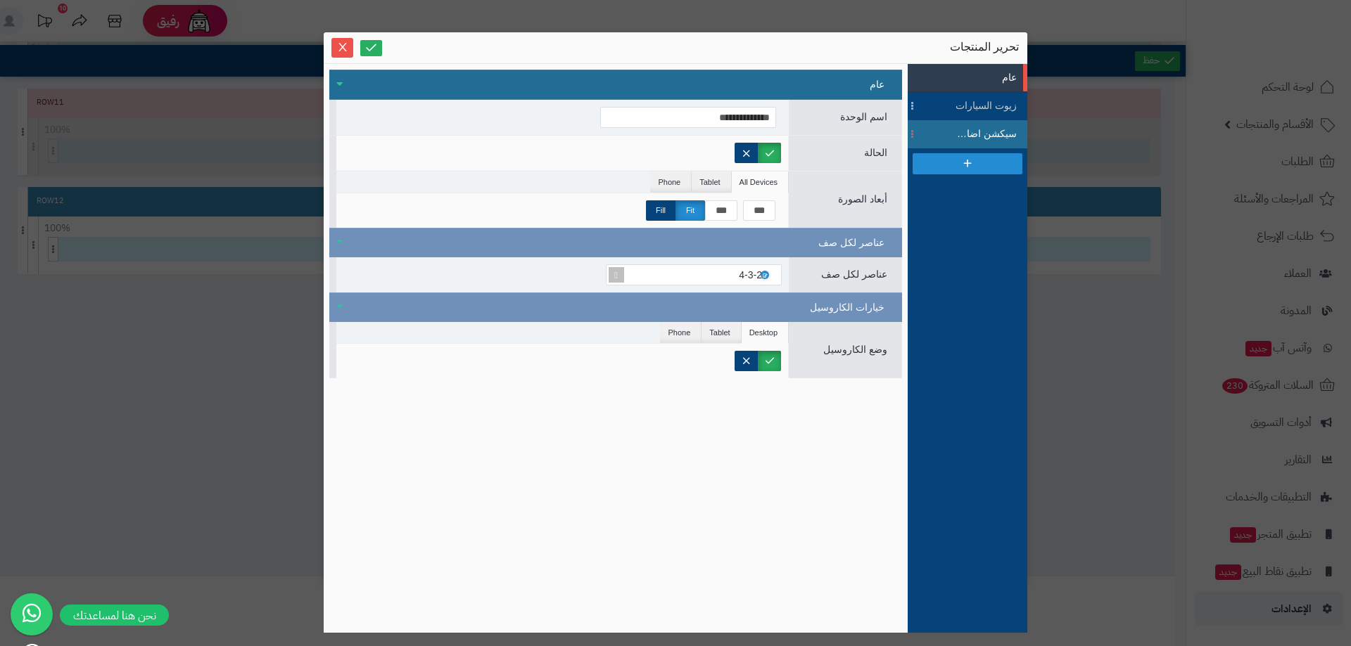
click at [914, 133] on span at bounding box center [912, 134] width 11 height 28
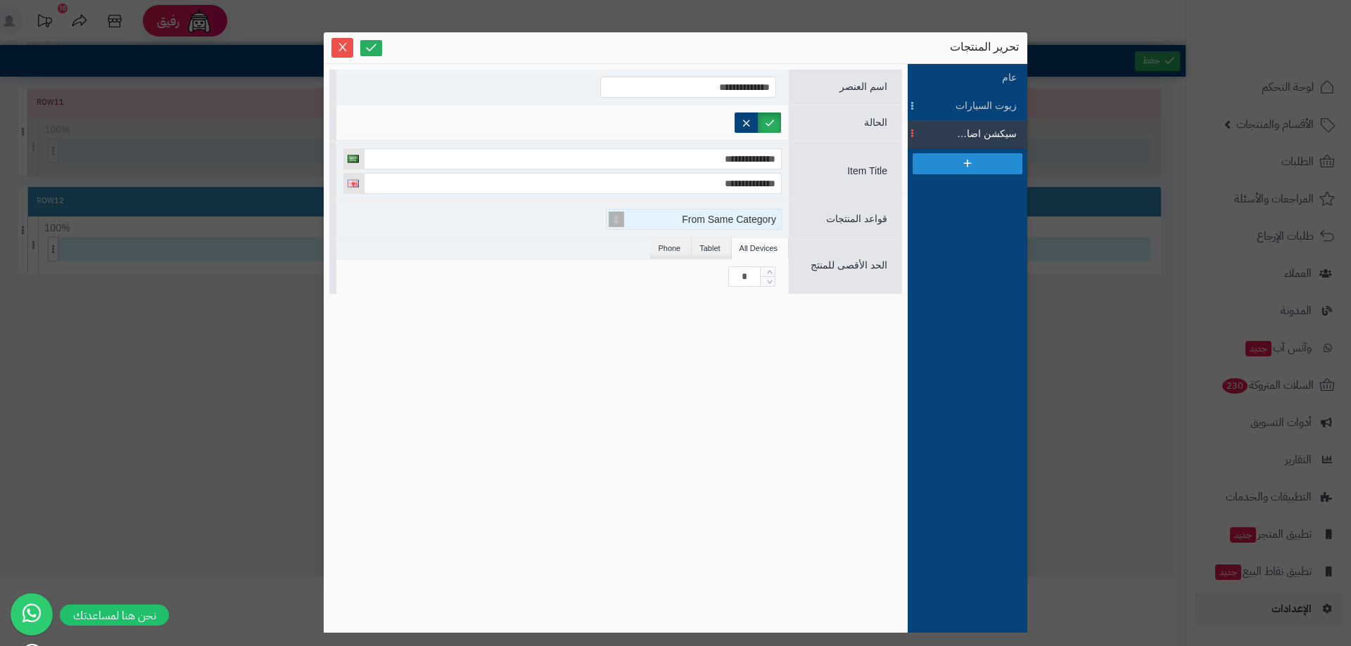
click at [618, 219] on span at bounding box center [616, 220] width 20 height 20
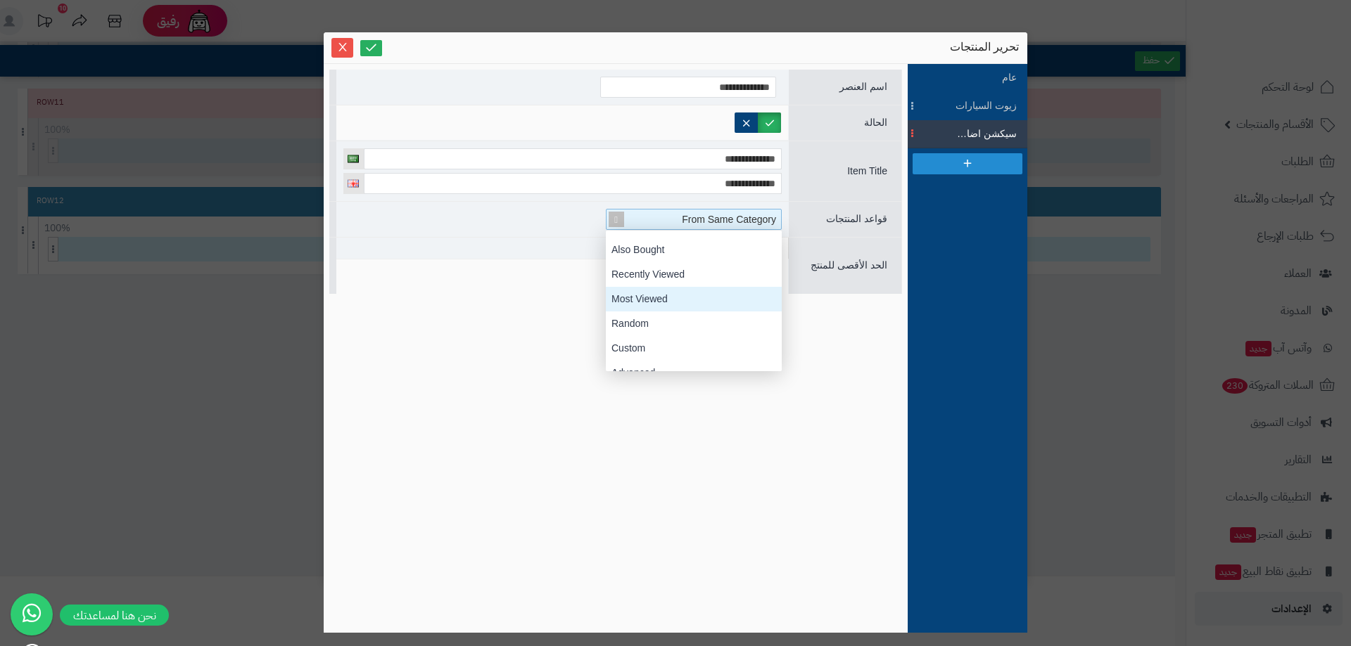
scroll to position [155, 0]
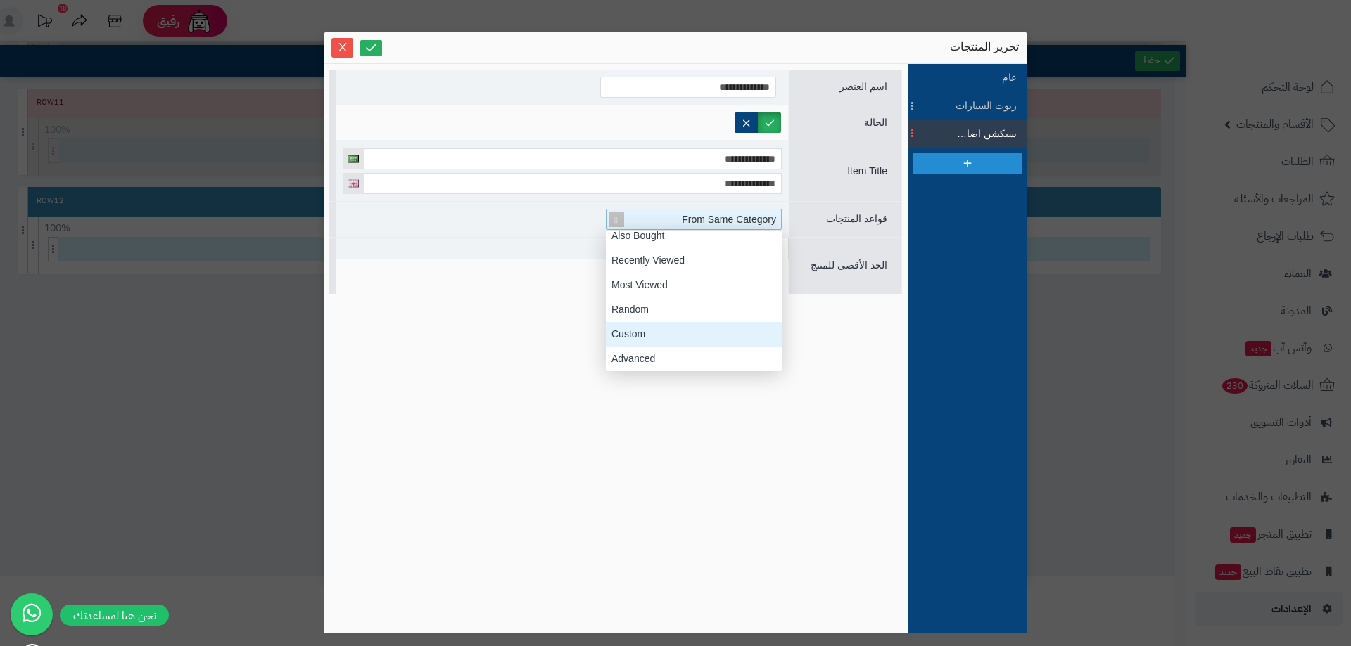
click at [661, 336] on div "Custom" at bounding box center [694, 334] width 176 height 25
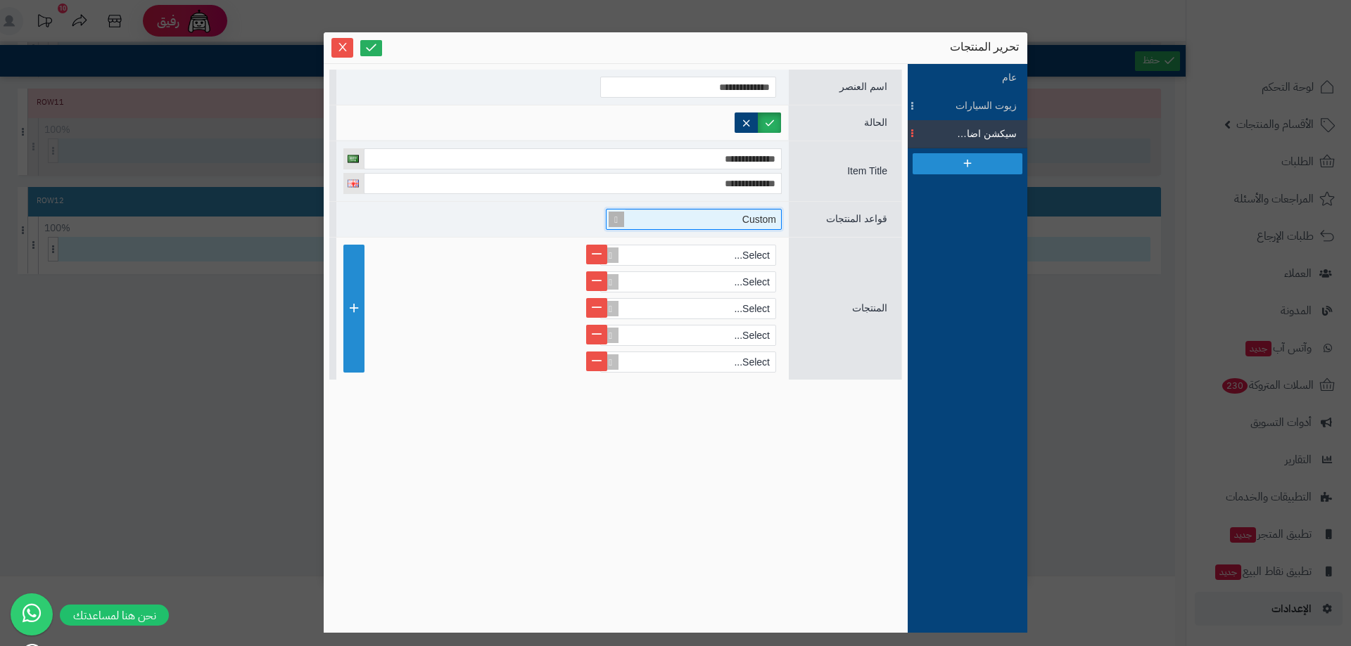
click at [612, 213] on span at bounding box center [616, 220] width 20 height 20
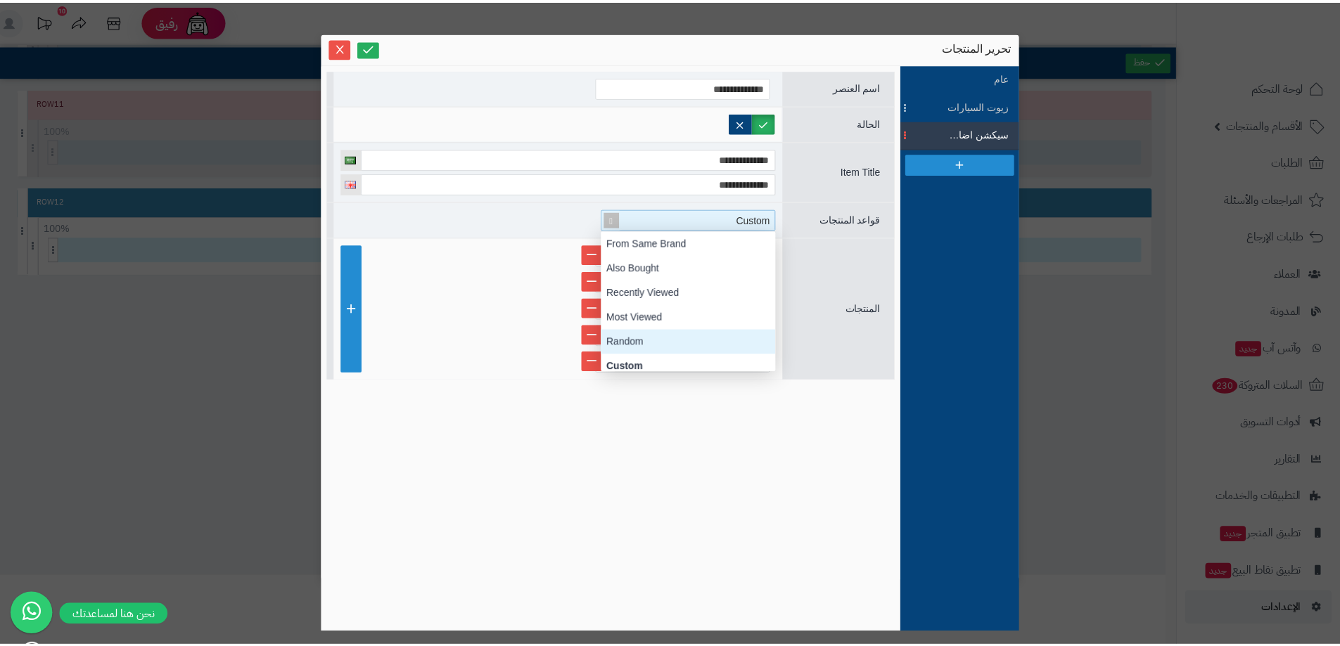
scroll to position [53, 0]
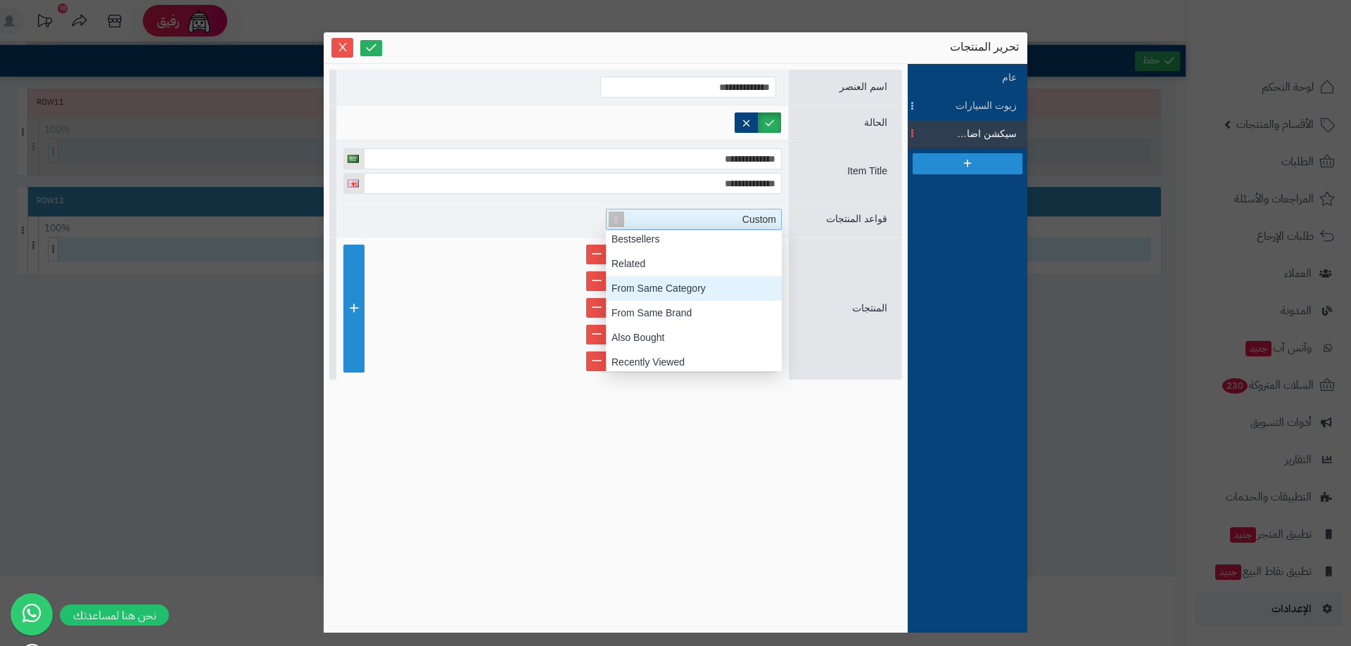
click at [689, 288] on div "From Same Category" at bounding box center [694, 288] width 176 height 25
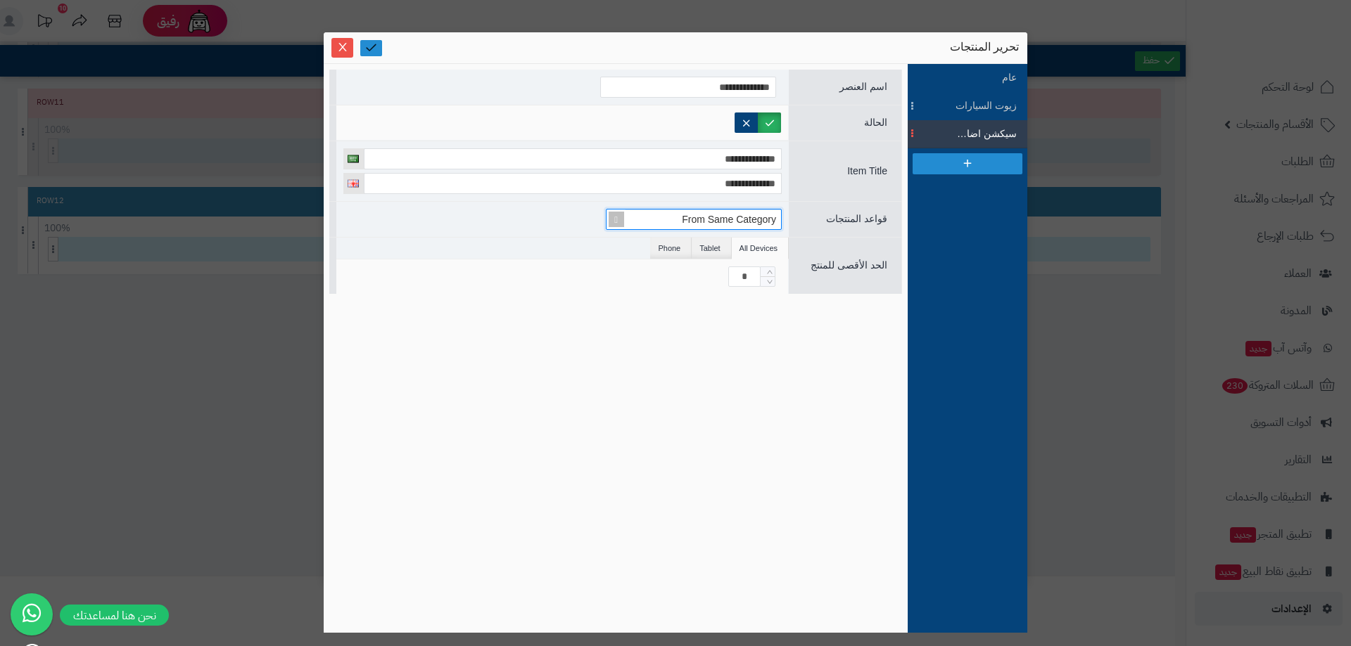
click at [378, 50] on link at bounding box center [371, 48] width 22 height 16
click at [345, 50] on icon "Close" at bounding box center [342, 46] width 11 height 11
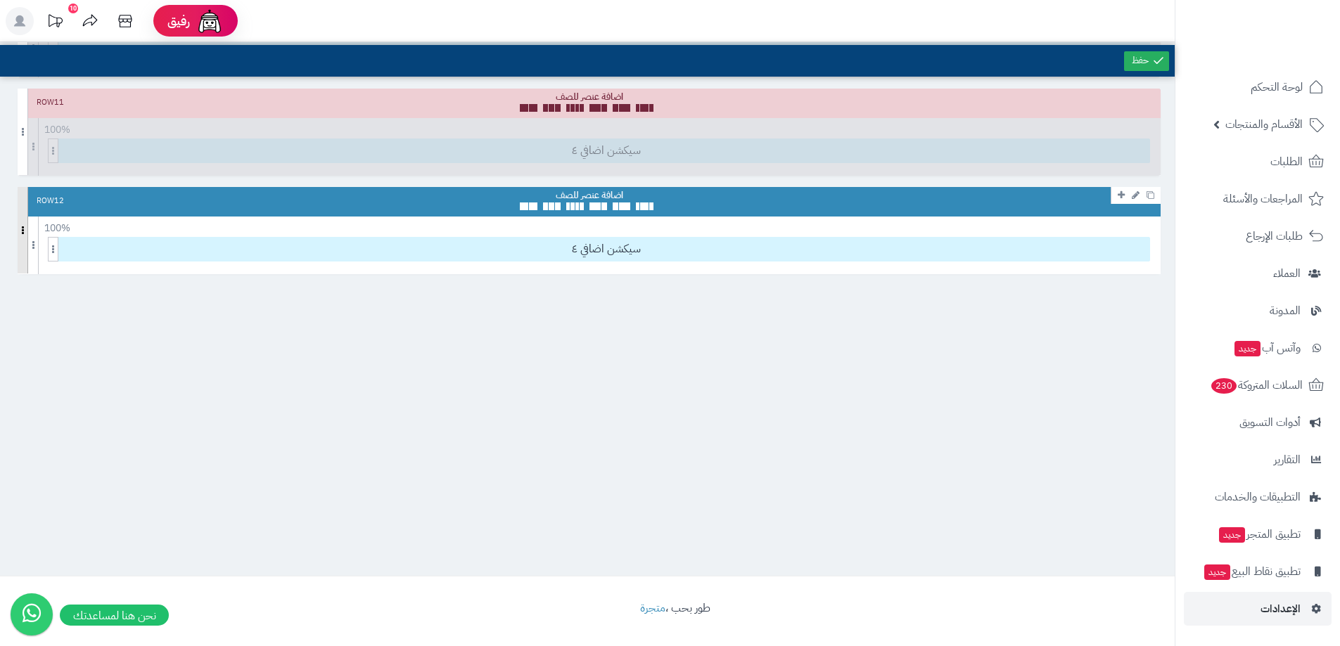
click at [25, 236] on span at bounding box center [23, 230] width 11 height 87
click at [1141, 253] on icon at bounding box center [1140, 249] width 7 height 9
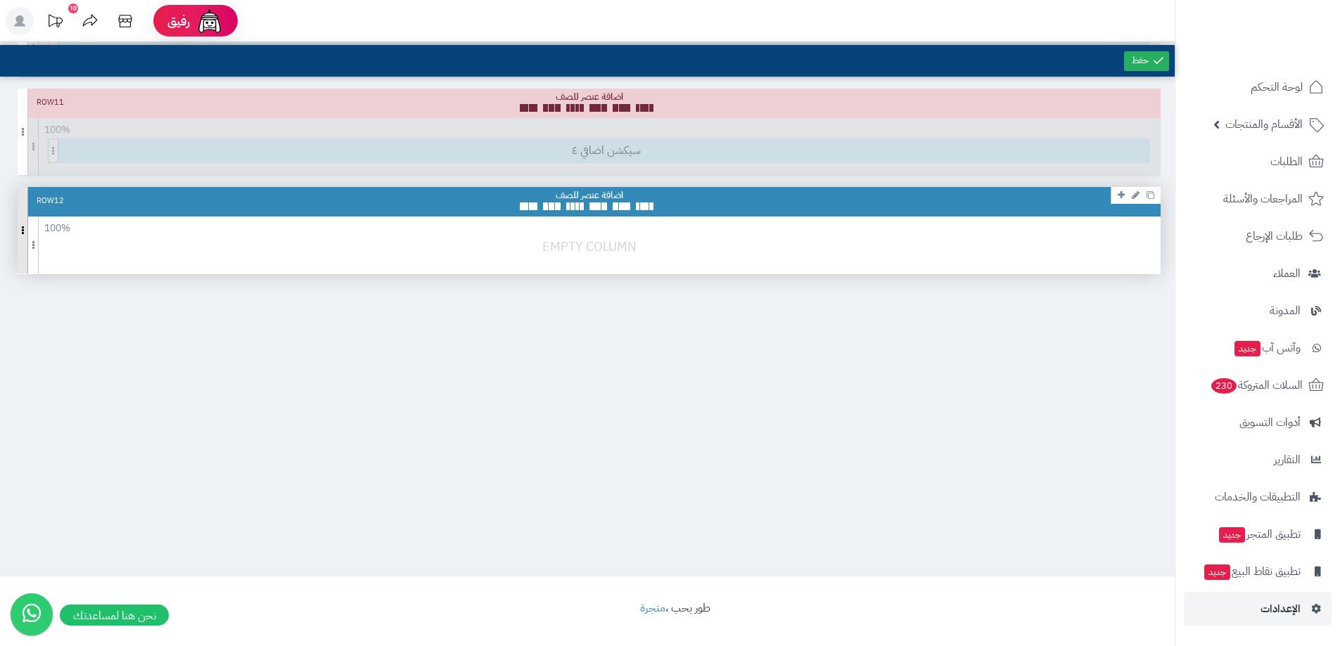
click at [27, 203] on span at bounding box center [23, 230] width 11 height 87
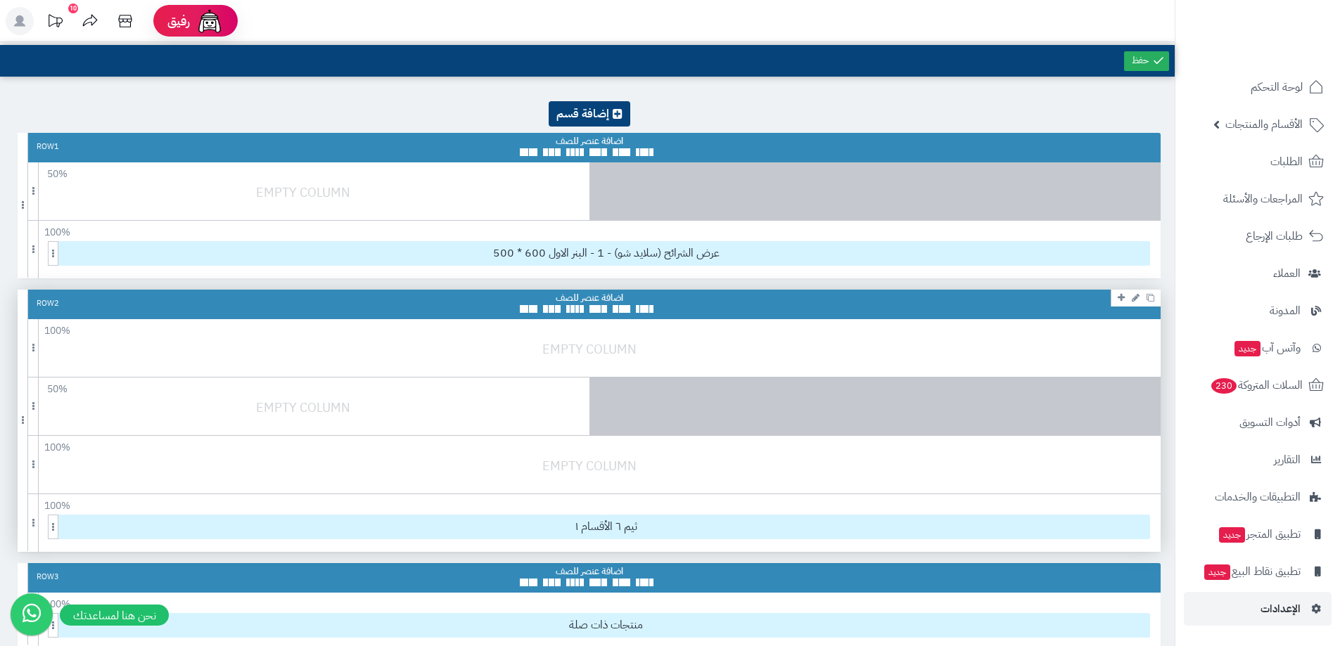
scroll to position [281, 0]
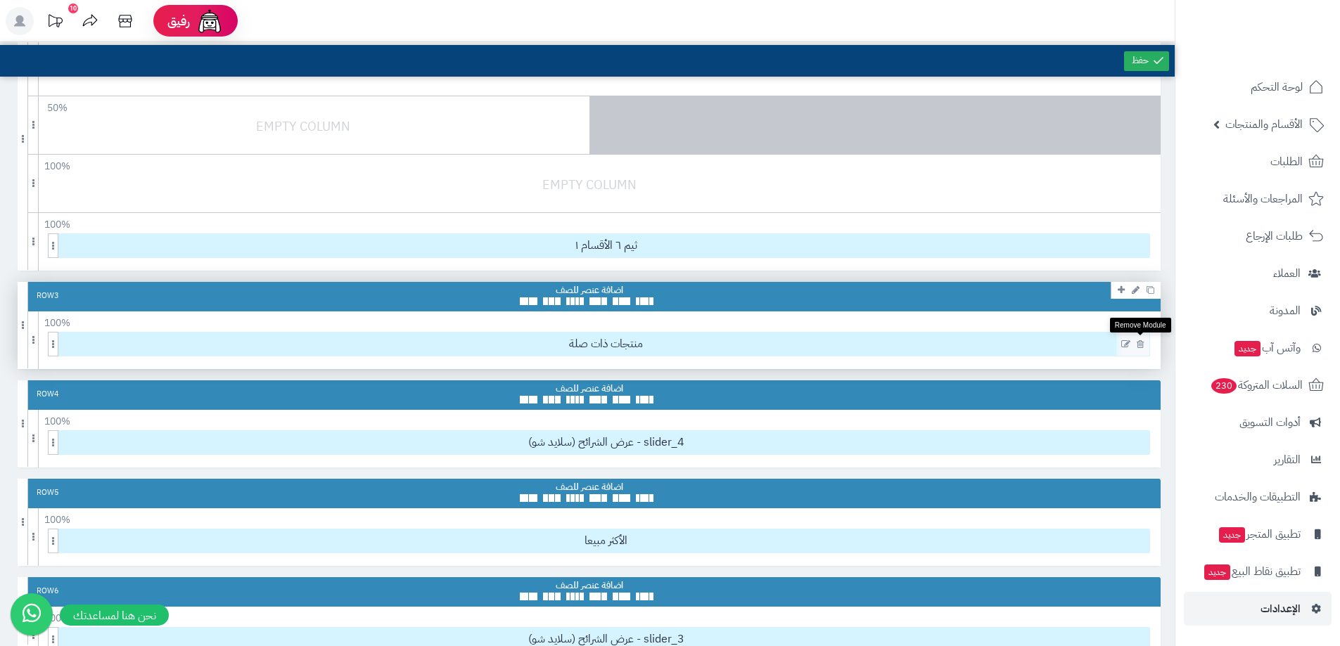
click at [1140, 340] on icon at bounding box center [1140, 344] width 7 height 9
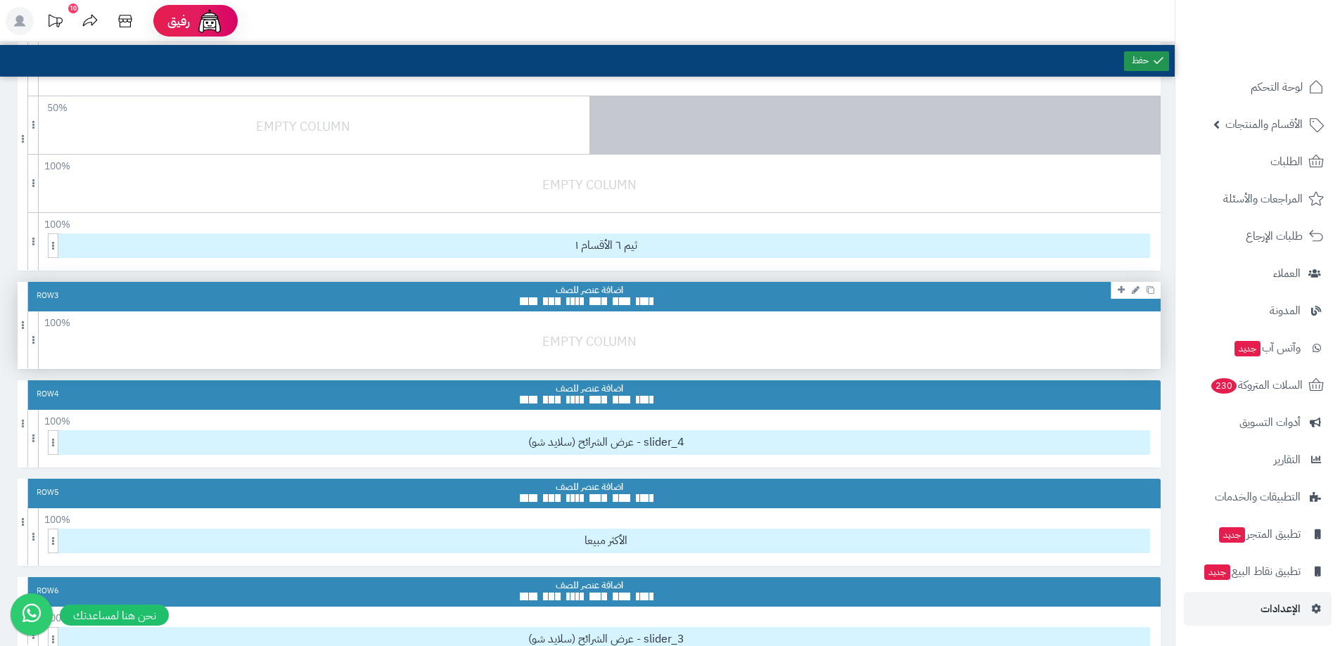
click at [1128, 58] on link at bounding box center [1146, 61] width 45 height 20
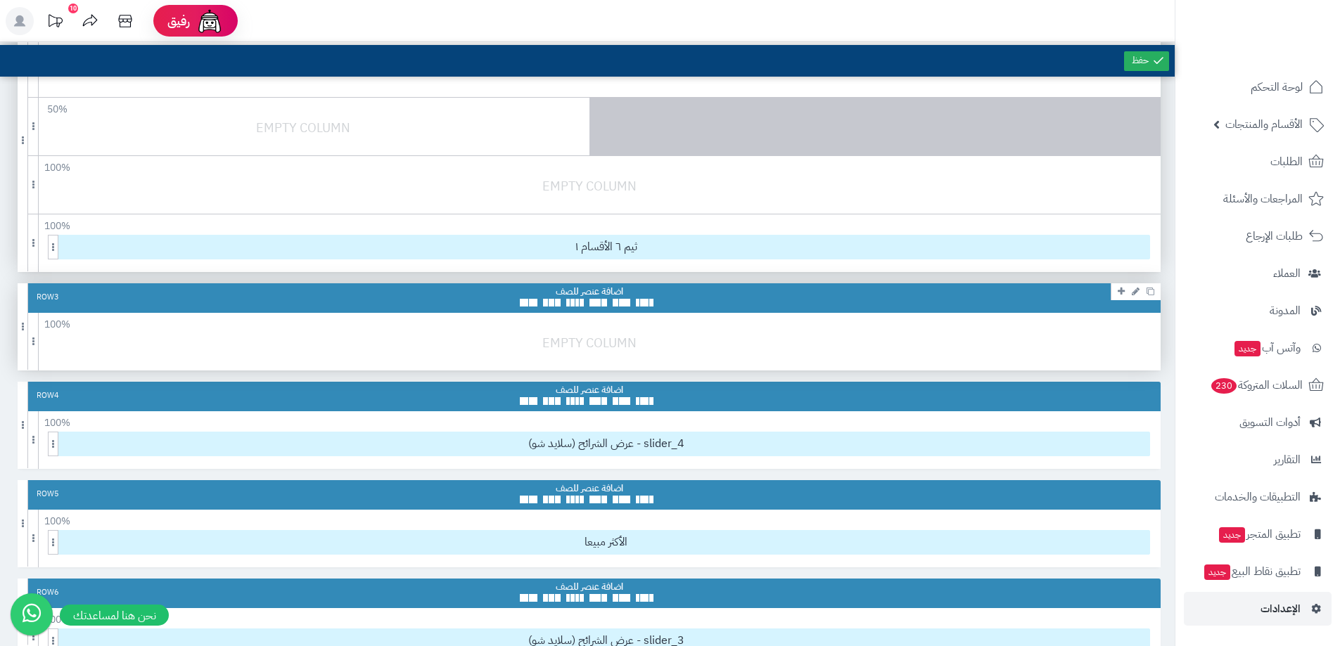
scroll to position [211, 0]
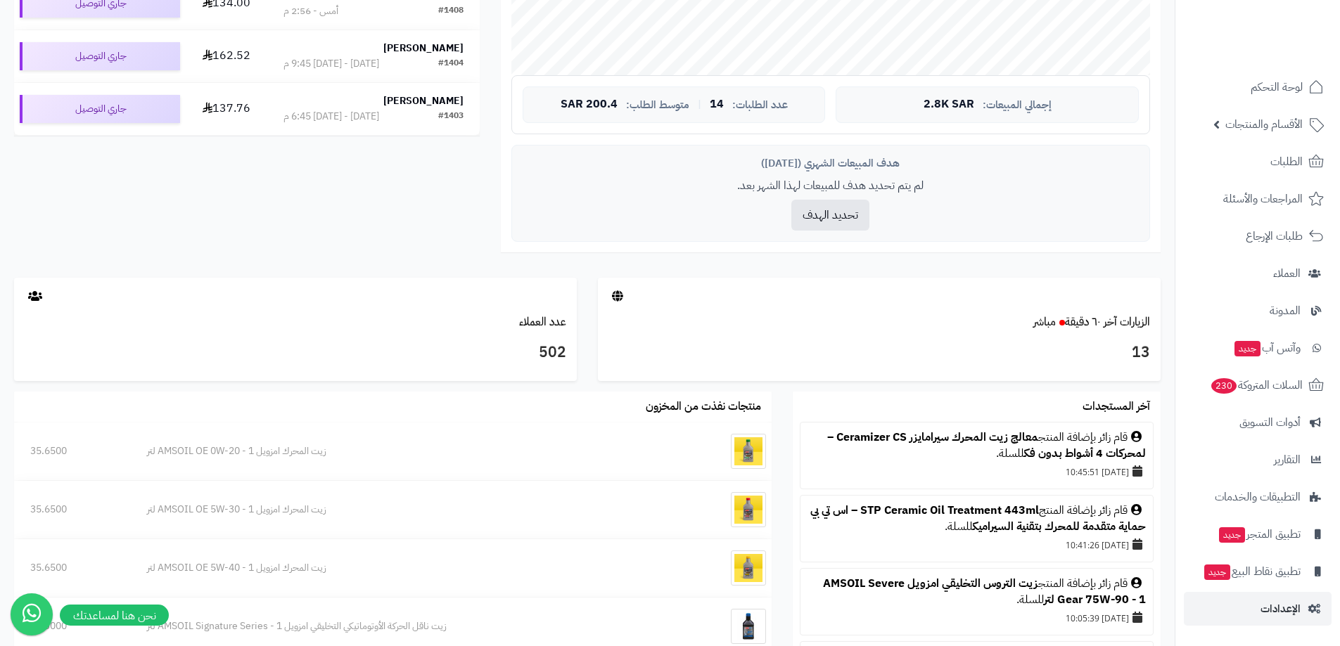
scroll to position [676, 0]
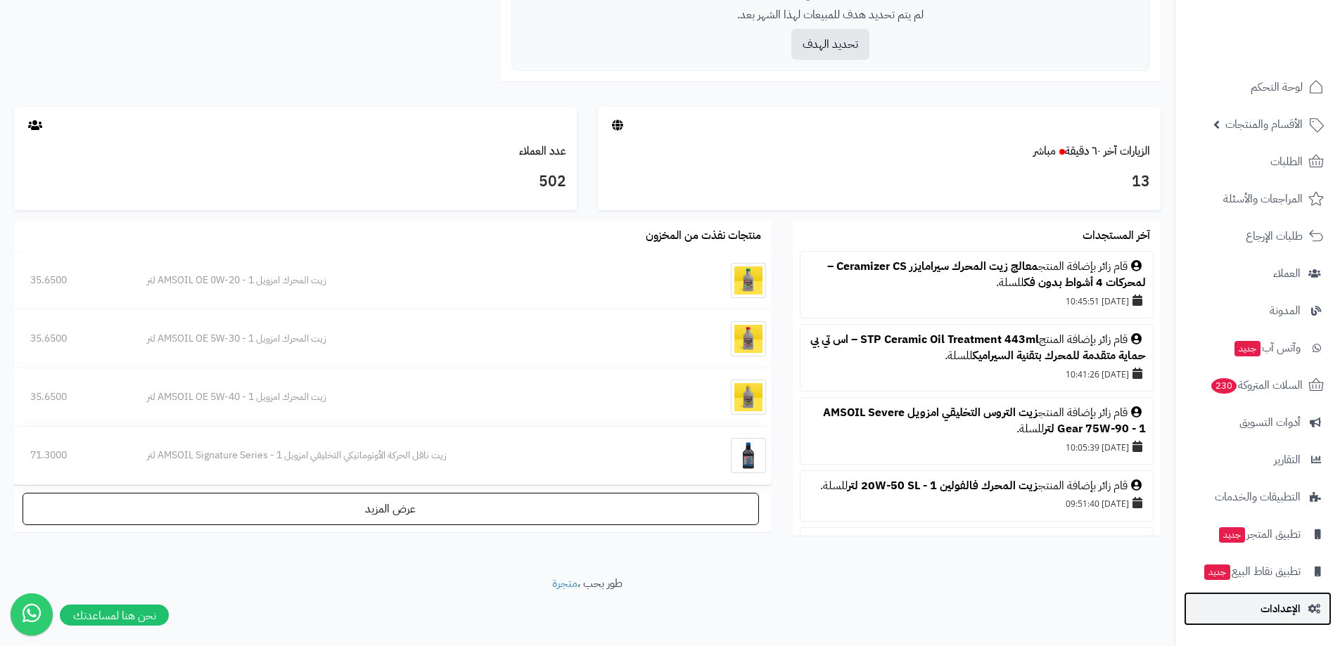
click at [1296, 597] on link "الإعدادات" at bounding box center [1258, 609] width 148 height 34
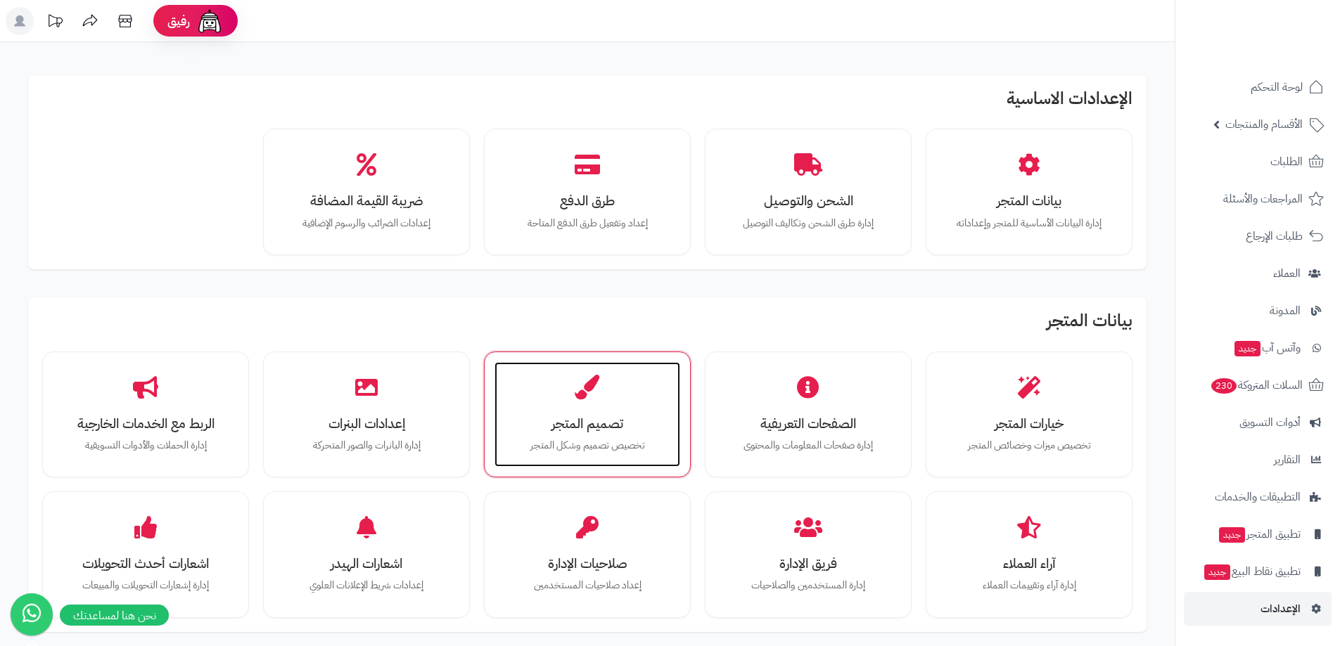
click at [606, 394] on div "تصميم المتجر تخصيص تصميم وشكل المتجر" at bounding box center [588, 415] width 186 height 106
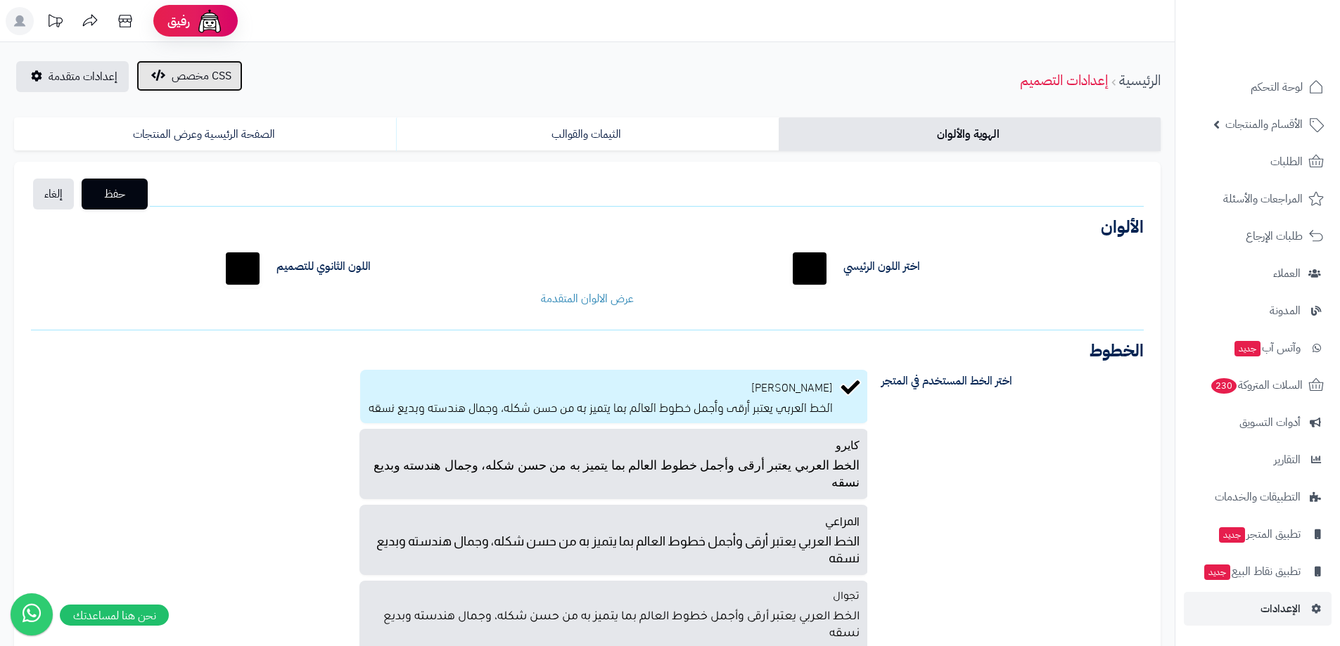
click at [179, 71] on span "CSS مخصص" at bounding box center [202, 76] width 60 height 17
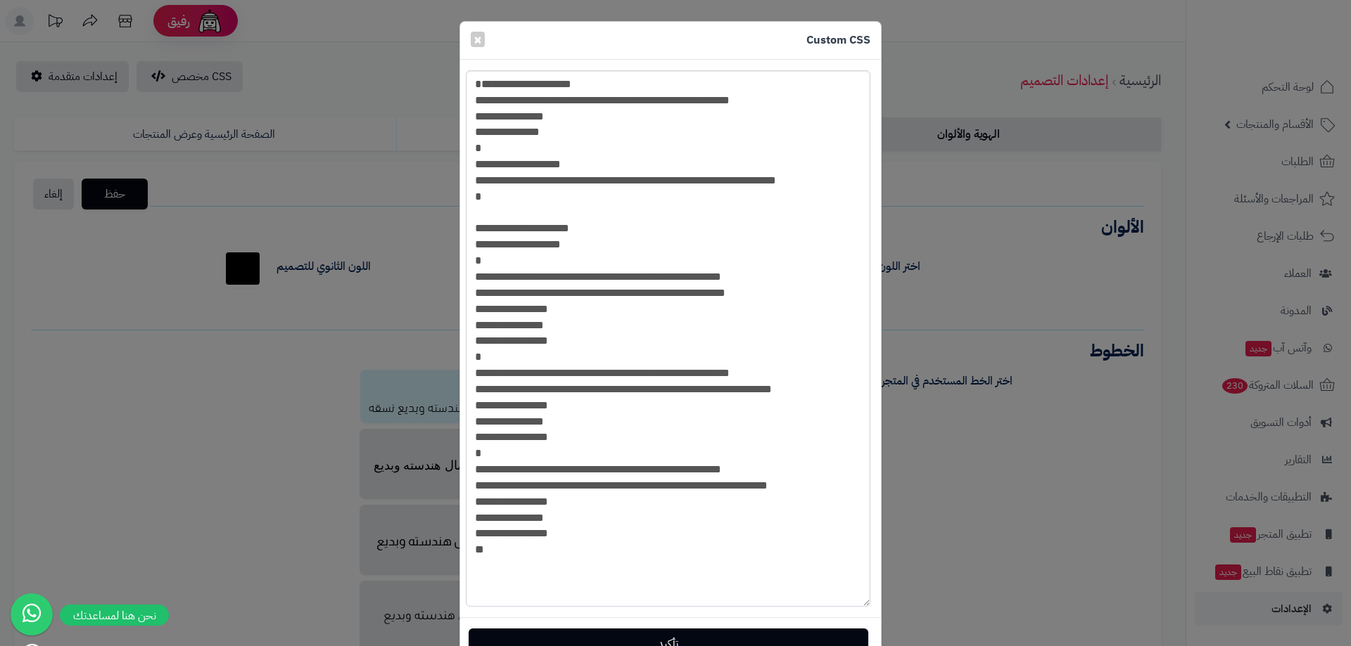
drag, startPoint x: 863, startPoint y: 94, endPoint x: 868, endPoint y: 599, distance: 505.1
click at [868, 599] on textarea "**********" at bounding box center [668, 338] width 404 height 537
drag, startPoint x: 770, startPoint y: 200, endPoint x: 633, endPoint y: 197, distance: 137.2
click at [633, 197] on textarea "**********" at bounding box center [668, 338] width 404 height 537
click at [652, 151] on textarea "**********" at bounding box center [668, 338] width 404 height 537
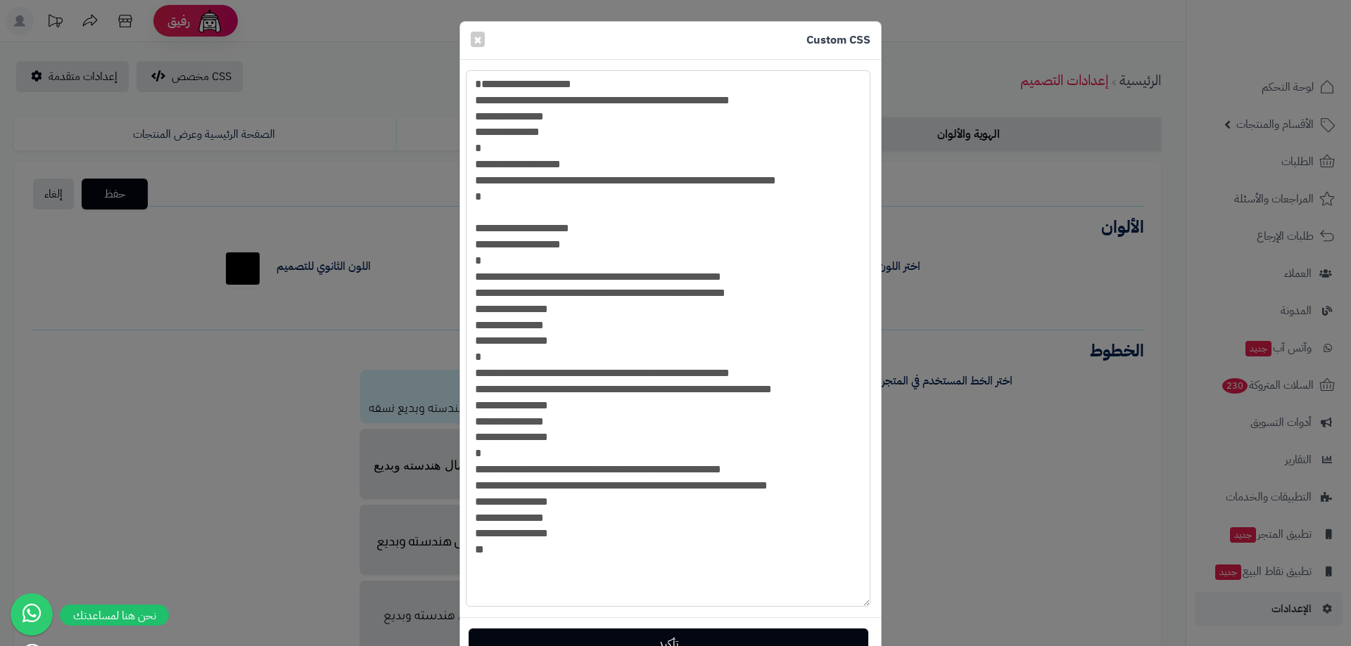
drag, startPoint x: 554, startPoint y: 147, endPoint x: 478, endPoint y: 136, distance: 76.7
click at [478, 136] on textarea "**********" at bounding box center [668, 338] width 404 height 537
click at [570, 206] on textarea "**********" at bounding box center [668, 338] width 404 height 537
click at [837, 201] on textarea "**********" at bounding box center [668, 338] width 404 height 537
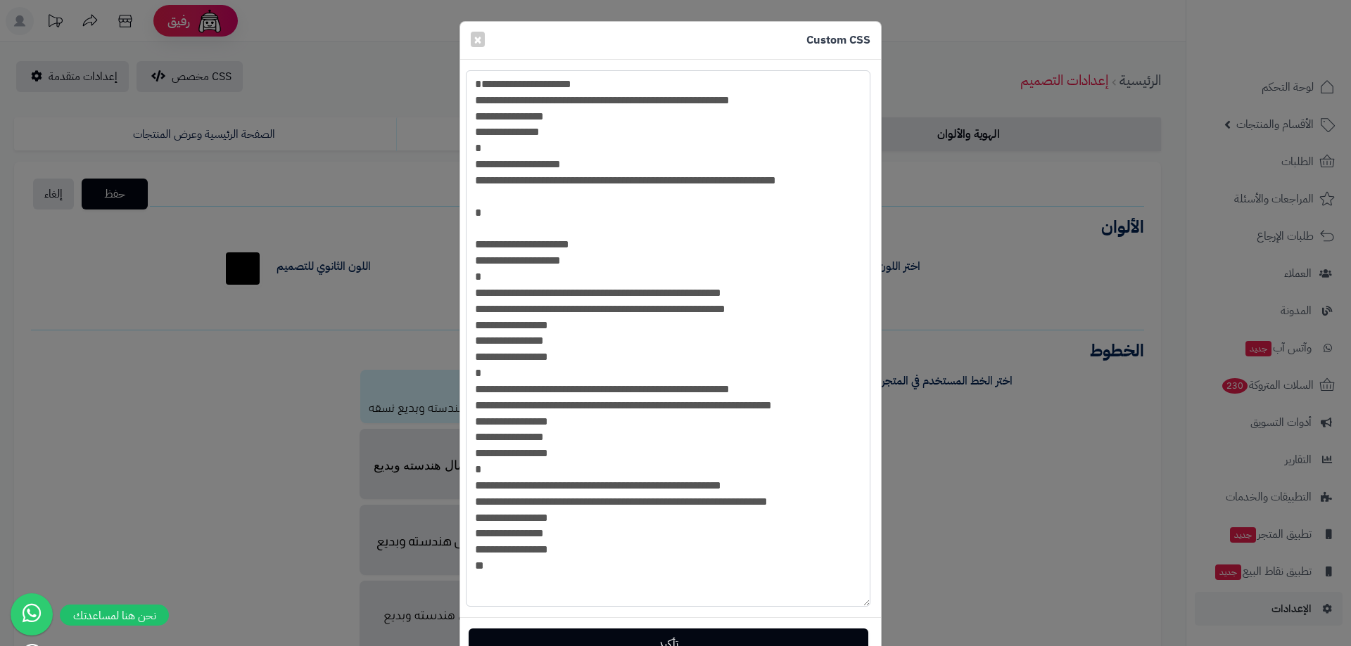
paste textarea "**********"
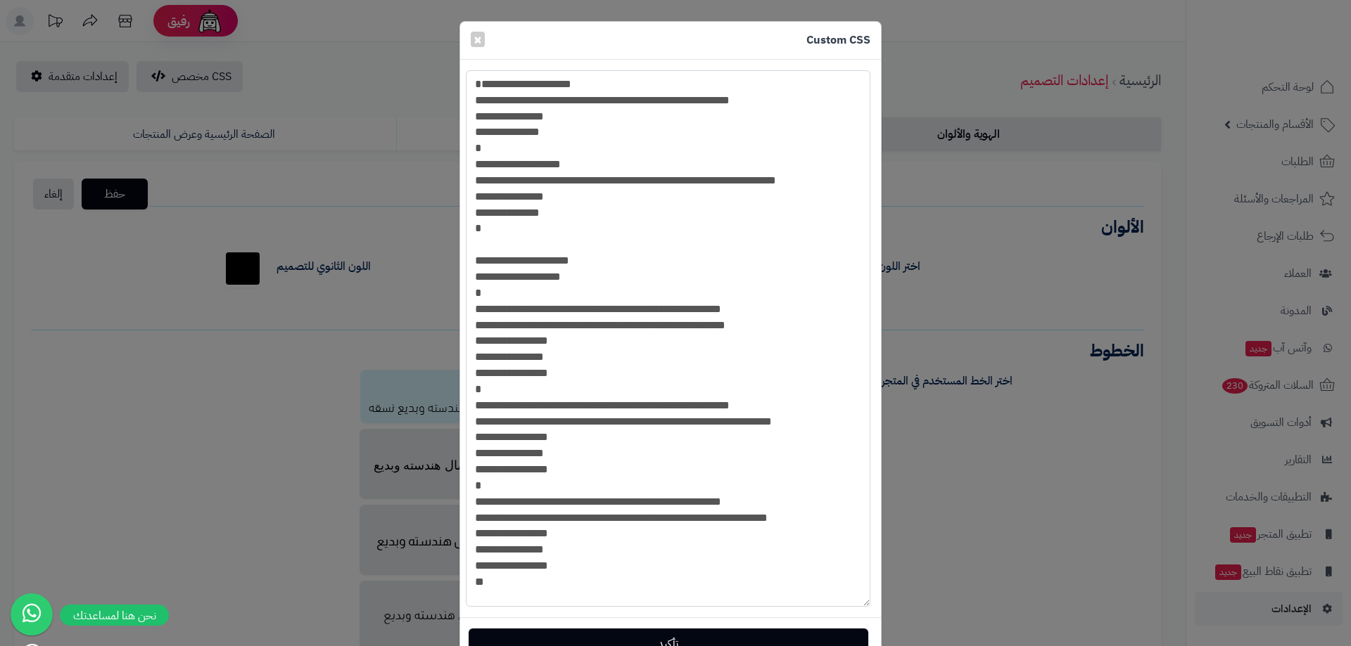
scroll to position [23, 0]
click at [628, 636] on button "تأكيد" at bounding box center [668, 643] width 400 height 31
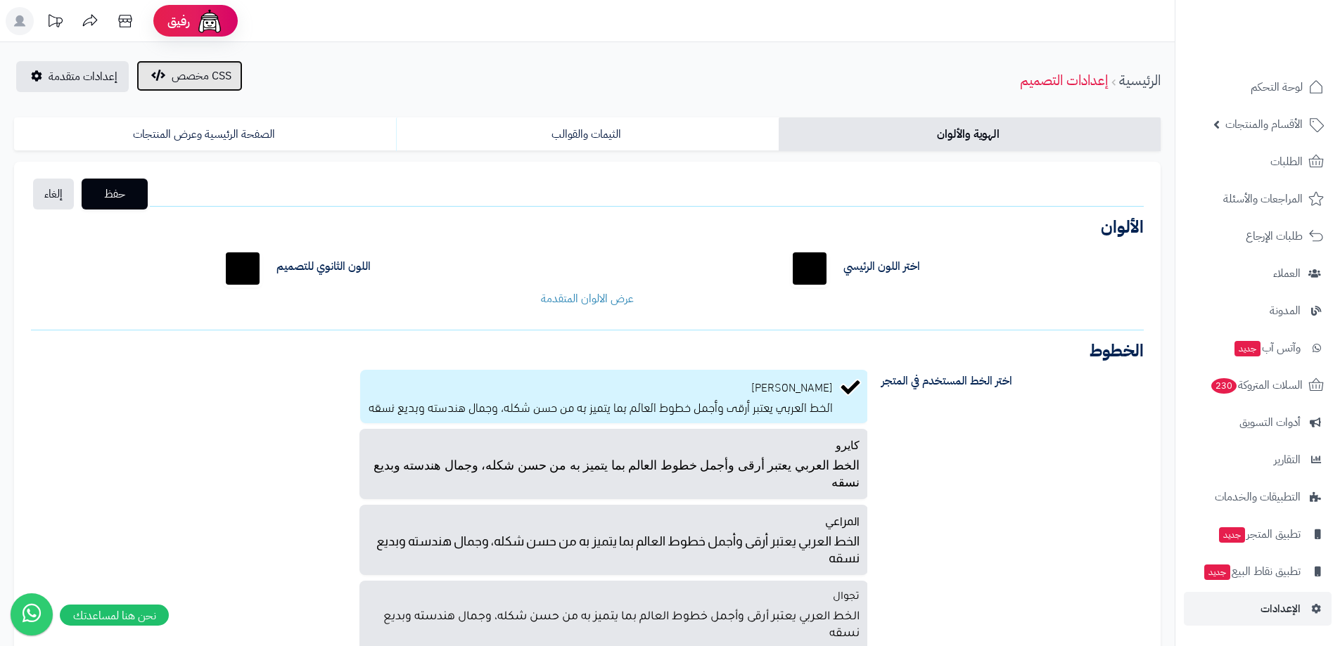
click at [223, 67] on button "CSS مخصص" at bounding box center [189, 75] width 106 height 31
click at [219, 82] on span "CSS مخصص" at bounding box center [202, 76] width 60 height 17
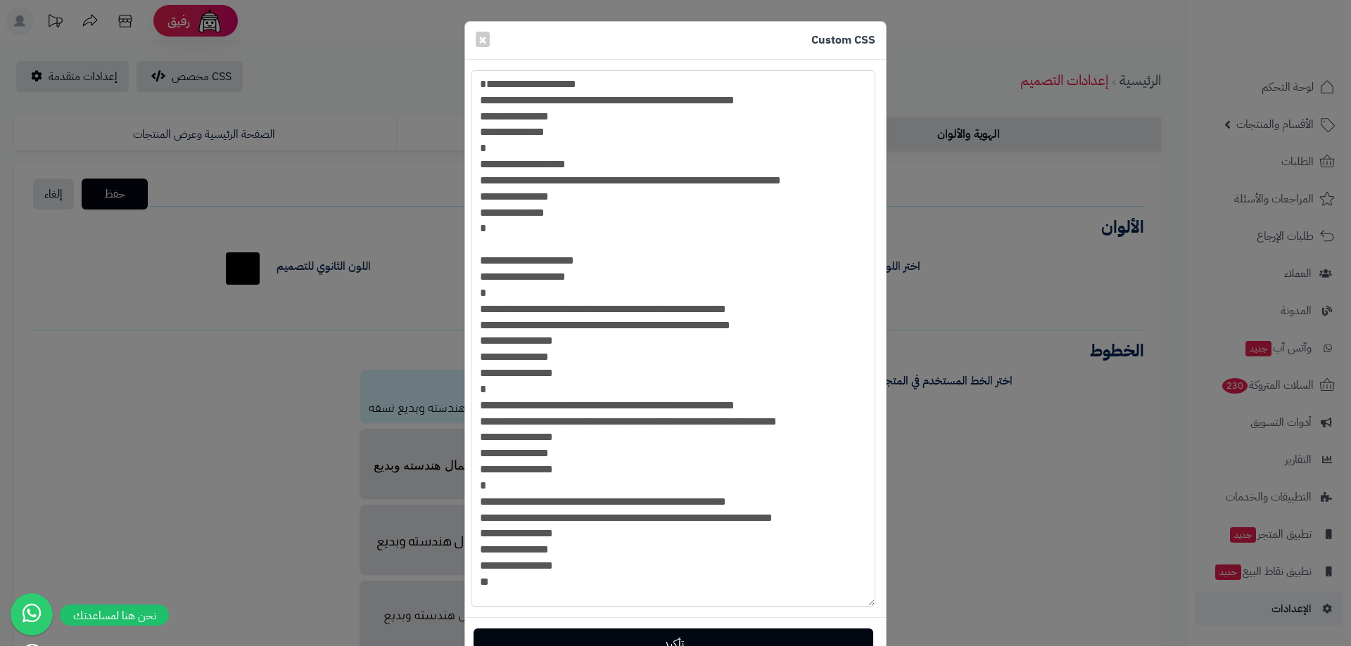
drag, startPoint x: 772, startPoint y: 172, endPoint x: 556, endPoint y: 171, distance: 216.7
click at [556, 171] on textarea "**********" at bounding box center [673, 338] width 404 height 537
click at [615, 175] on textarea "**********" at bounding box center [673, 338] width 404 height 537
drag, startPoint x: 774, startPoint y: 176, endPoint x: 556, endPoint y: 175, distance: 218.1
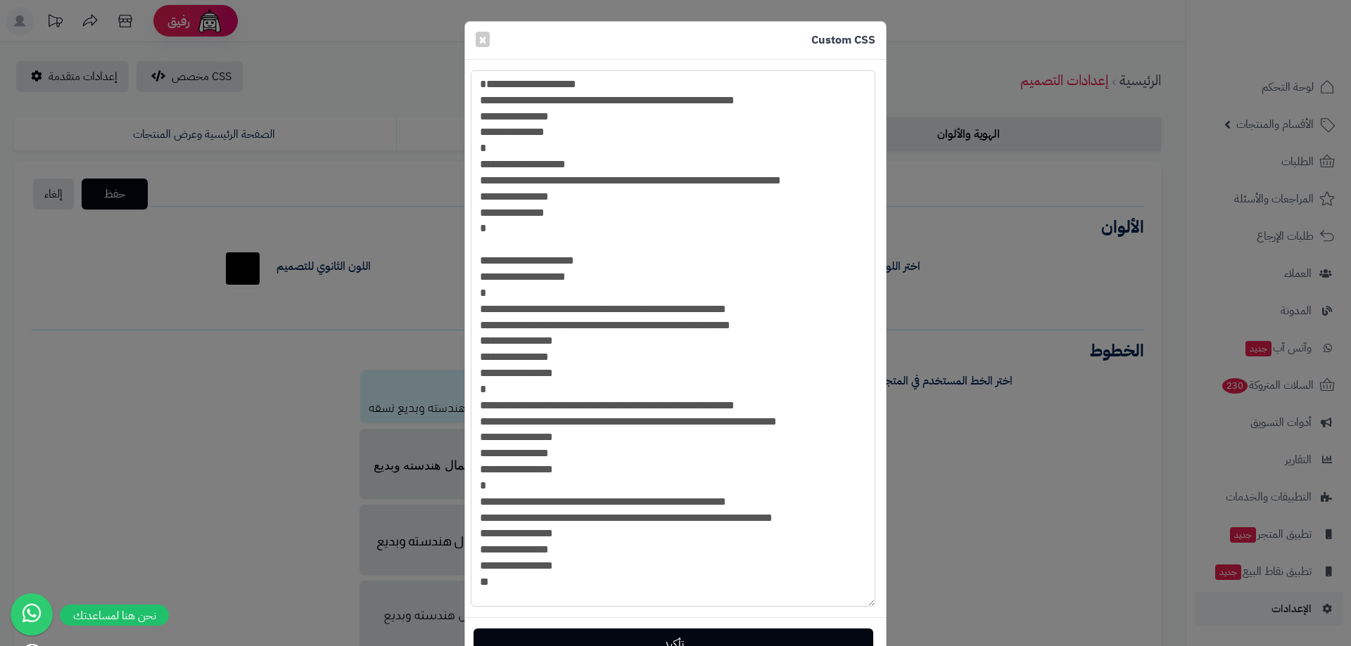
click at [556, 174] on textarea "**********" at bounding box center [673, 338] width 404 height 537
click at [596, 186] on textarea "**********" at bounding box center [673, 338] width 404 height 537
click at [699, 635] on button "تأكيد" at bounding box center [673, 643] width 400 height 31
click at [559, 158] on textarea "**********" at bounding box center [673, 338] width 404 height 537
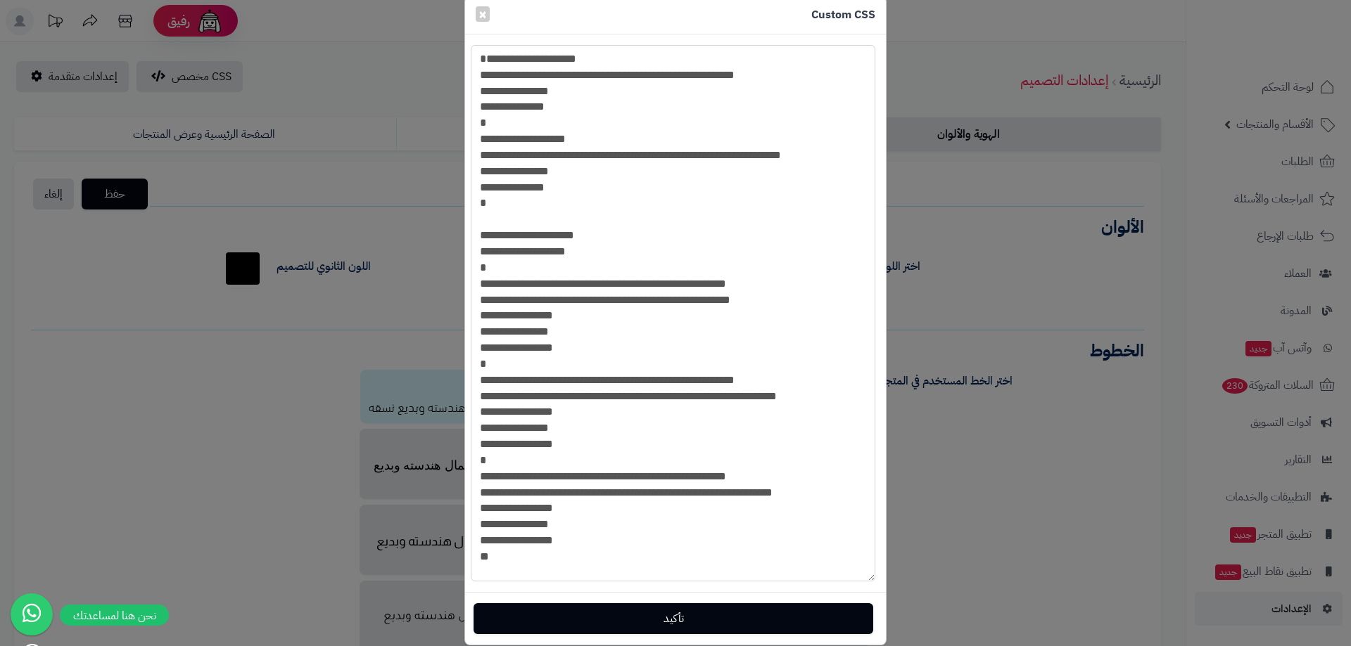
scroll to position [46, 0]
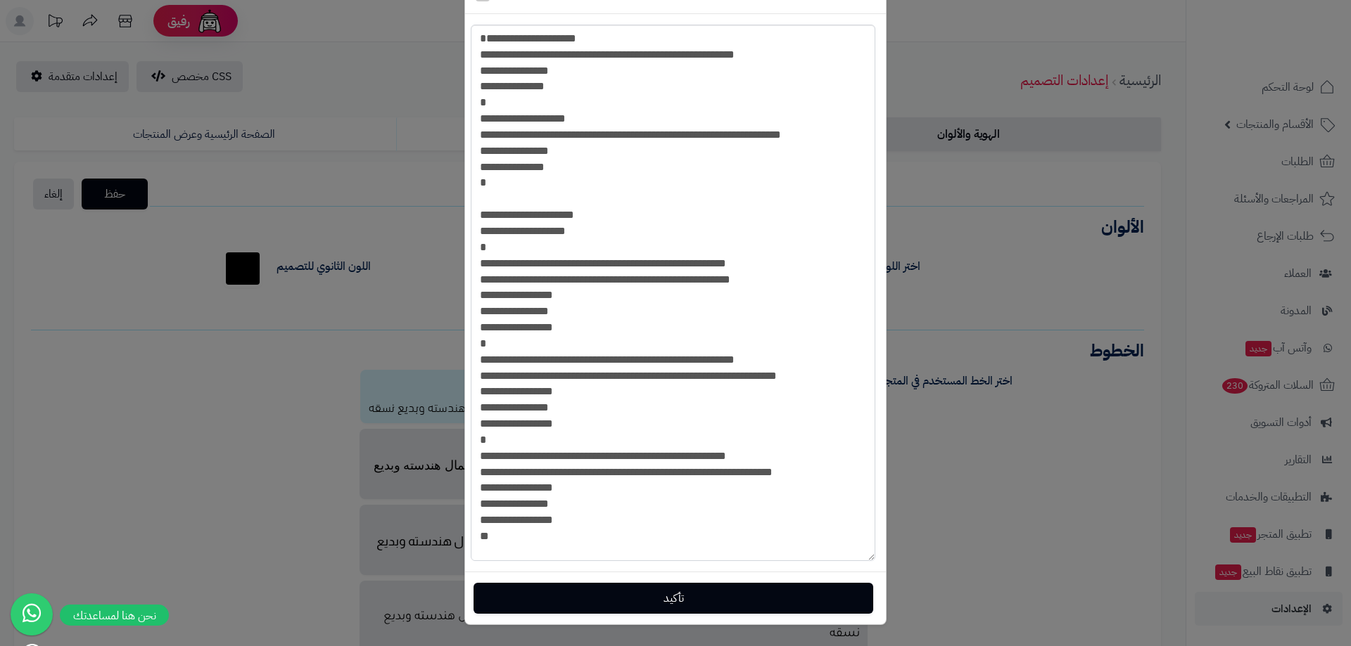
click at [589, 580] on div "تأكيد" at bounding box center [675, 598] width 421 height 53
click at [593, 592] on button "تأكيد" at bounding box center [673, 597] width 400 height 31
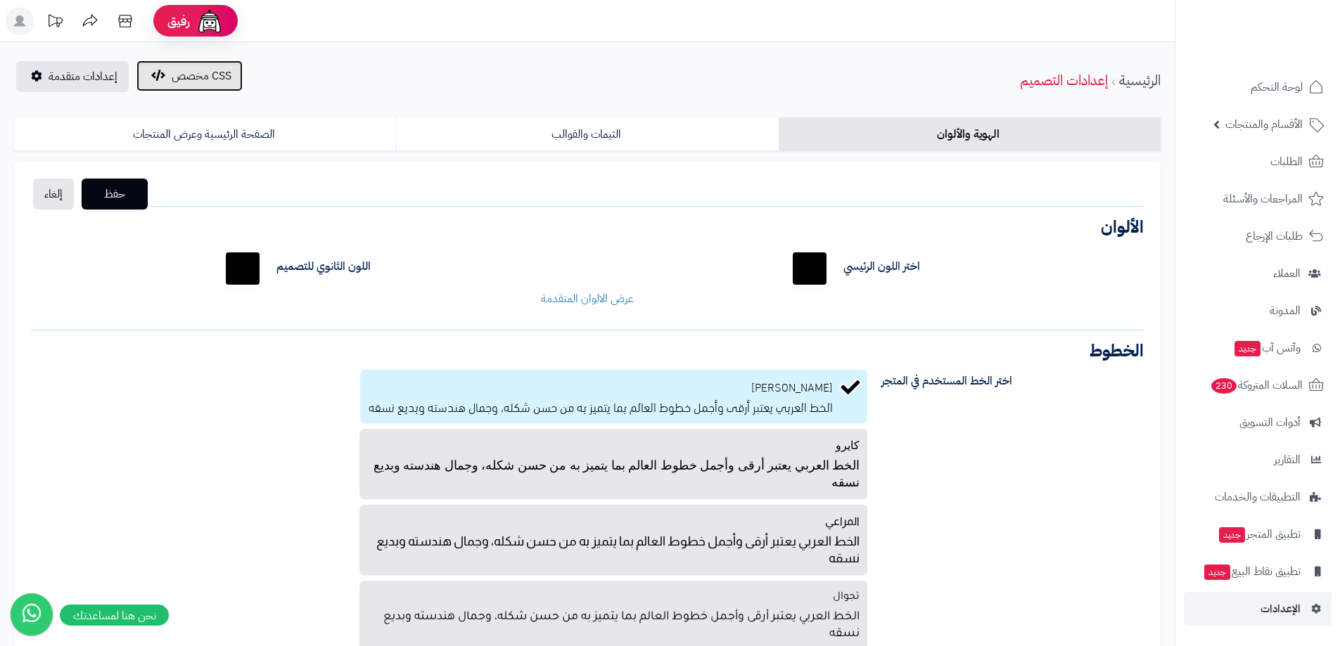
click at [188, 80] on span "CSS مخصص" at bounding box center [202, 76] width 60 height 17
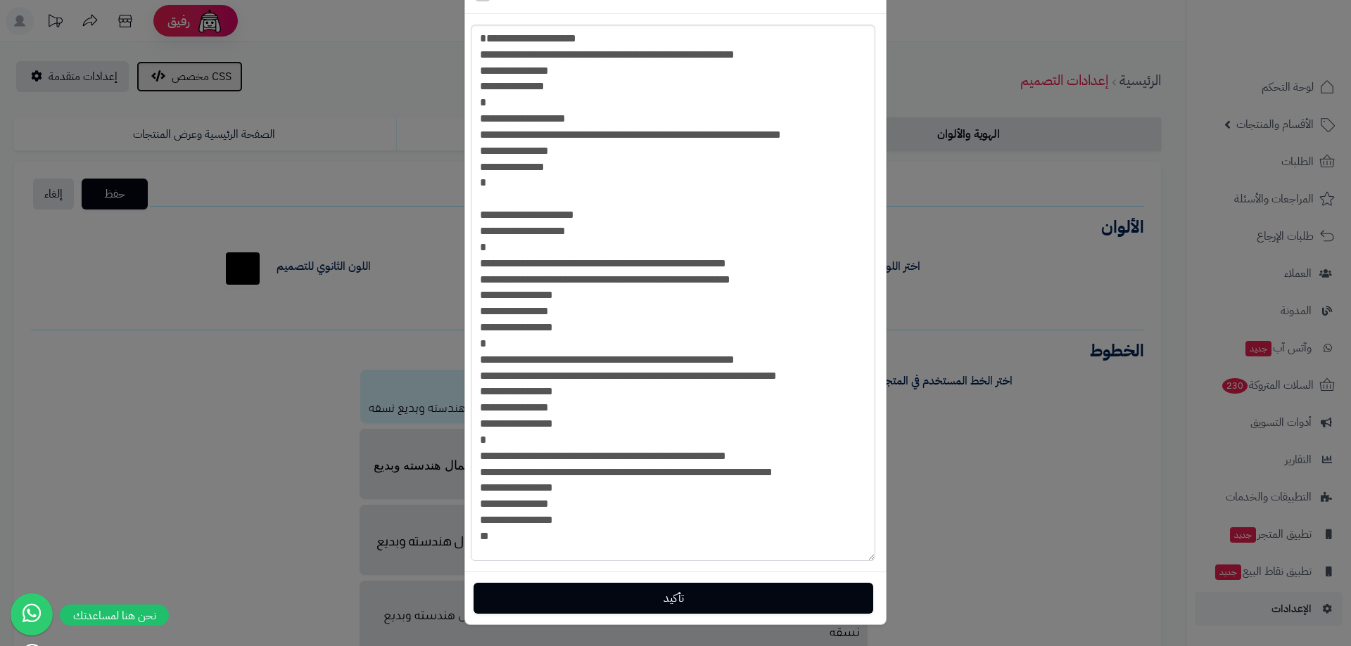
scroll to position [0, 0]
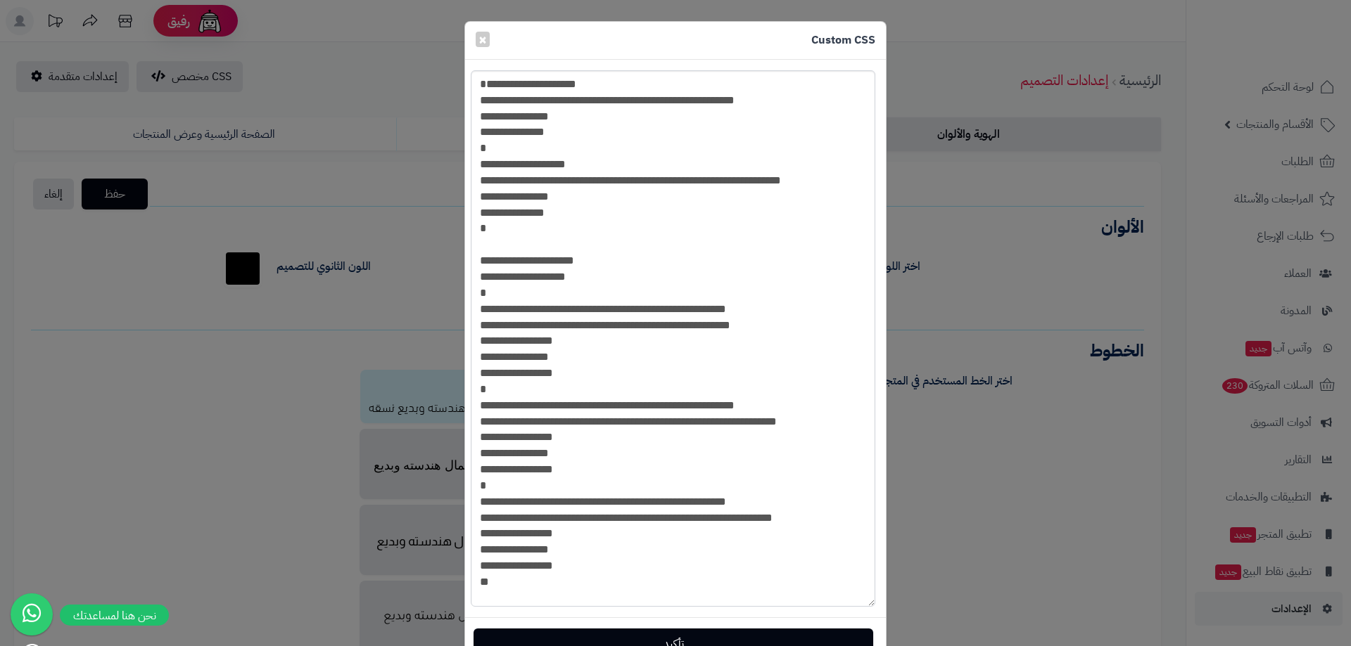
type textarea "**********"
click at [570, 208] on textarea "**********" at bounding box center [673, 338] width 404 height 537
click at [706, 637] on button "تأكيد" at bounding box center [673, 643] width 400 height 31
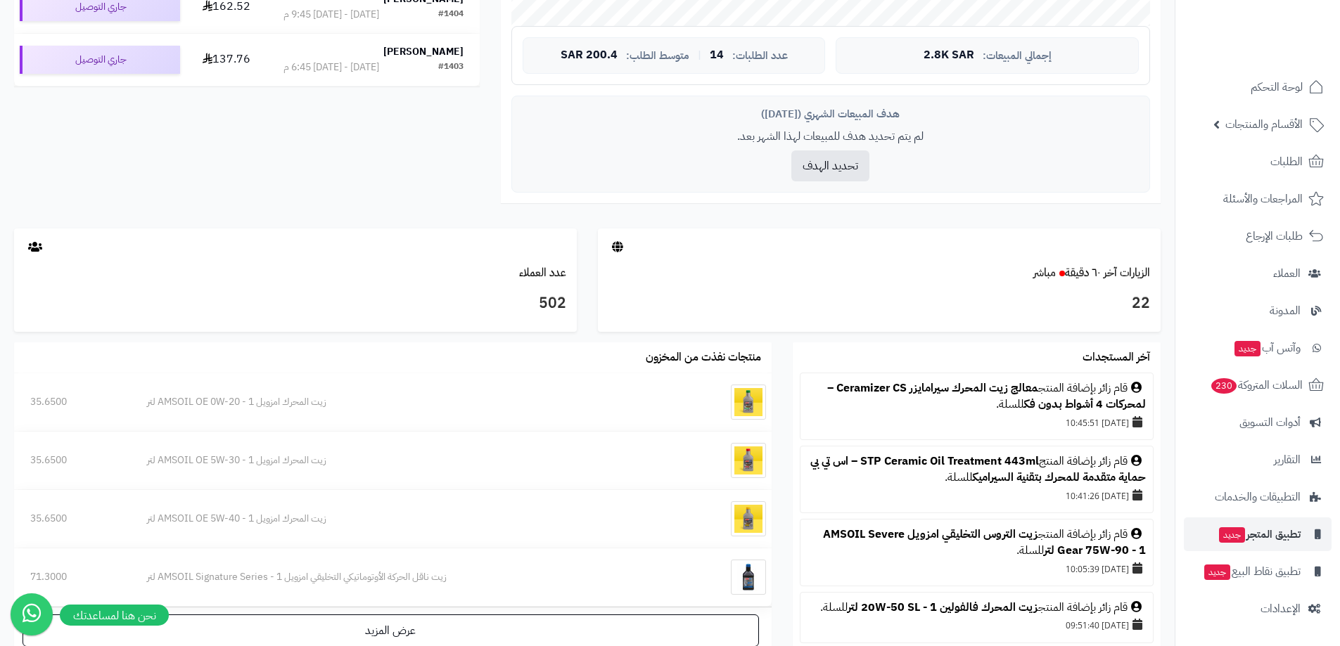
scroll to position [676, 0]
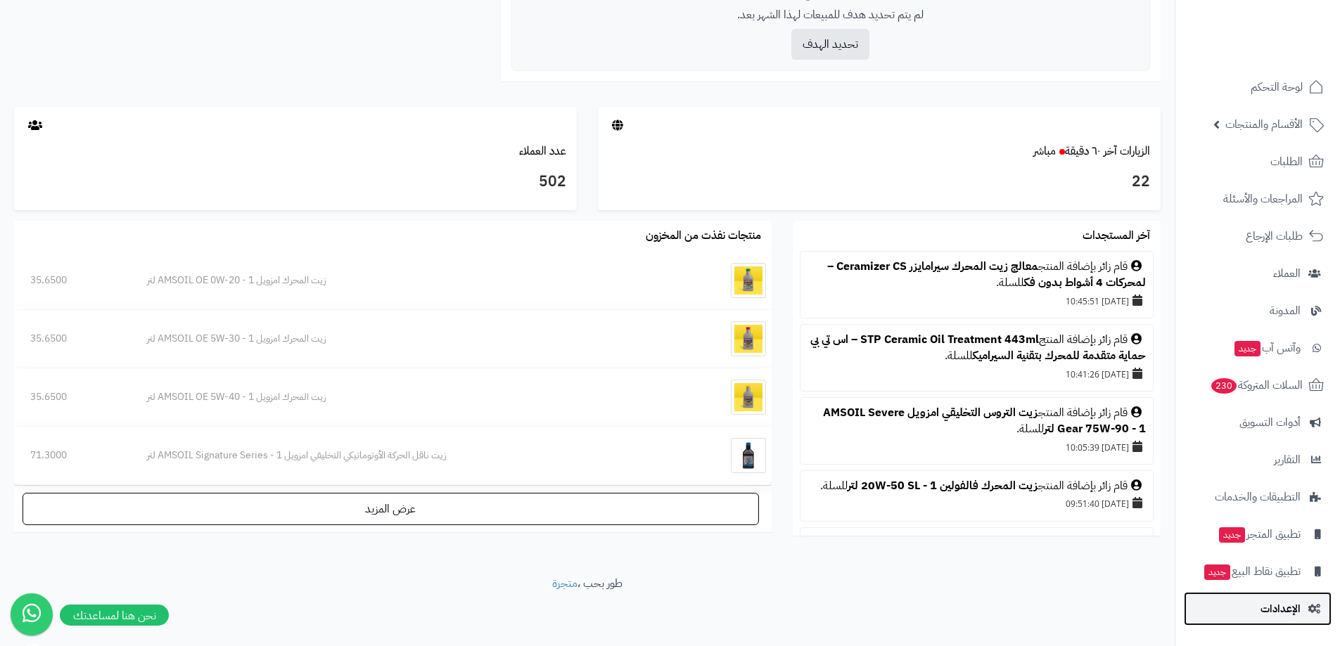
click at [1275, 601] on span "الإعدادات" at bounding box center [1281, 609] width 40 height 20
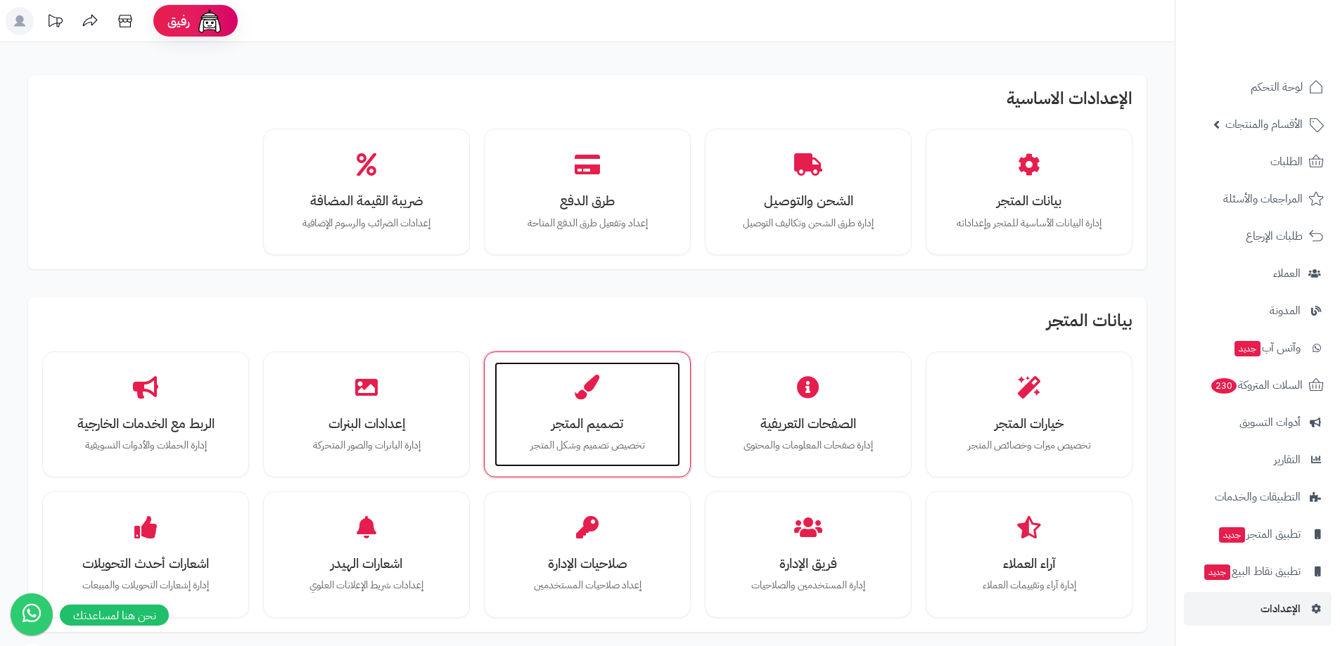
click at [611, 421] on h3 "تصميم المتجر" at bounding box center [588, 423] width 158 height 15
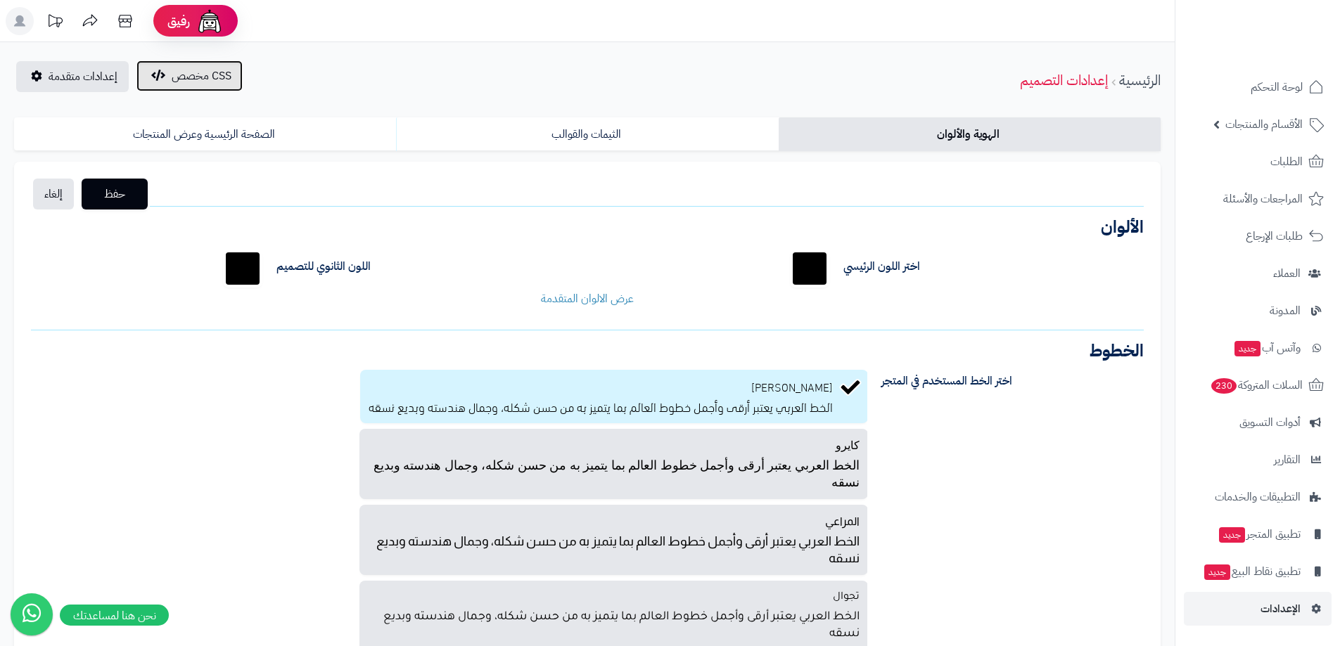
click at [197, 69] on span "CSS مخصص" at bounding box center [202, 76] width 60 height 17
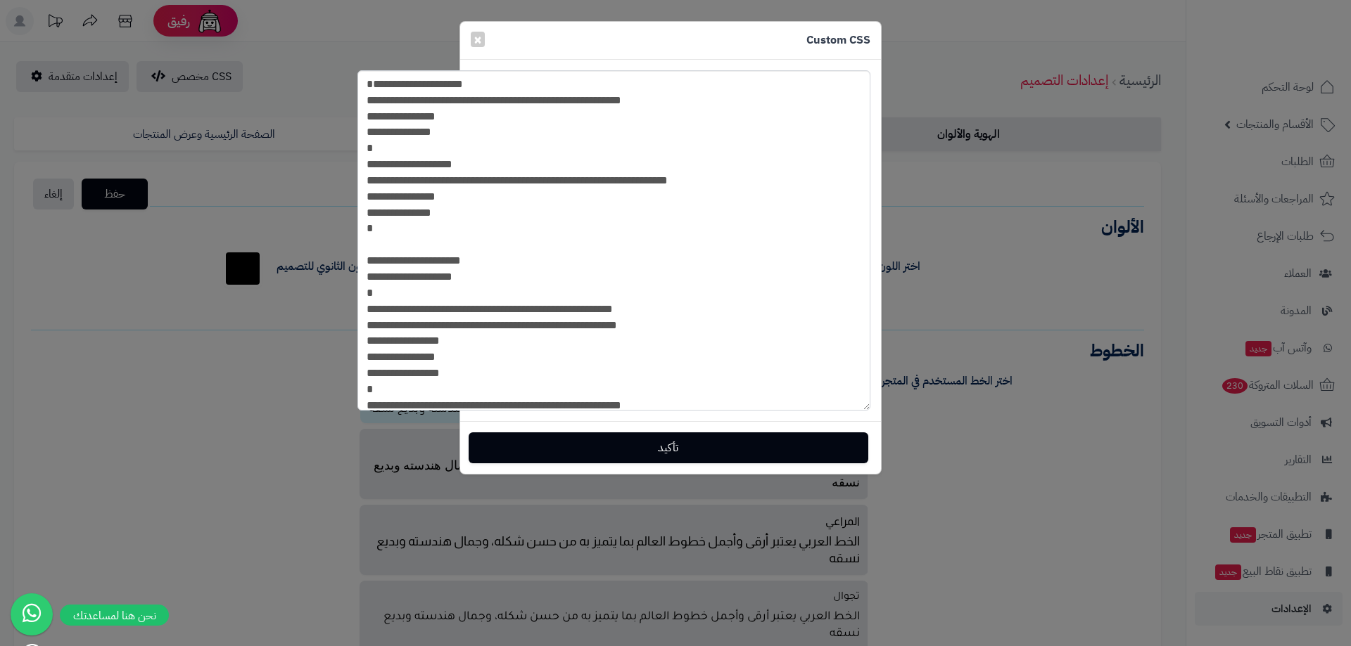
drag, startPoint x: 862, startPoint y: 94, endPoint x: 989, endPoint y: 504, distance: 429.2
click at [999, 535] on div "**********" at bounding box center [675, 323] width 1351 height 646
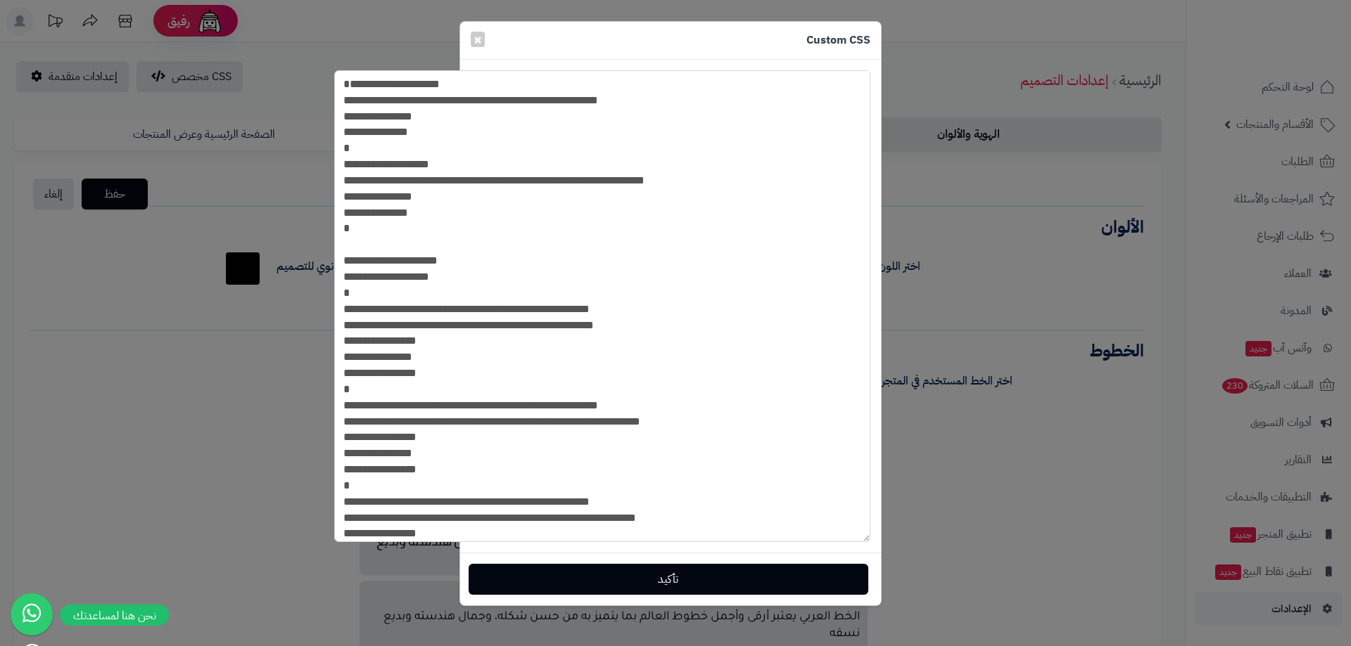
drag, startPoint x: 630, startPoint y: 197, endPoint x: 421, endPoint y: 205, distance: 209.1
click at [414, 200] on textarea "**********" at bounding box center [602, 306] width 536 height 472
paste textarea
click at [416, 198] on textarea "**********" at bounding box center [602, 306] width 536 height 472
drag, startPoint x: 416, startPoint y: 196, endPoint x: 631, endPoint y: 196, distance: 214.5
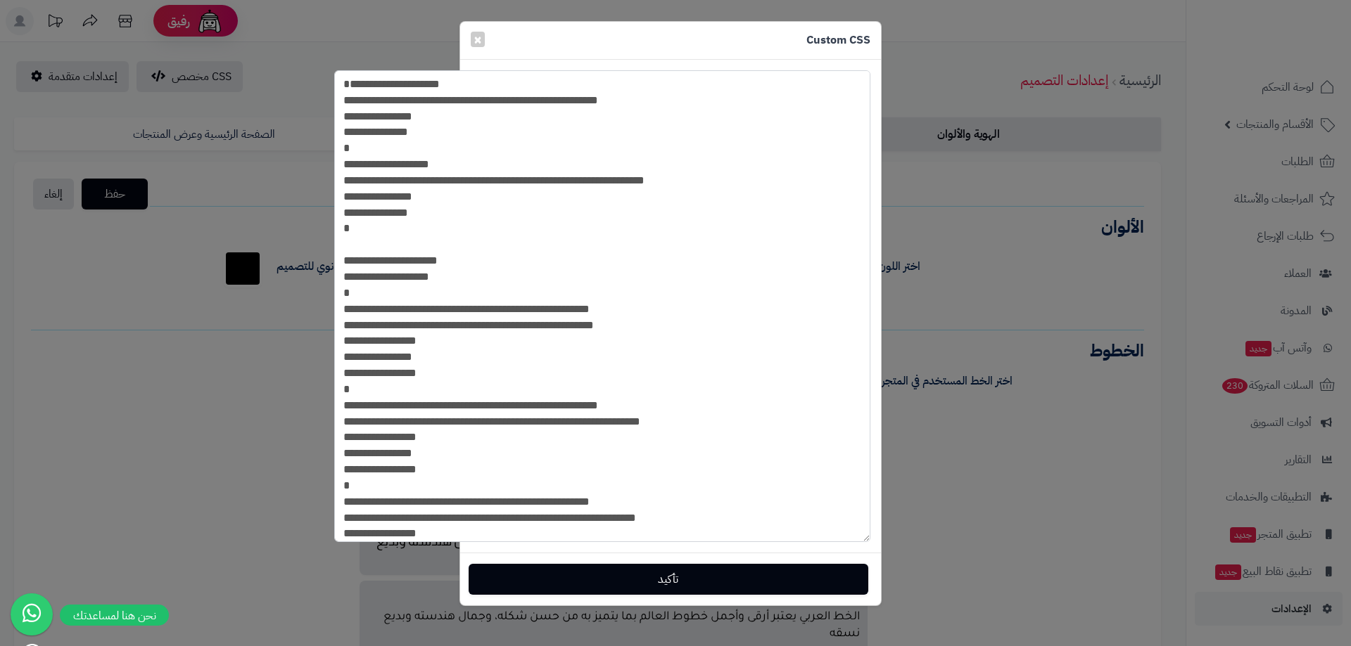
click at [631, 196] on textarea "**********" at bounding box center [602, 306] width 536 height 472
paste textarea
type textarea "**********"
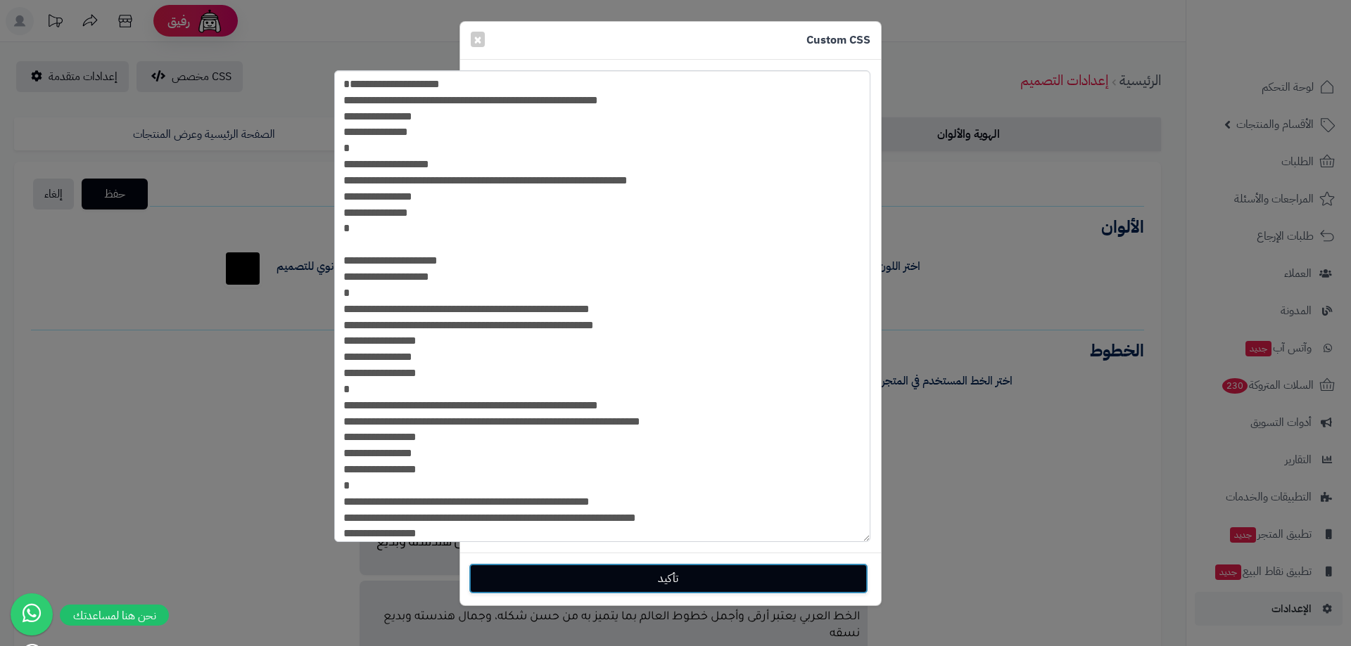
click at [642, 580] on button "تأكيد" at bounding box center [668, 578] width 400 height 31
